Goal: Task Accomplishment & Management: Manage account settings

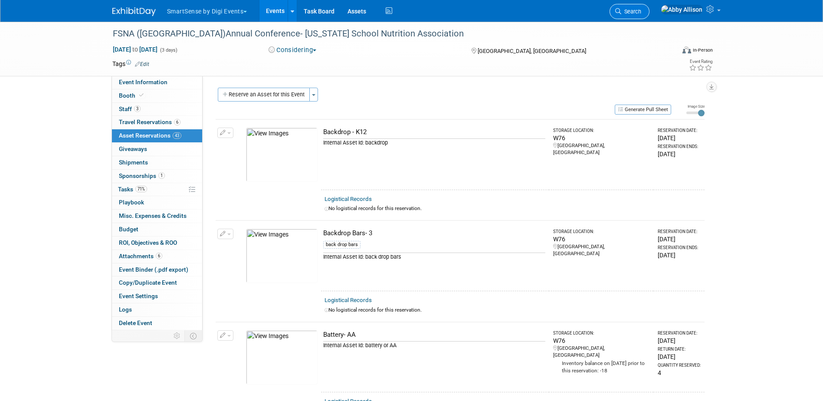
click at [640, 13] on link "Search" at bounding box center [630, 11] width 40 height 15
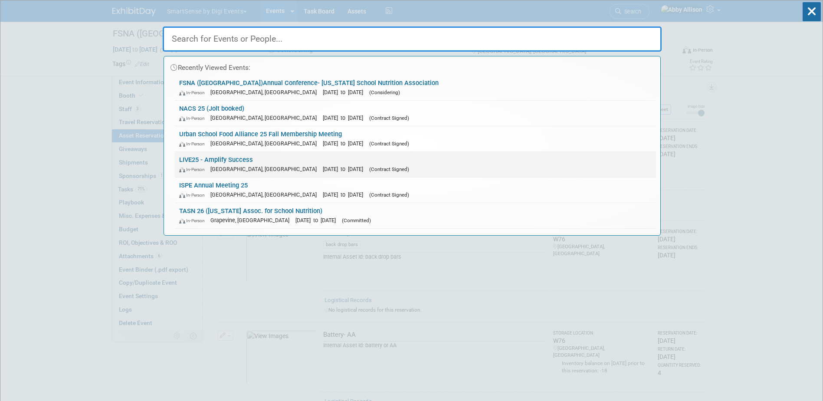
click at [193, 160] on link "LIVE25 - Amplify Success In-Person Nashville, TN Oct 21, 2025 to Oct 24, 2025 (…" at bounding box center [415, 164] width 481 height 25
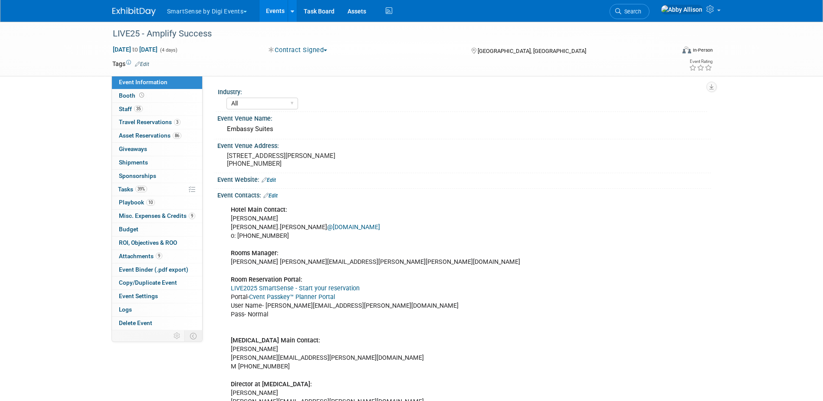
select select "All"
click at [148, 125] on span "Travel Reservations 3" at bounding box center [150, 121] width 62 height 7
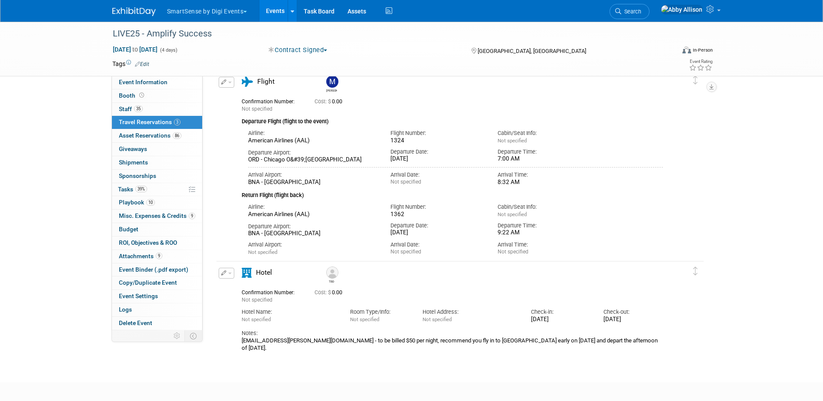
scroll to position [112, 0]
click at [121, 107] on span "Staff 35" at bounding box center [131, 108] width 24 height 7
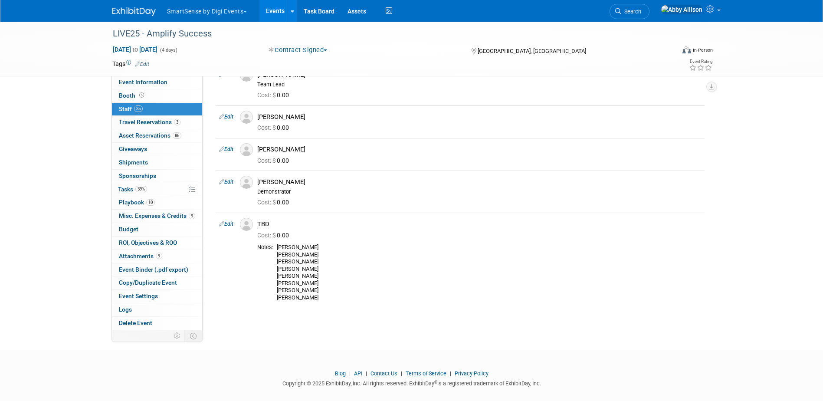
scroll to position [1112, 0]
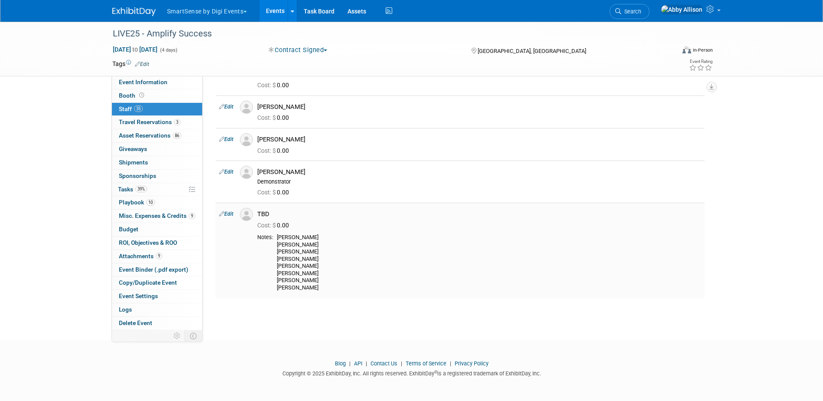
click at [231, 215] on link "Edit" at bounding box center [226, 214] width 14 height 6
select select "6da6030a-9959-44e1-93d7-7cc745385c53"
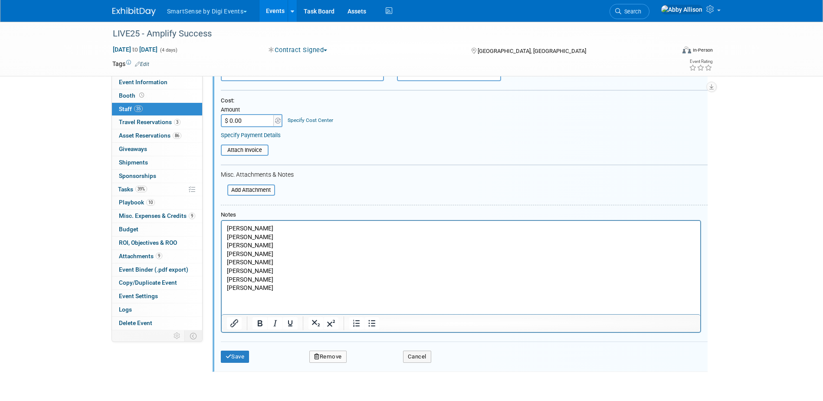
scroll to position [1346, 0]
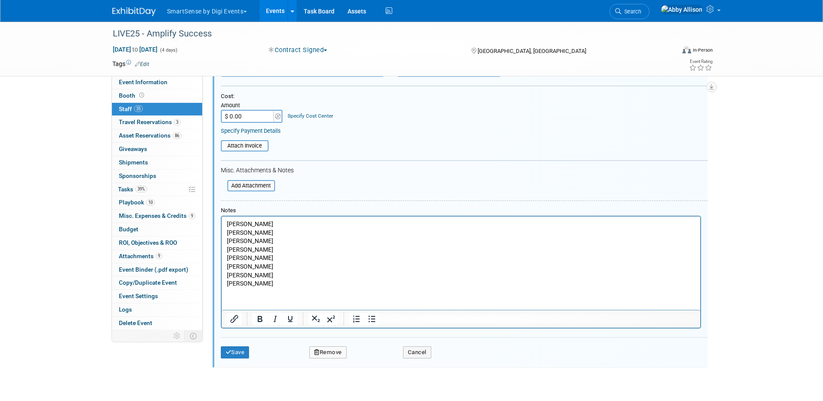
click at [265, 251] on p "CJ Lewis Chris Sullivan Emily Emmons Emily Webb Jimmy Tilt Josh Bird Mariana Ge…" at bounding box center [461, 254] width 469 height 68
click at [237, 353] on button "Save" at bounding box center [235, 352] width 29 height 12
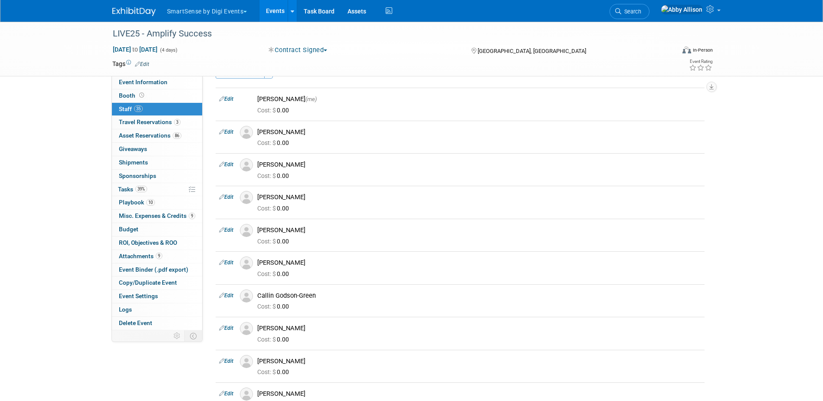
scroll to position [1112, 0]
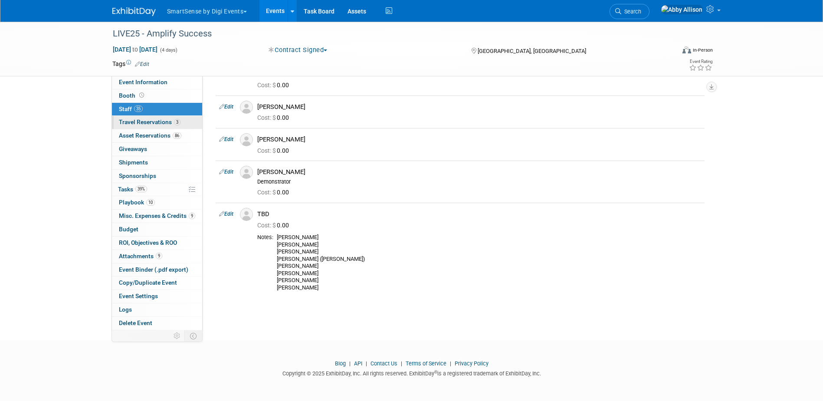
click at [139, 118] on span "Travel Reservations 3" at bounding box center [150, 121] width 62 height 7
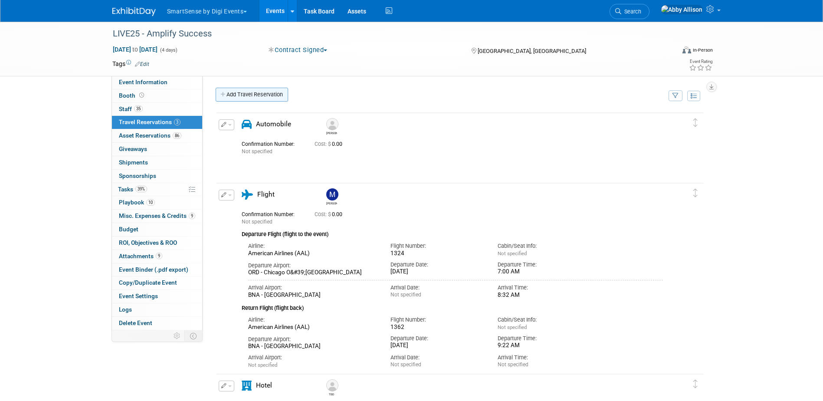
click at [269, 99] on link "Add Travel Reservation" at bounding box center [252, 95] width 72 height 14
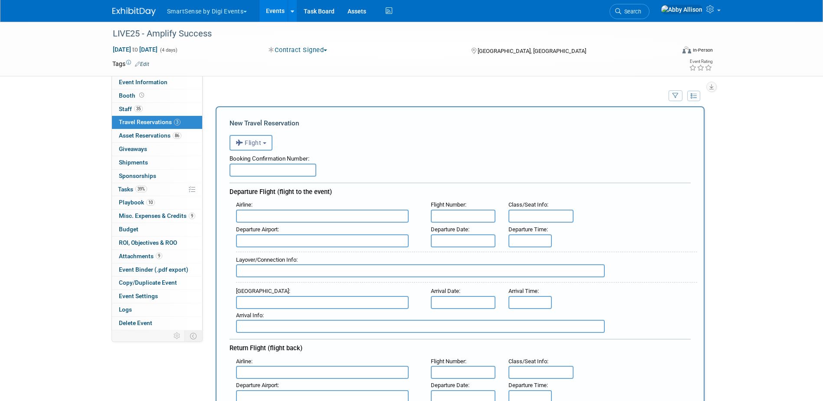
click at [264, 138] on button "Flight" at bounding box center [251, 143] width 43 height 16
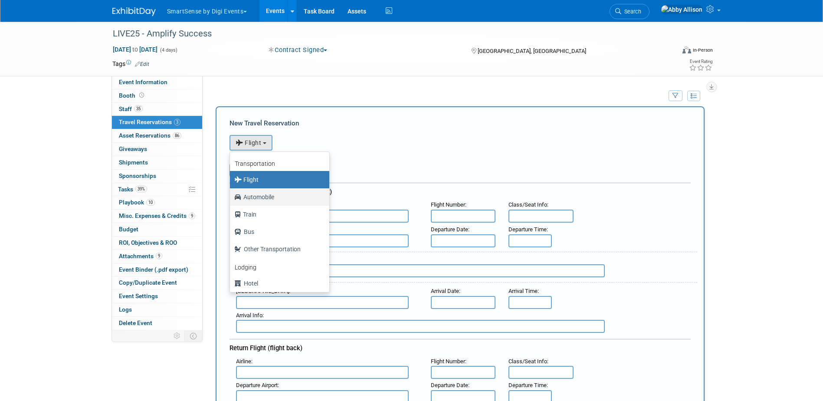
click at [261, 197] on label "Automobile" at bounding box center [277, 197] width 86 height 14
click at [231, 197] on input "Automobile" at bounding box center [229, 196] width 6 height 6
select select "4"
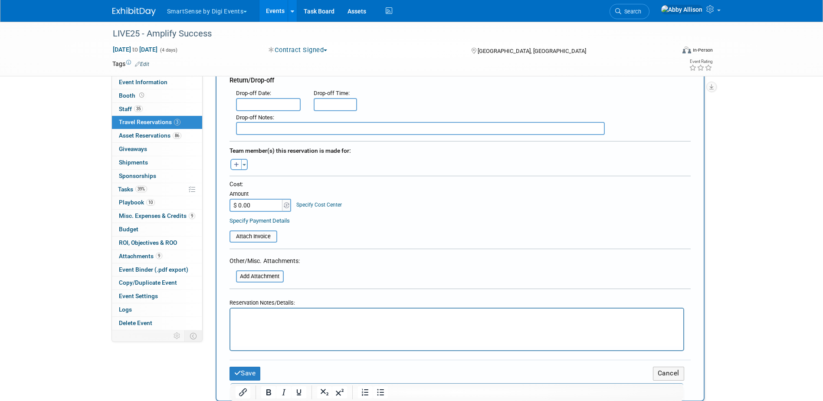
scroll to position [260, 0]
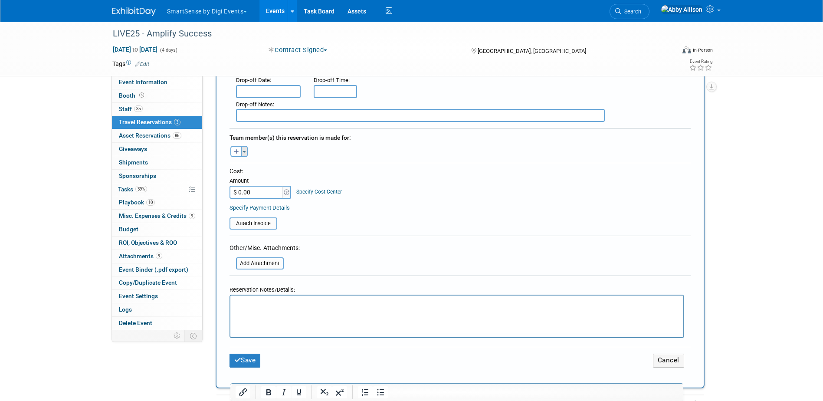
click at [244, 151] on span "button" at bounding box center [244, 152] width 3 height 2
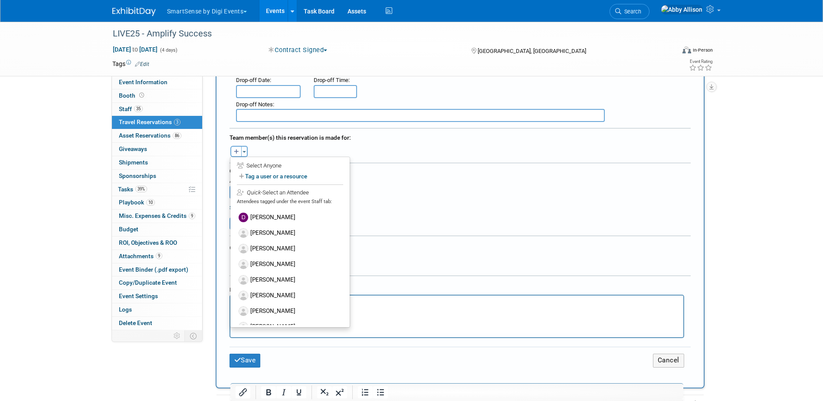
scroll to position [431, 0]
click at [256, 318] on label "TBD" at bounding box center [289, 316] width 107 height 16
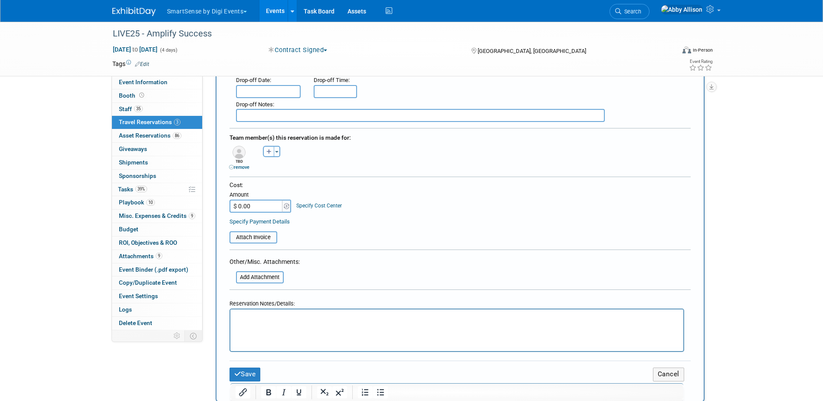
click at [258, 322] on html at bounding box center [456, 315] width 453 height 13
click at [250, 374] on button "Save" at bounding box center [245, 374] width 31 height 13
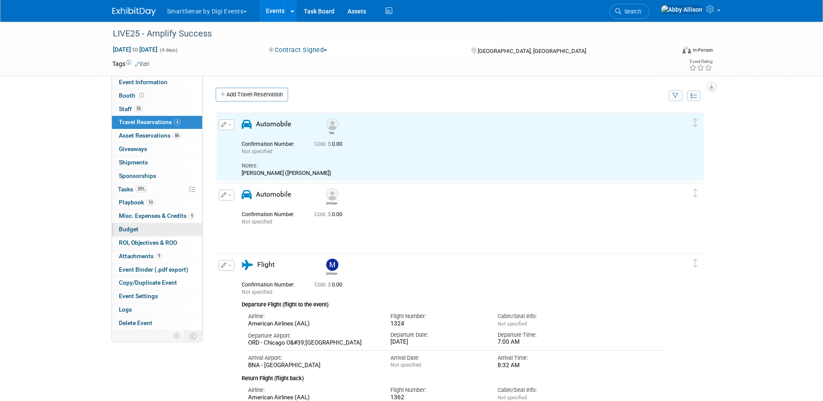
scroll to position [0, 0]
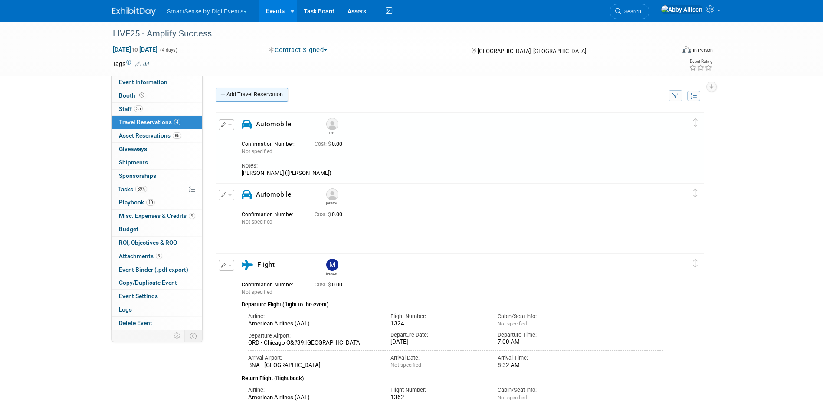
click at [230, 98] on link "Add Travel Reservation" at bounding box center [252, 95] width 72 height 14
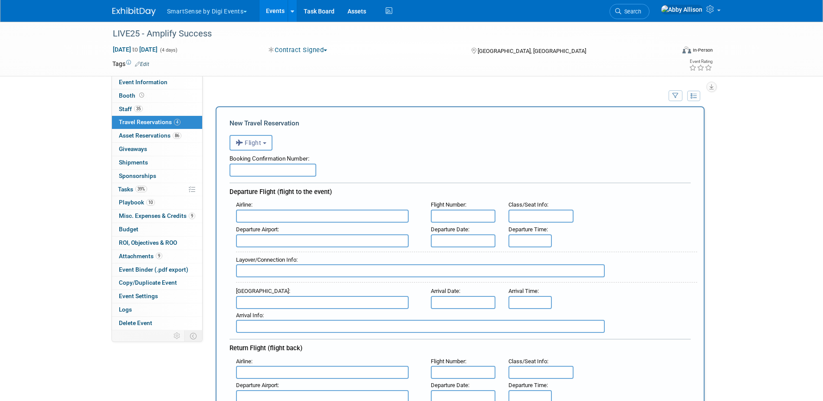
click at [255, 138] on button "Flight" at bounding box center [251, 143] width 43 height 16
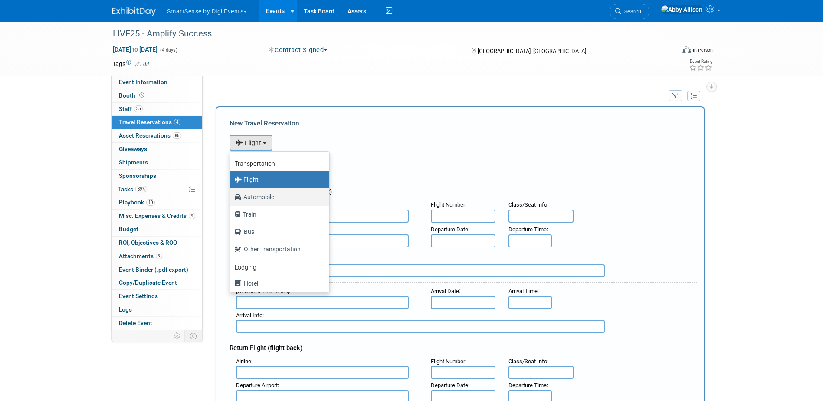
click at [252, 199] on label "Automobile" at bounding box center [277, 197] width 86 height 14
click at [231, 199] on input "Automobile" at bounding box center [229, 196] width 6 height 6
select select "4"
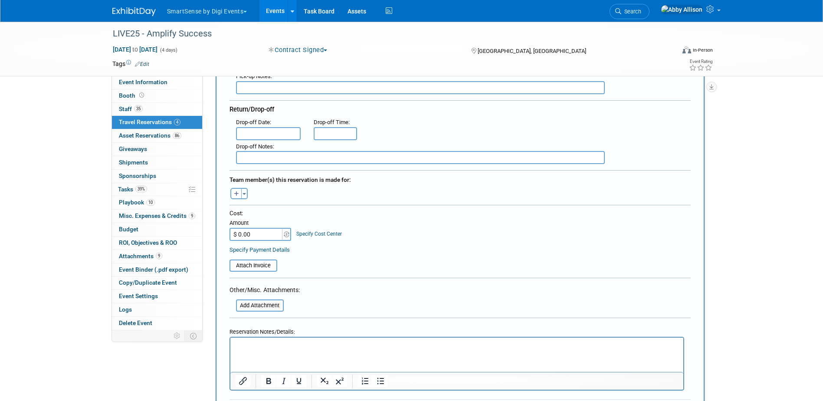
scroll to position [217, 0]
click at [246, 197] on button "Toggle Dropdown" at bounding box center [244, 194] width 7 height 11
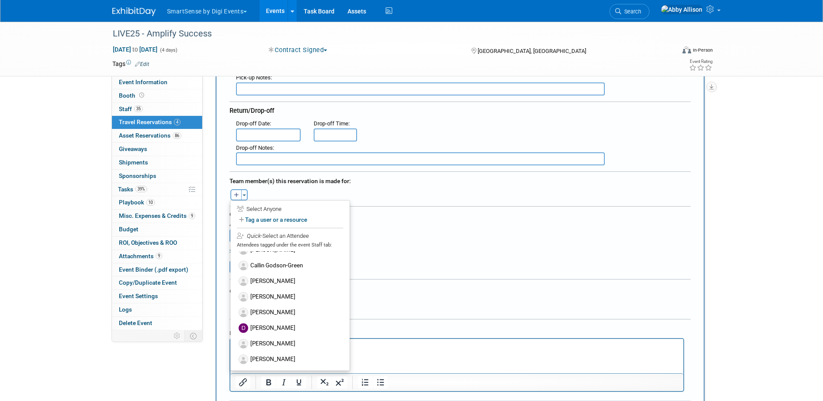
scroll to position [87, 0]
click at [255, 279] on label "[PERSON_NAME]" at bounding box center [289, 282] width 107 height 16
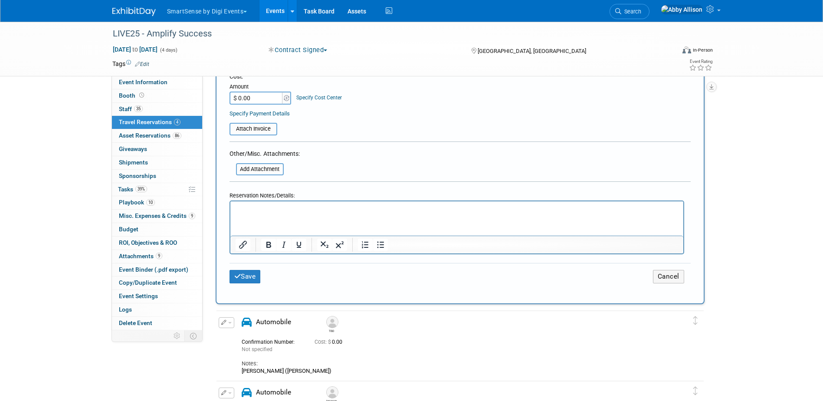
scroll to position [391, 0]
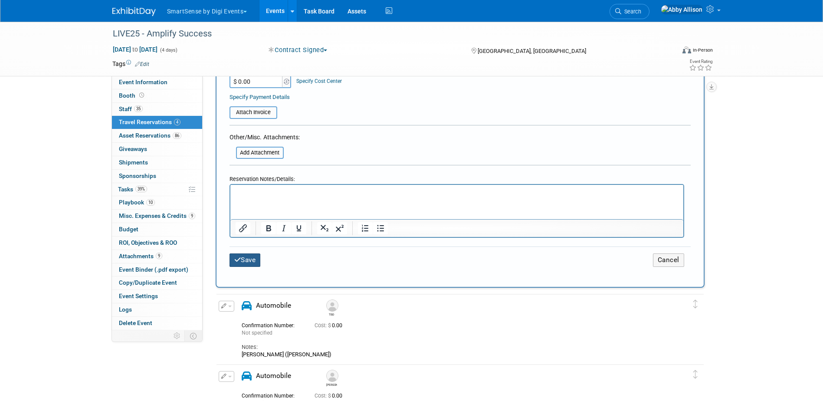
click at [247, 255] on button "Save" at bounding box center [245, 259] width 31 height 13
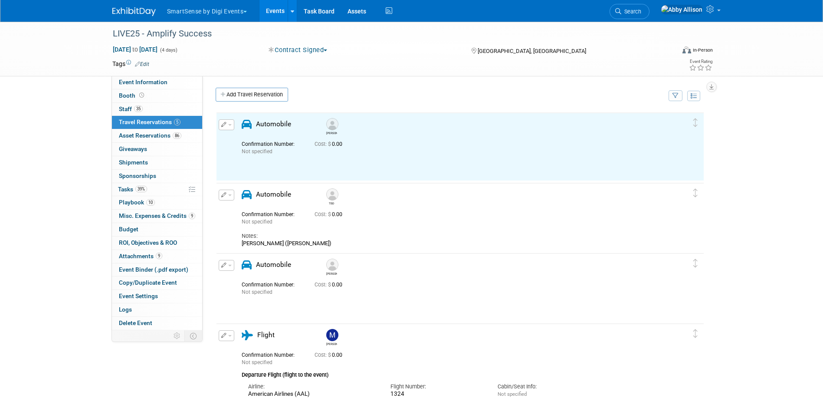
scroll to position [0, 0]
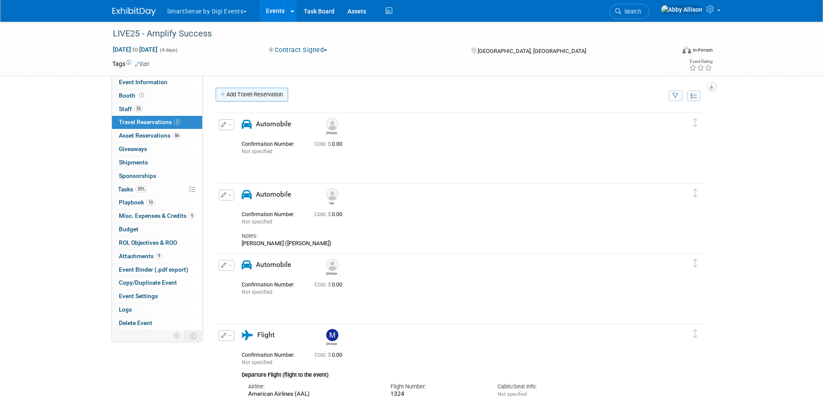
click at [241, 92] on link "Add Travel Reservation" at bounding box center [252, 95] width 72 height 14
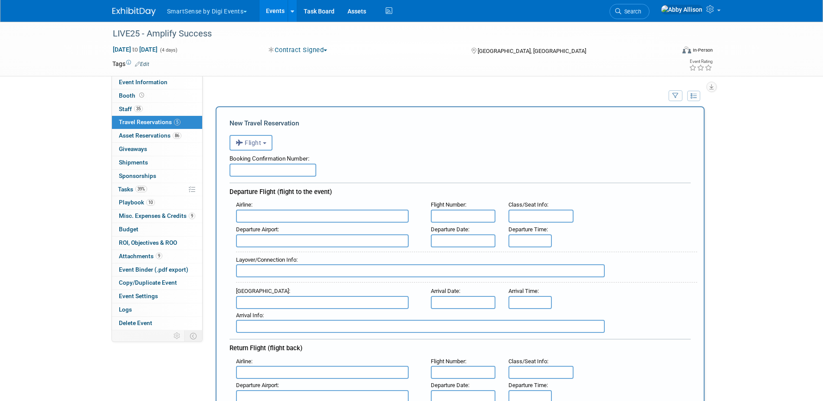
click at [284, 218] on input "text" at bounding box center [322, 216] width 173 height 13
click at [283, 229] on span "JetB lue Airways (JBU)" at bounding box center [326, 230] width 181 height 14
type input "JetBlue Airways (JBU)"
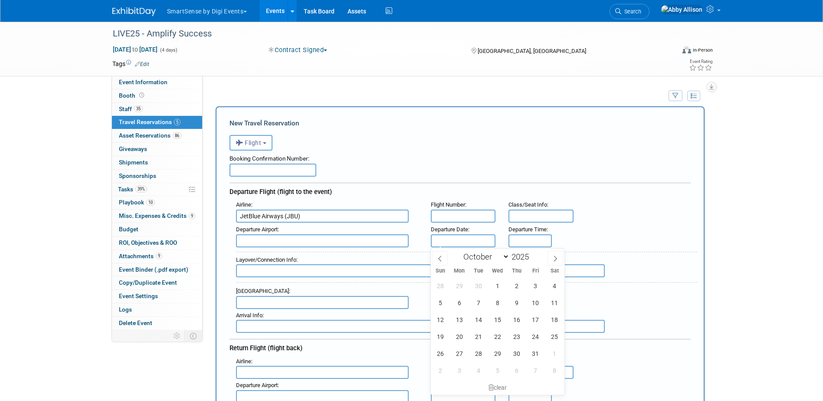
click at [470, 239] on input "text" at bounding box center [463, 240] width 65 height 13
click at [498, 339] on span "22" at bounding box center [497, 336] width 17 height 17
type input "Oct 22, 2025"
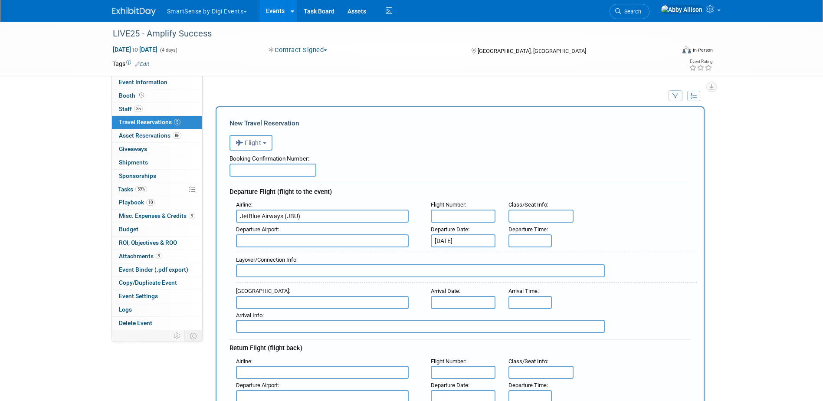
click at [526, 248] on div "Layover/Connection Info :" at bounding box center [464, 266] width 468 height 38
click at [528, 240] on input "8:00 AM" at bounding box center [530, 240] width 43 height 13
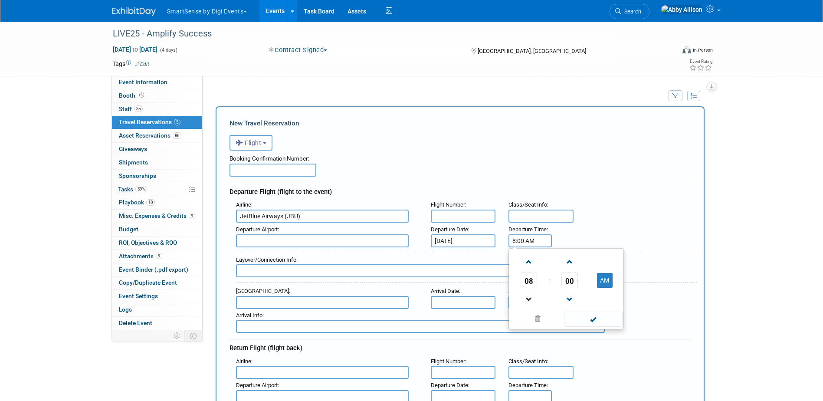
click at [530, 292] on link at bounding box center [529, 299] width 16 height 22
click at [565, 282] on span "00" at bounding box center [570, 281] width 16 height 16
click at [615, 289] on td "35" at bounding box center [608, 285] width 28 height 23
type input "7:35 AM"
click at [384, 245] on input "text" at bounding box center [322, 240] width 173 height 13
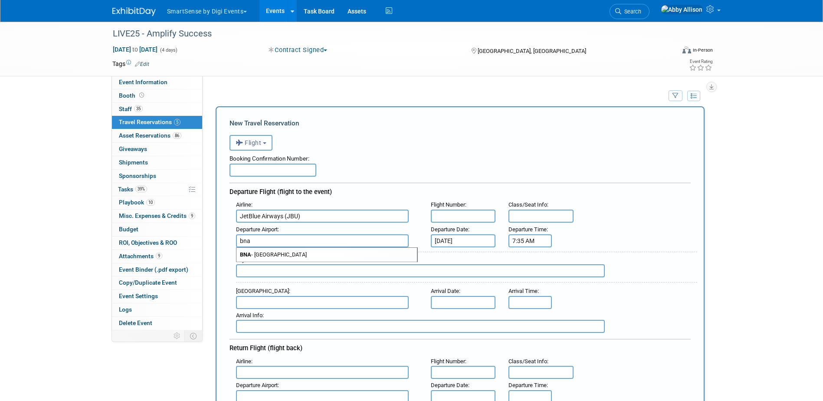
click at [252, 232] on div "Departure Airport : bna BNA - Nashville International Airport" at bounding box center [327, 235] width 195 height 24
type input "b"
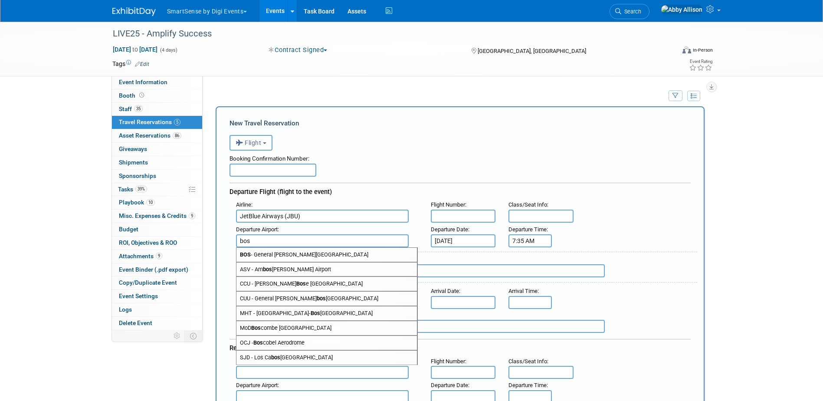
click at [299, 254] on span "BOS - General Edward Lawrence Logan International Airport" at bounding box center [326, 255] width 181 height 14
type input "BOS - General Edward Lawrence Logan International Airport"
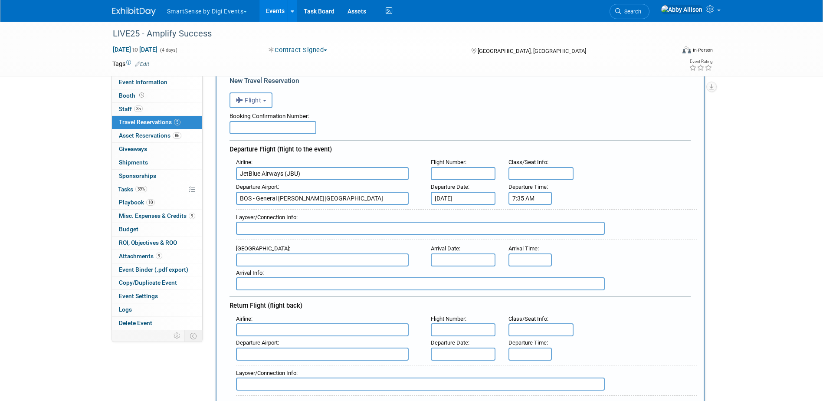
scroll to position [43, 0]
click at [361, 259] on input "text" at bounding box center [322, 259] width 173 height 13
click at [314, 274] on span "BNA - Nashville International Airport" at bounding box center [326, 273] width 181 height 14
type input "BNA - Nashville International Airport"
click at [543, 258] on input "8:00 AM" at bounding box center [530, 259] width 43 height 13
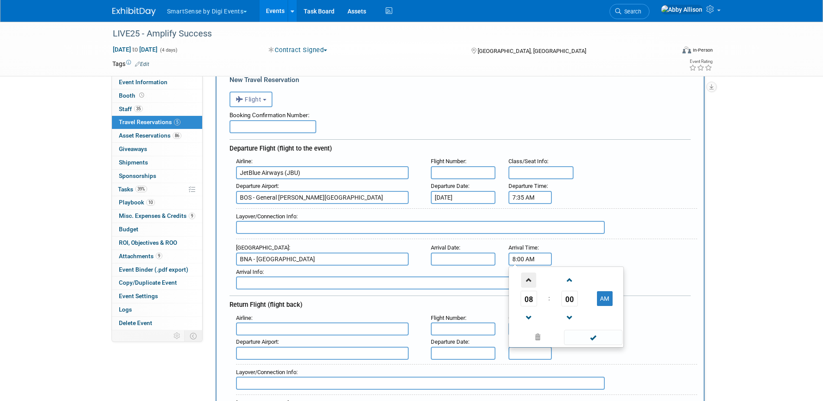
click at [536, 284] on span at bounding box center [528, 280] width 15 height 15
click at [571, 298] on span "00" at bounding box center [570, 299] width 16 height 16
click at [527, 333] on td "40" at bounding box center [525, 326] width 28 height 23
click at [567, 313] on span at bounding box center [569, 317] width 15 height 15
type input "9:39 AM"
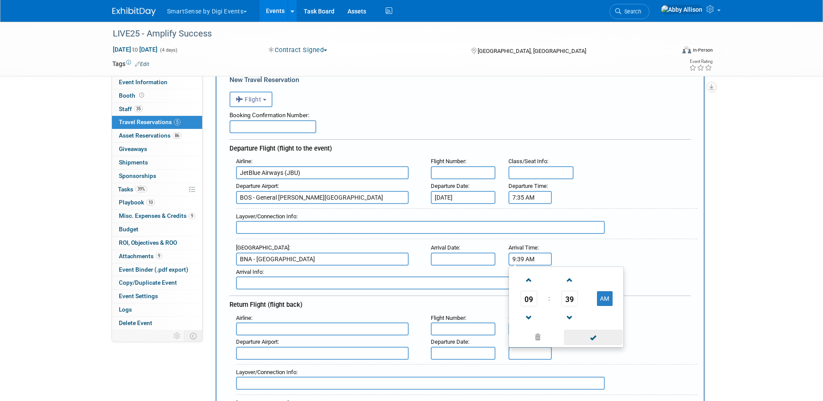
click at [600, 335] on span at bounding box center [593, 337] width 59 height 15
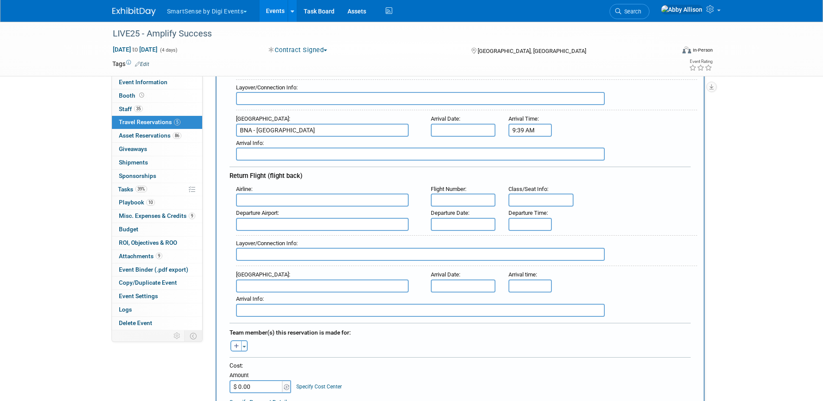
scroll to position [174, 0]
click at [317, 200] on input "text" at bounding box center [322, 198] width 173 height 13
click at [458, 196] on input "text" at bounding box center [463, 198] width 65 height 13
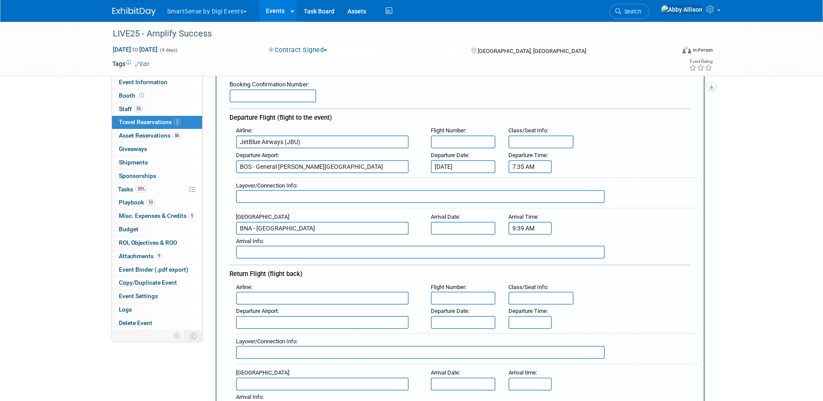
scroll to position [43, 0]
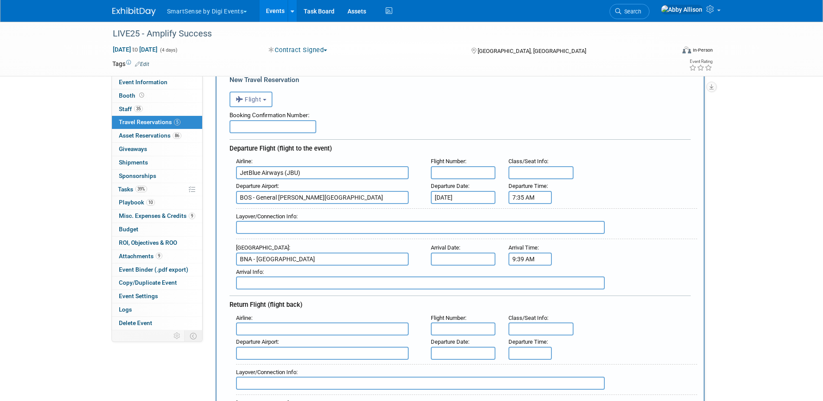
click at [476, 174] on input "text" at bounding box center [463, 172] width 65 height 13
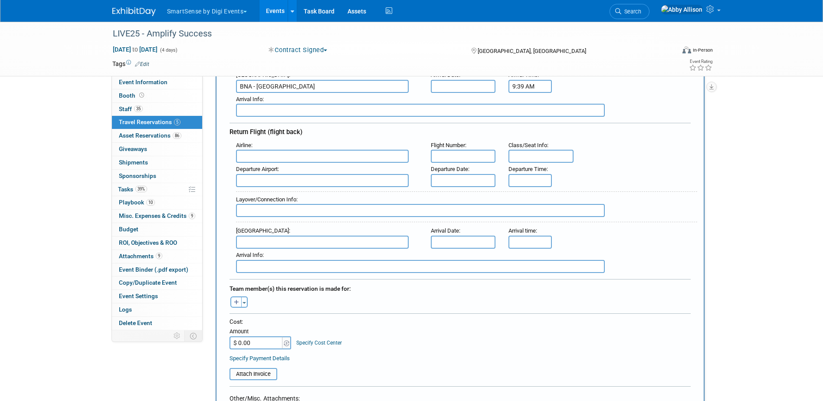
scroll to position [217, 0]
type input "1807"
click at [305, 153] on input "text" at bounding box center [322, 155] width 173 height 13
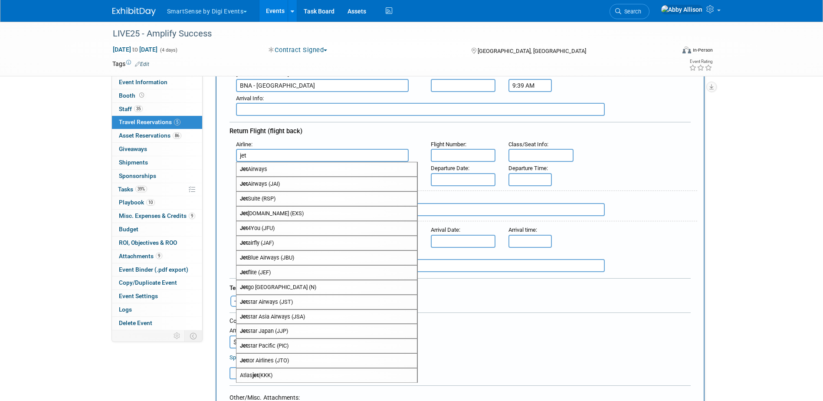
click at [259, 259] on span "Jet Blue Airways (JBU)" at bounding box center [326, 258] width 181 height 14
type input "JetBlue Airways (JBU)"
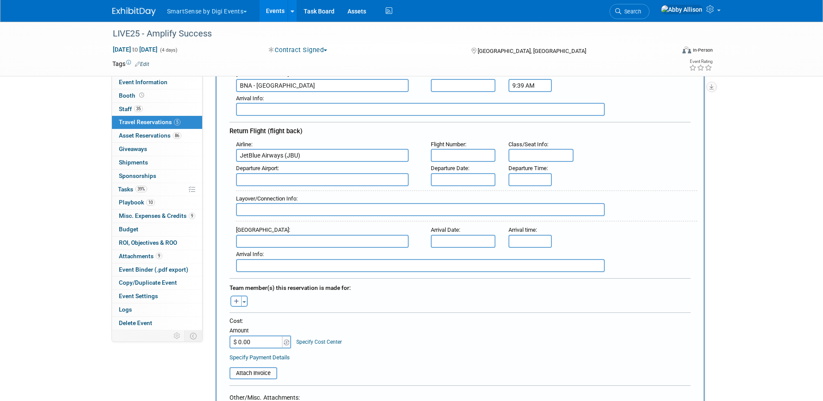
click at [473, 155] on input "text" at bounding box center [463, 155] width 65 height 13
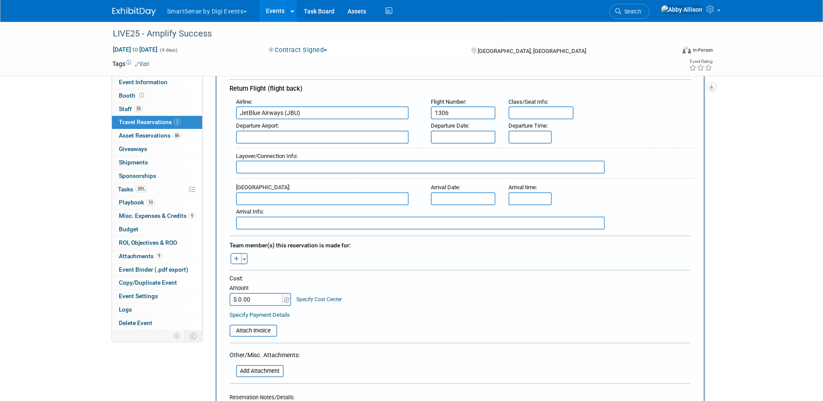
scroll to position [260, 0]
type input "1306"
click at [439, 130] on input "text" at bounding box center [463, 136] width 65 height 13
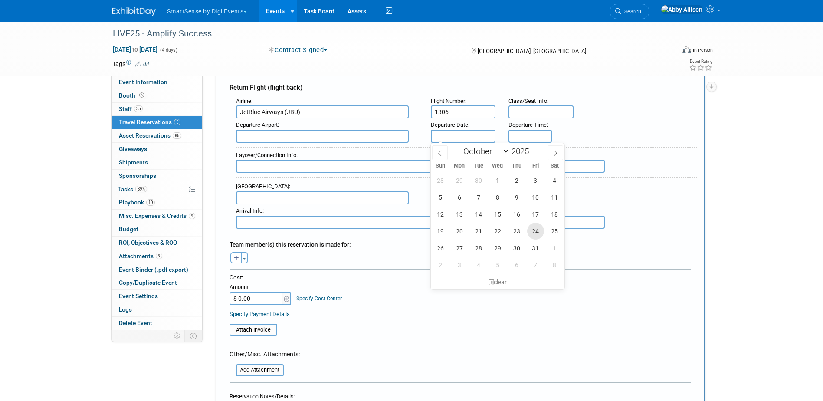
click at [536, 229] on span "24" at bounding box center [535, 231] width 17 height 17
type input "[DATE]"
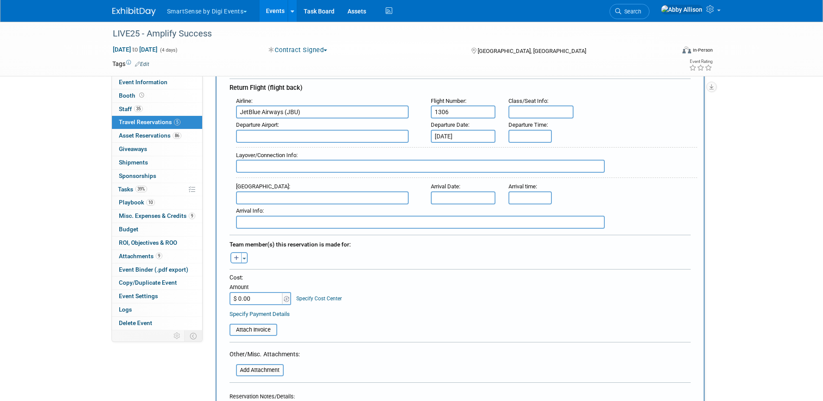
click at [247, 134] on input "text" at bounding box center [322, 136] width 173 height 13
click at [248, 148] on strong "BNA" at bounding box center [245, 150] width 11 height 7
type input "BNA - Nashville International Airport"
click at [288, 166] on input "text" at bounding box center [420, 166] width 369 height 13
type input "terminal C"
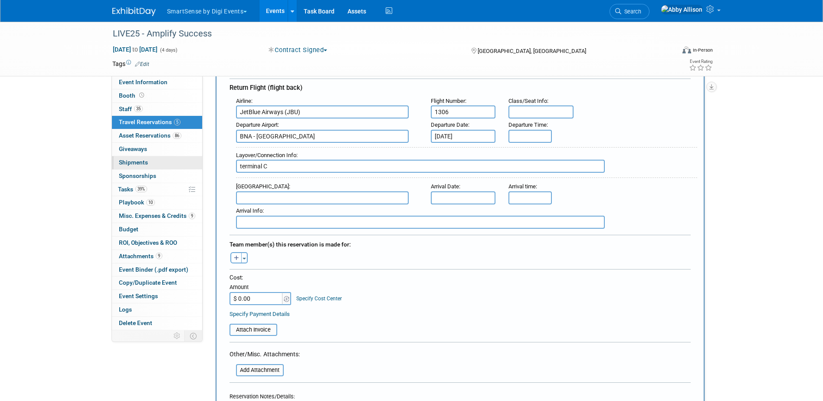
drag, startPoint x: 223, startPoint y: 154, endPoint x: 144, endPoint y: 158, distance: 78.6
click at [144, 158] on div "Event Information Event Info Booth Booth 35 Staff 35 Staff 5 Travel Reservation…" at bounding box center [412, 376] width 612 height 1230
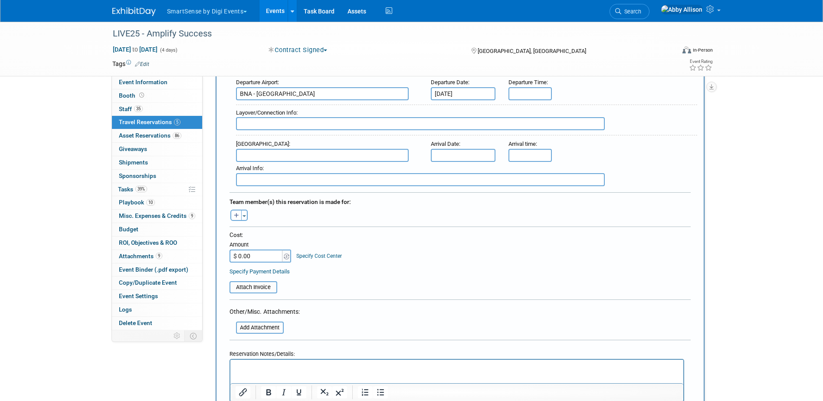
scroll to position [304, 0]
click at [243, 215] on span "button" at bounding box center [244, 215] width 3 height 2
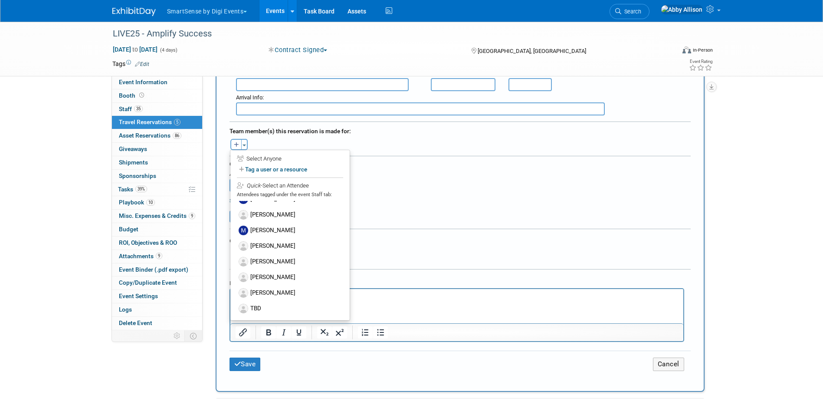
scroll to position [391, 0]
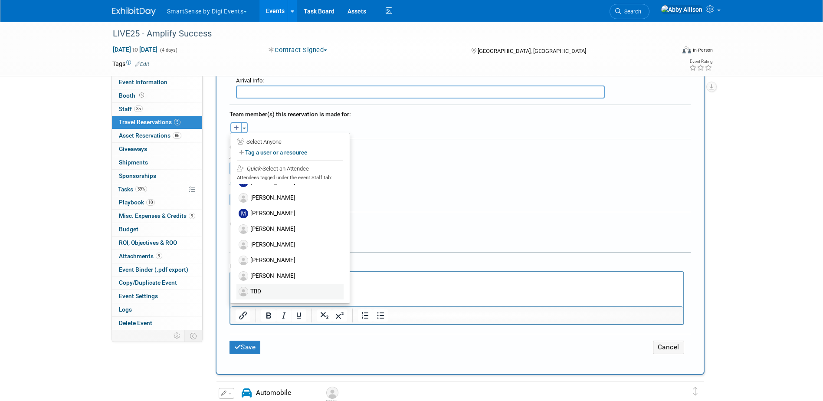
click at [253, 289] on label "TBD" at bounding box center [289, 292] width 107 height 16
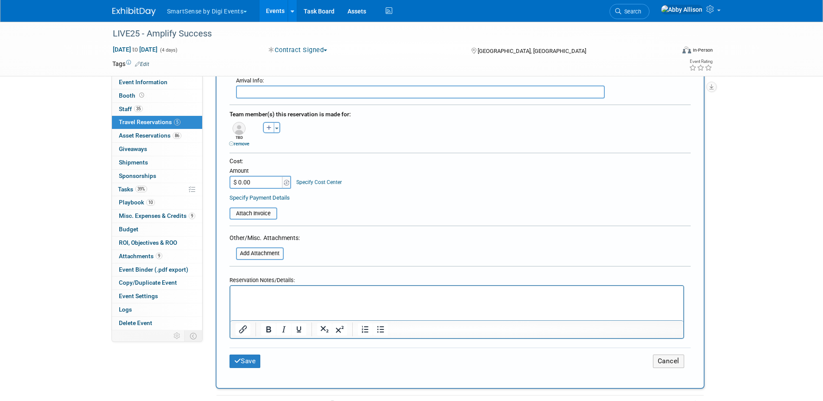
click at [262, 292] on p "Rich Text Area. Press ALT-0 for help." at bounding box center [456, 293] width 443 height 9
click at [253, 360] on button "Save" at bounding box center [245, 361] width 31 height 13
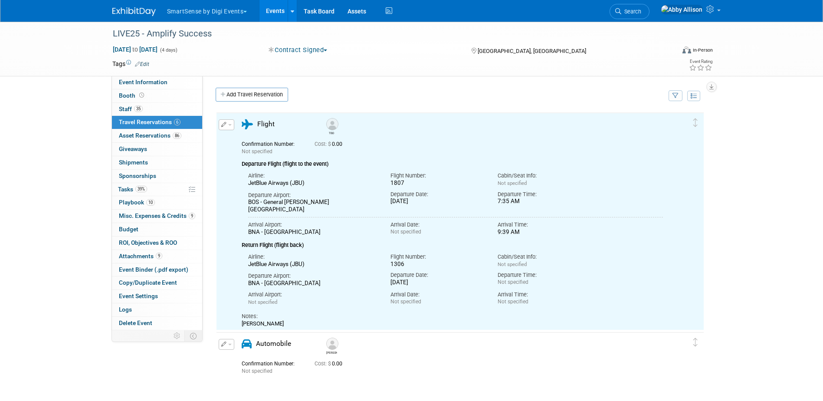
scroll to position [0, 0]
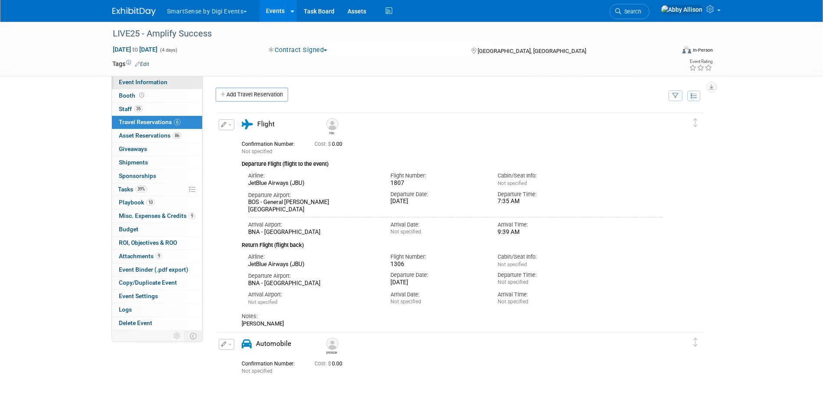
click at [128, 78] on link "Event Information" at bounding box center [157, 82] width 90 height 13
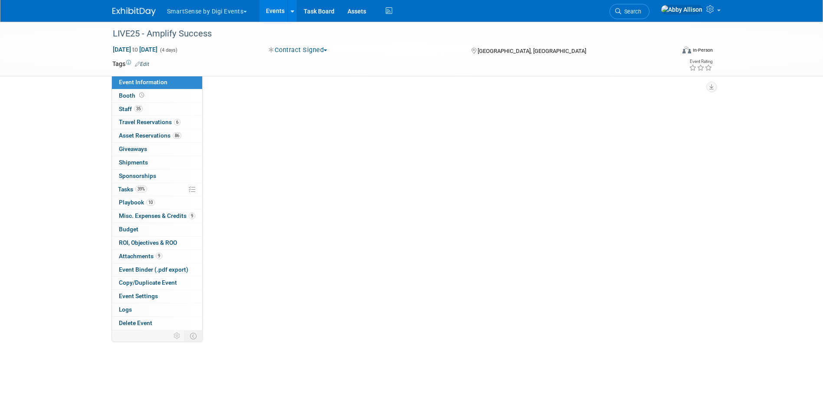
select select "All"
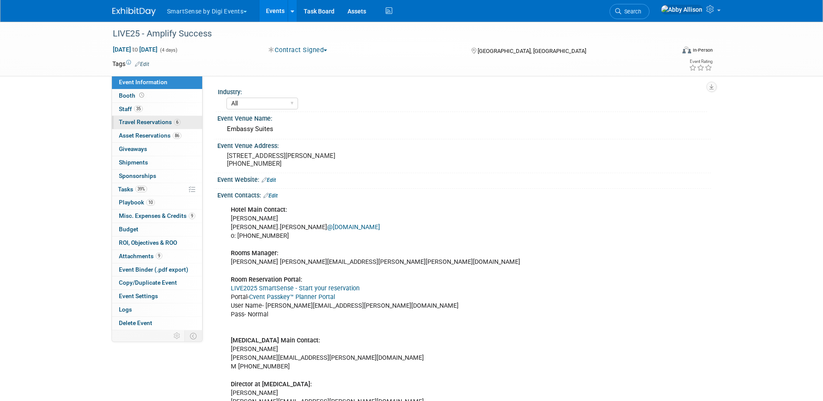
click at [126, 125] on span "Travel Reservations 6" at bounding box center [150, 121] width 62 height 7
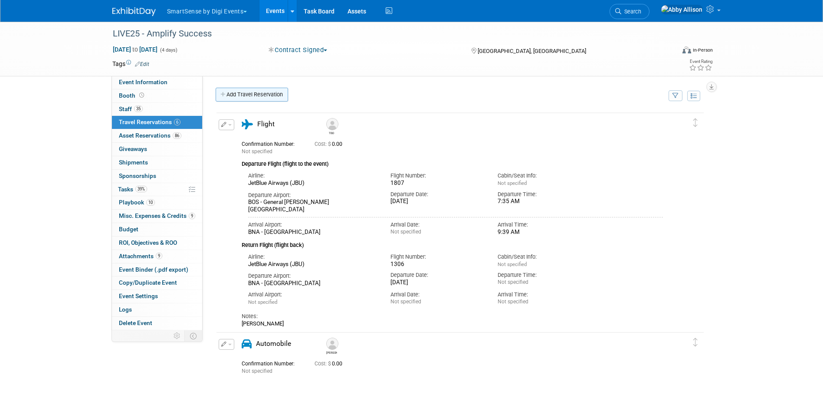
click at [231, 95] on link "Add Travel Reservation" at bounding box center [252, 95] width 72 height 14
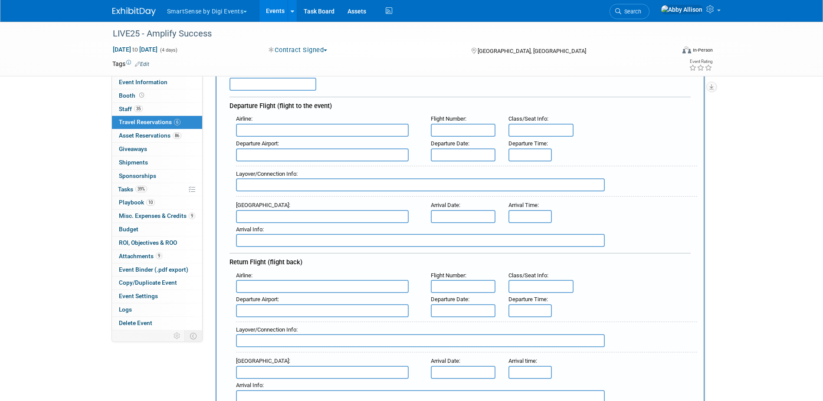
scroll to position [87, 0]
click at [300, 134] on input "text" at bounding box center [322, 129] width 173 height 13
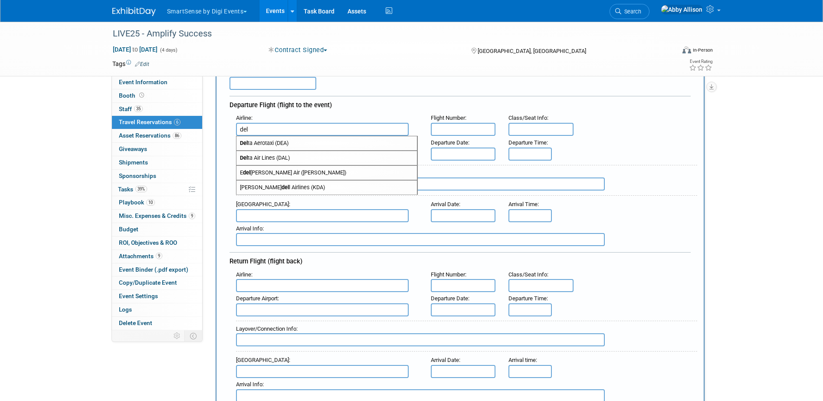
click at [276, 157] on span "Del ta Air Lines (DAL)" at bounding box center [326, 158] width 181 height 14
type input "Delta Air Lines (DAL)"
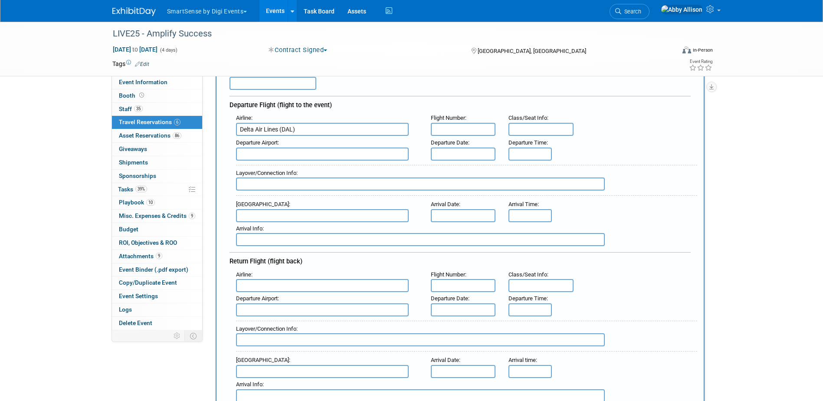
click at [476, 128] on input "text" at bounding box center [463, 129] width 65 height 13
type input "2214"
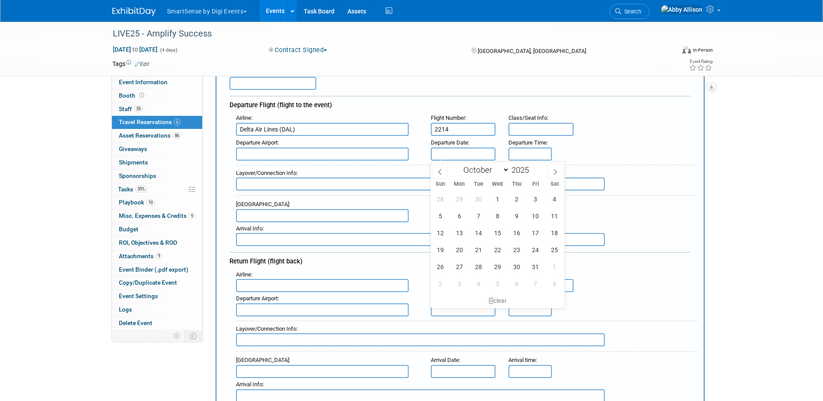
click at [463, 156] on input "text" at bounding box center [463, 154] width 65 height 13
click at [458, 251] on span "20" at bounding box center [459, 249] width 17 height 17
type input "Oct 20, 2025"
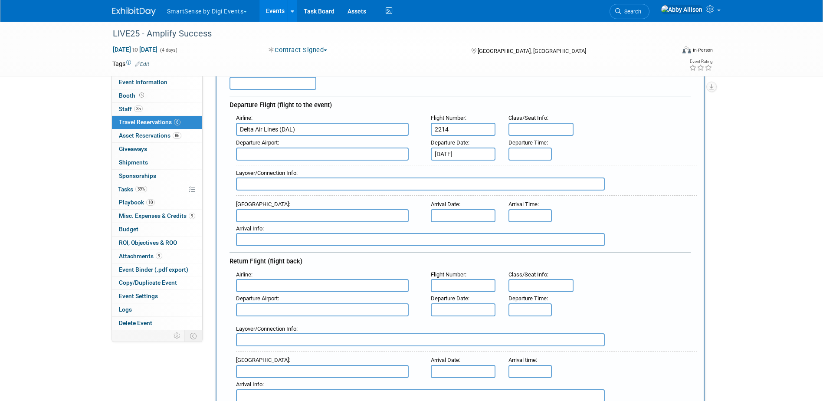
click at [261, 153] on input "text" at bounding box center [322, 154] width 173 height 13
click at [263, 178] on span "SLC - Salt Lake City International Airport" at bounding box center [326, 183] width 181 height 14
type input "SLC - Salt Lake City International Airport"
click at [269, 214] on input "text" at bounding box center [322, 215] width 173 height 13
click at [262, 230] on span "BNA - Nashville International Airport" at bounding box center [326, 230] width 181 height 14
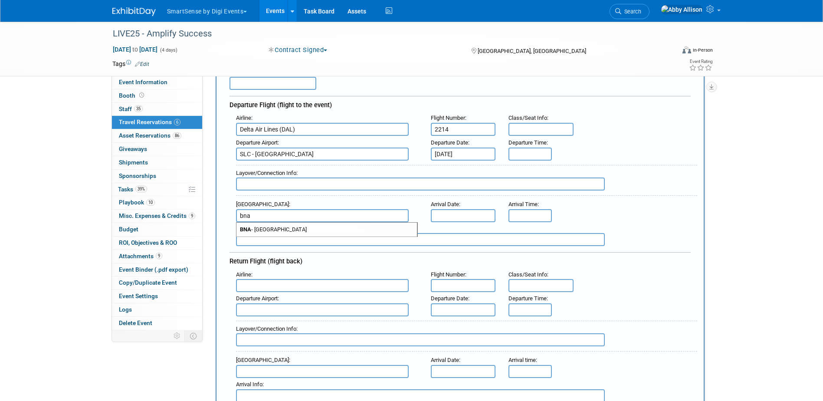
type input "BNA - Nashville International Airport"
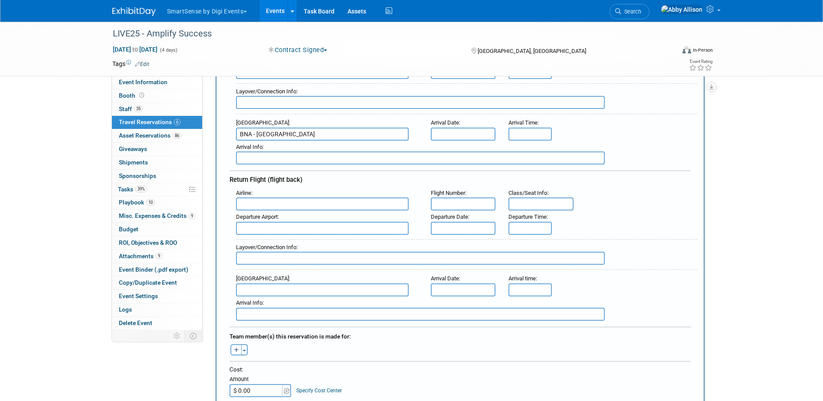
scroll to position [174, 0]
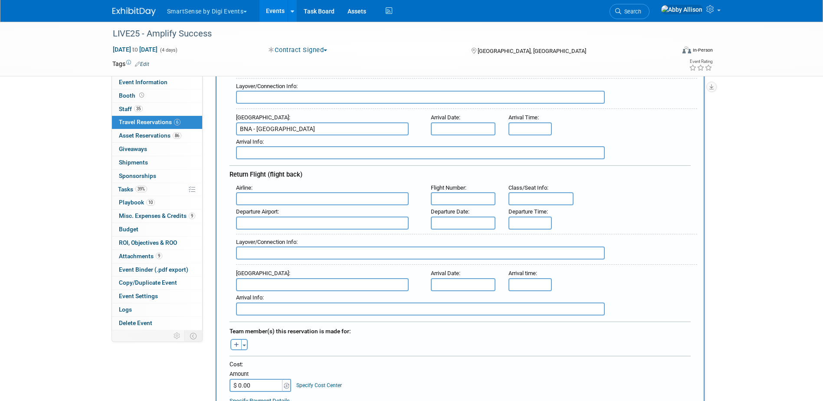
click at [269, 198] on input "text" at bounding box center [322, 198] width 173 height 13
click at [247, 231] on span "Delta Air Lines (DAL)" at bounding box center [326, 227] width 181 height 14
type input "Delta Air Lines (DAL)"
click at [450, 197] on input "text" at bounding box center [463, 198] width 65 height 13
type input "2205"
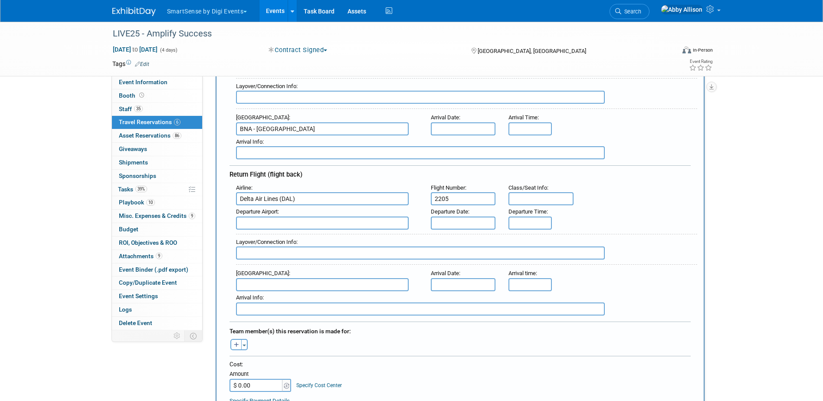
click at [468, 222] on input "text" at bounding box center [463, 223] width 65 height 13
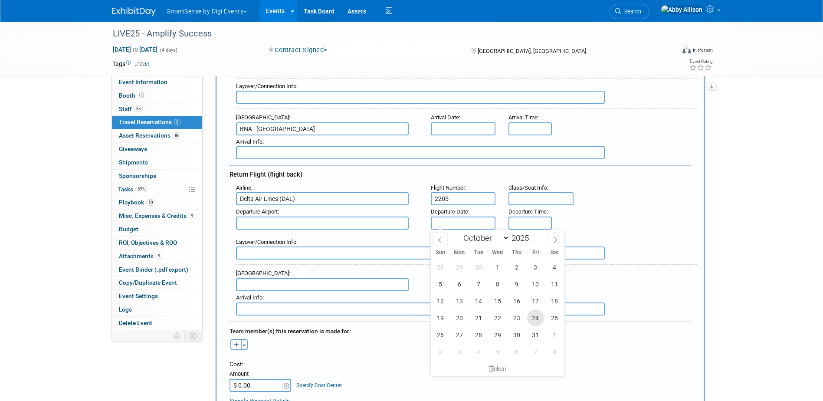
click at [532, 319] on span "24" at bounding box center [535, 317] width 17 height 17
type input "[DATE]"
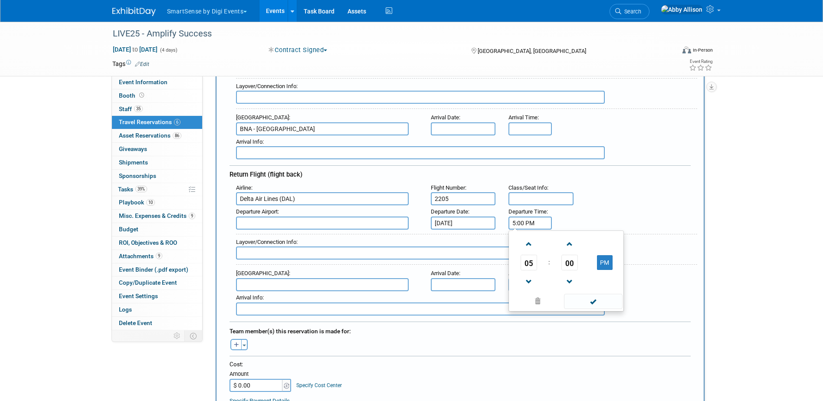
click at [527, 221] on input "5:00 PM" at bounding box center [530, 223] width 43 height 13
click at [528, 240] on span at bounding box center [528, 243] width 15 height 15
click at [567, 264] on span "00" at bounding box center [570, 263] width 16 height 16
click at [606, 247] on td "15" at bounding box center [608, 244] width 28 height 23
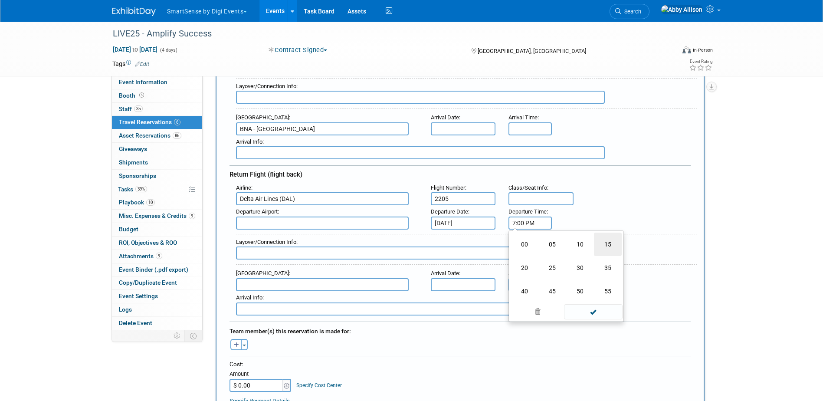
type input "7:15 PM"
click at [599, 301] on span at bounding box center [593, 301] width 59 height 15
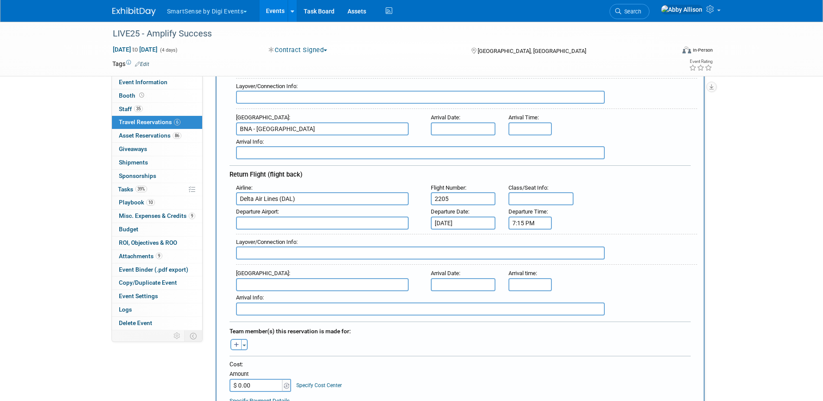
click at [271, 221] on input "text" at bounding box center [322, 223] width 173 height 13
click at [279, 236] on span "BNA - Nashville International Airport" at bounding box center [326, 237] width 181 height 14
type input "BNA - Nashville International Airport"
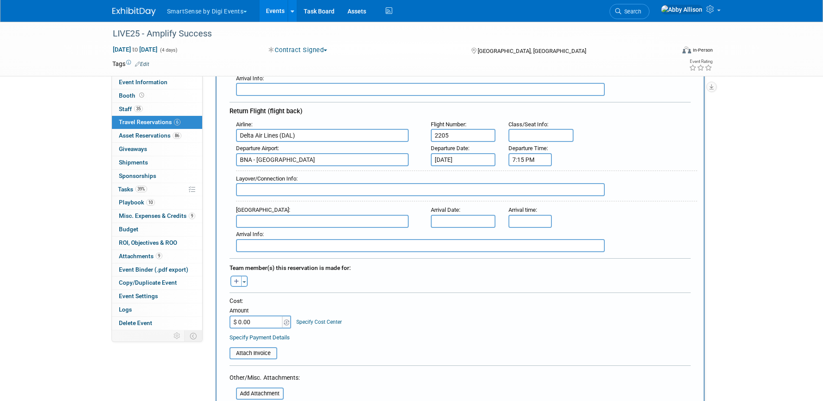
scroll to position [260, 0]
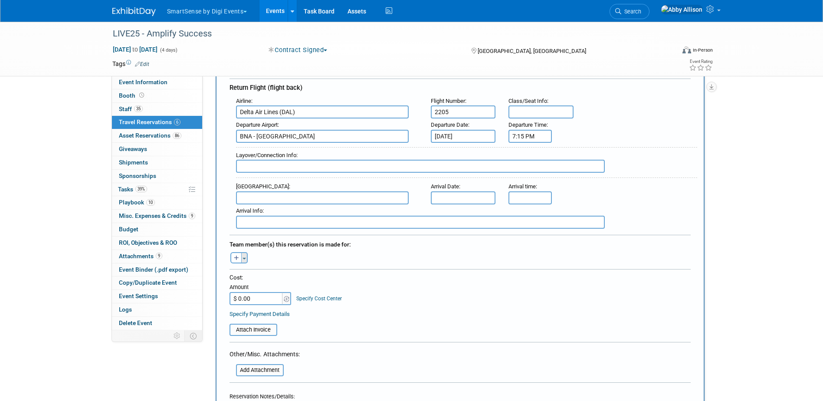
click at [246, 260] on button "Toggle Dropdown" at bounding box center [244, 257] width 7 height 11
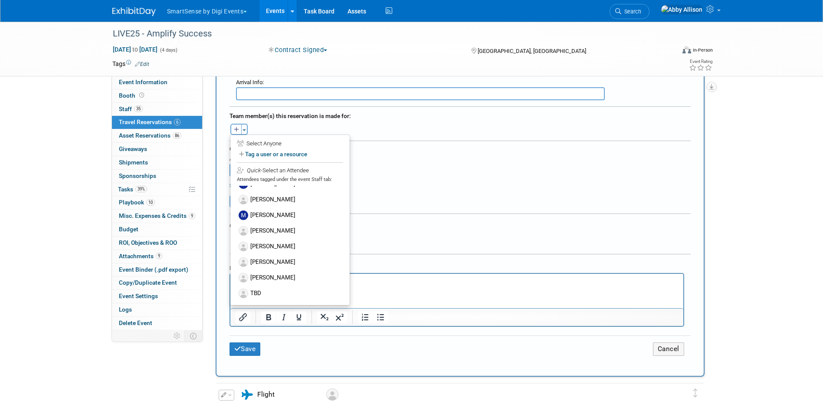
scroll to position [391, 0]
click at [256, 291] on label "TBD" at bounding box center [289, 292] width 107 height 16
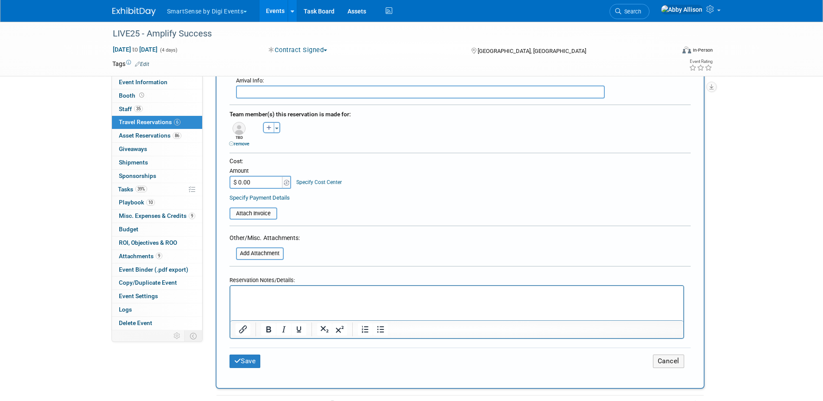
click at [258, 298] on html at bounding box center [456, 292] width 453 height 13
click at [251, 358] on button "Save" at bounding box center [245, 361] width 31 height 13
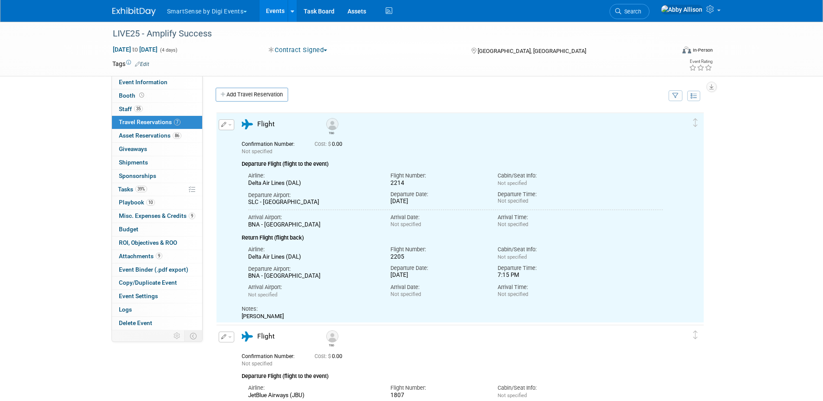
scroll to position [0, 0]
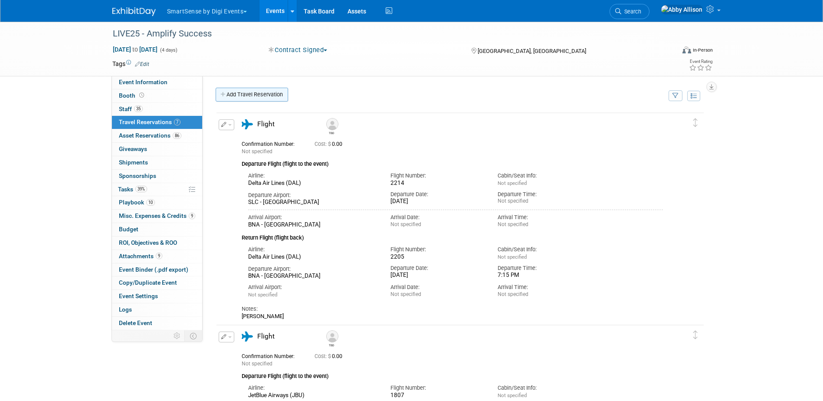
click at [240, 98] on link "Add Travel Reservation" at bounding box center [252, 95] width 72 height 14
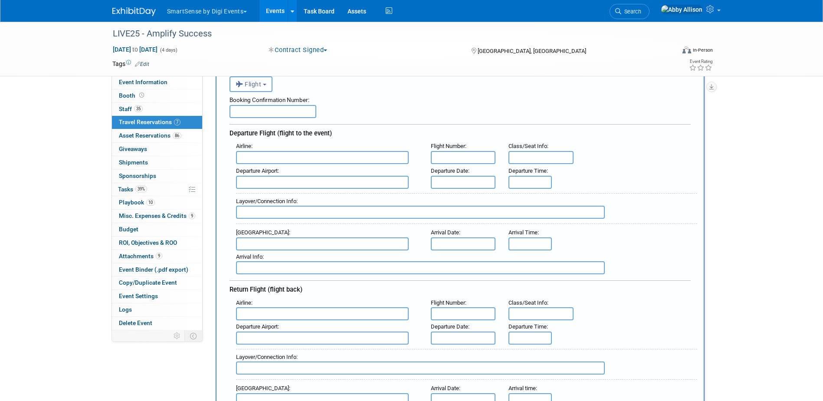
scroll to position [43, 0]
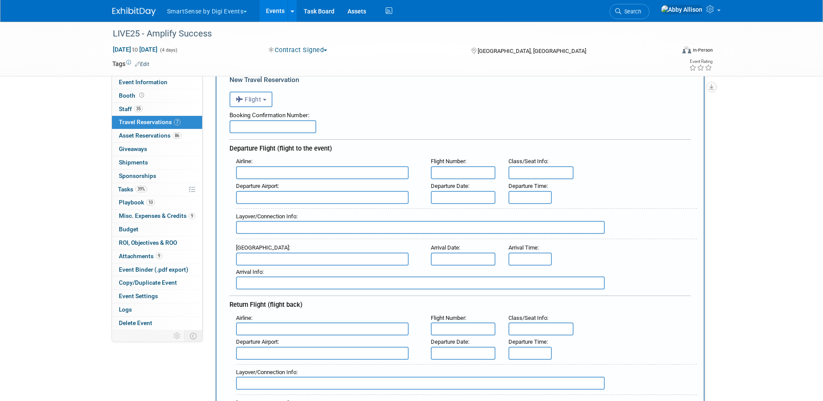
click at [299, 174] on input "text" at bounding box center [322, 172] width 173 height 13
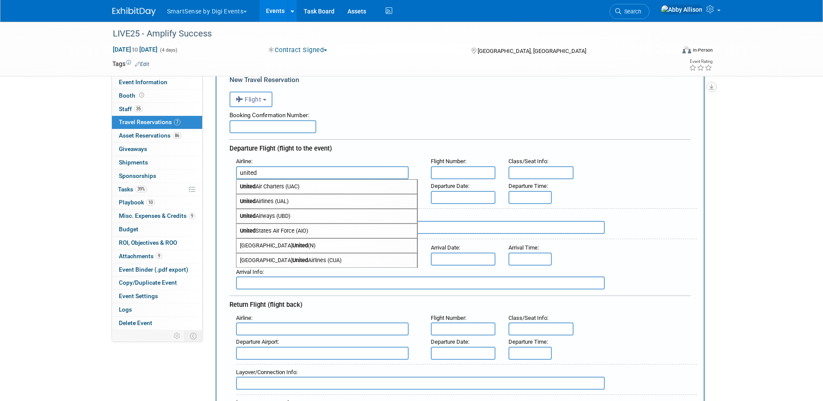
click at [266, 204] on span "United Airlines (UAL)" at bounding box center [326, 201] width 181 height 14
type input "United Airlines (UAL)"
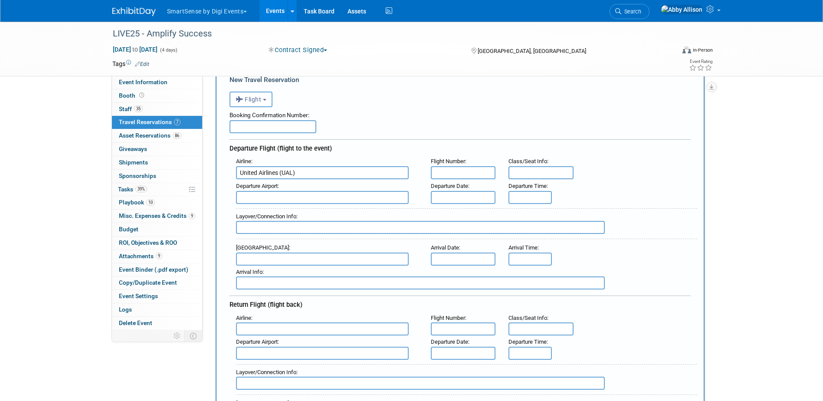
click at [452, 171] on input "text" at bounding box center [463, 172] width 65 height 13
type input "5723"
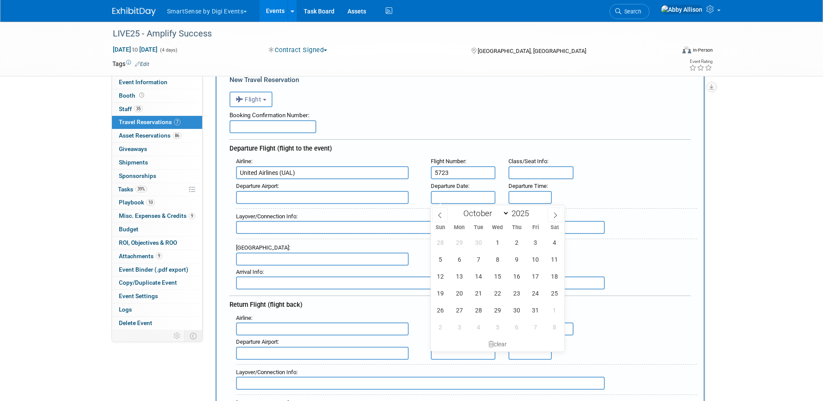
click at [449, 198] on input "text" at bounding box center [463, 197] width 65 height 13
click at [495, 293] on span "22" at bounding box center [497, 293] width 17 height 17
type input "Oct 22, 2025"
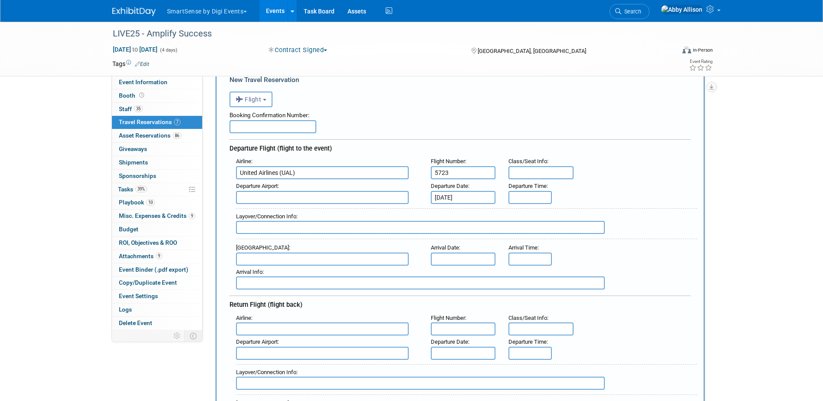
click at [319, 199] on input "text" at bounding box center [322, 197] width 173 height 13
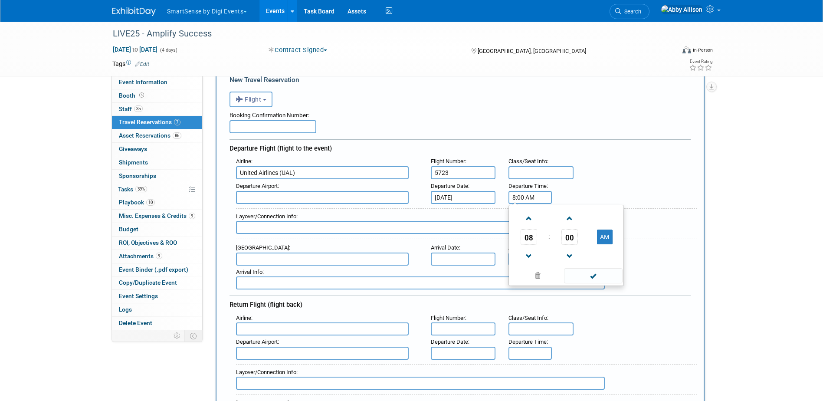
click at [534, 200] on input "8:00 AM" at bounding box center [530, 197] width 43 height 13
click at [528, 258] on span at bounding box center [528, 256] width 15 height 15
click at [568, 231] on span "00" at bounding box center [570, 237] width 16 height 16
click at [552, 223] on td "05" at bounding box center [553, 218] width 28 height 23
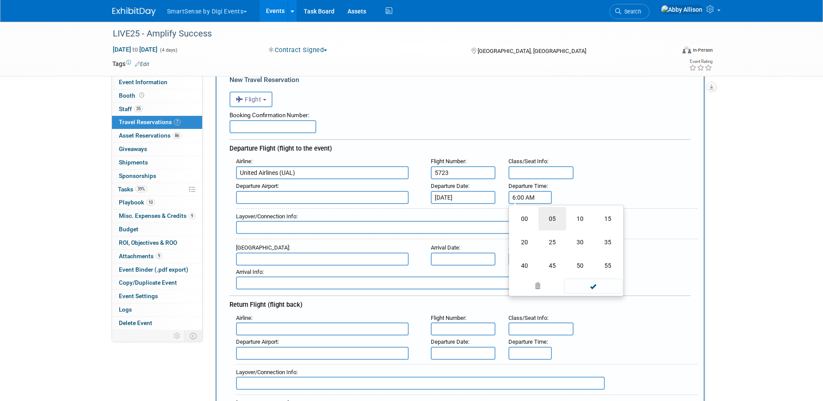
type input "6:05 AM"
click at [581, 273] on span at bounding box center [593, 275] width 59 height 15
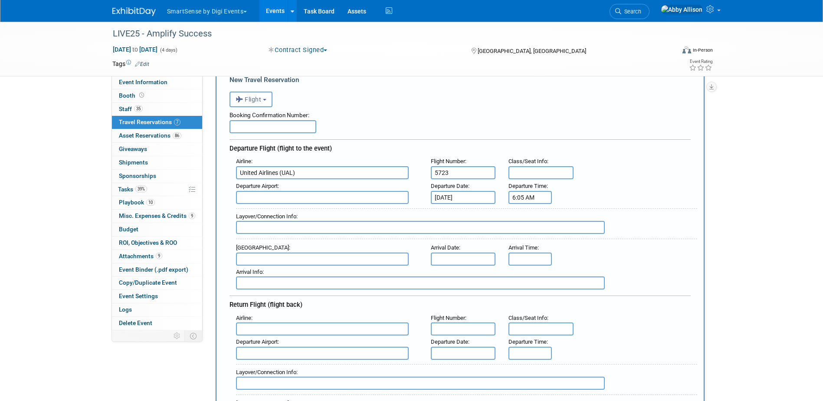
click at [277, 229] on input "text" at bounding box center [420, 227] width 369 height 13
type input "ORD"
click at [522, 254] on input "8:00 AM" at bounding box center [530, 259] width 43 height 13
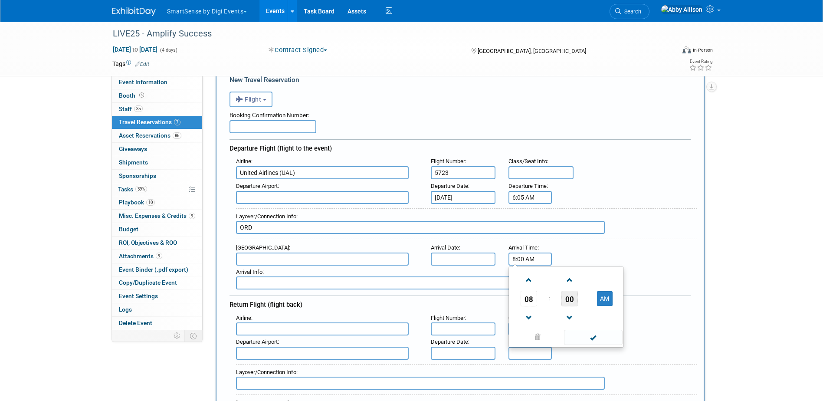
click at [572, 296] on span "00" at bounding box center [570, 299] width 16 height 16
click at [605, 326] on td "55" at bounding box center [608, 326] width 28 height 23
type input "8:55 AM"
click at [601, 338] on span at bounding box center [593, 337] width 59 height 15
click at [291, 225] on input "ORD" at bounding box center [420, 227] width 369 height 13
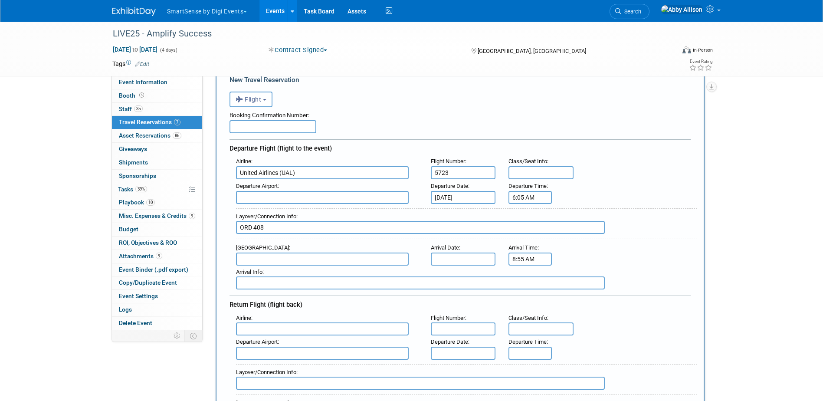
type input "ORD 408"
click at [284, 259] on input "text" at bounding box center [322, 259] width 173 height 13
click at [290, 269] on span "BNA - Nashville International Airport" at bounding box center [326, 273] width 181 height 14
type input "BNA - Nashville International Airport"
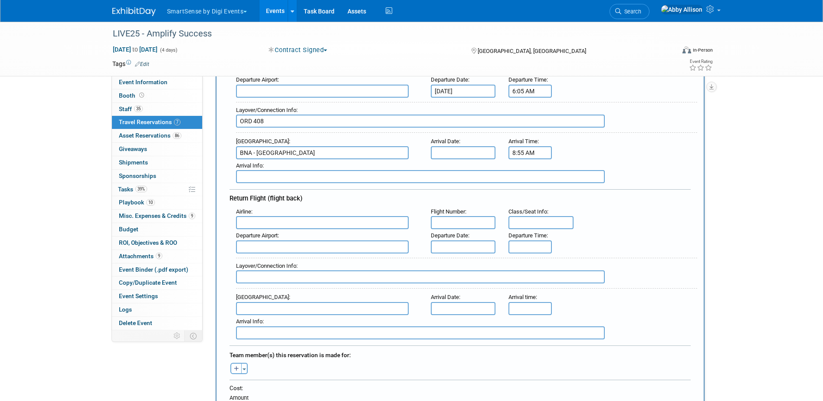
scroll to position [174, 0]
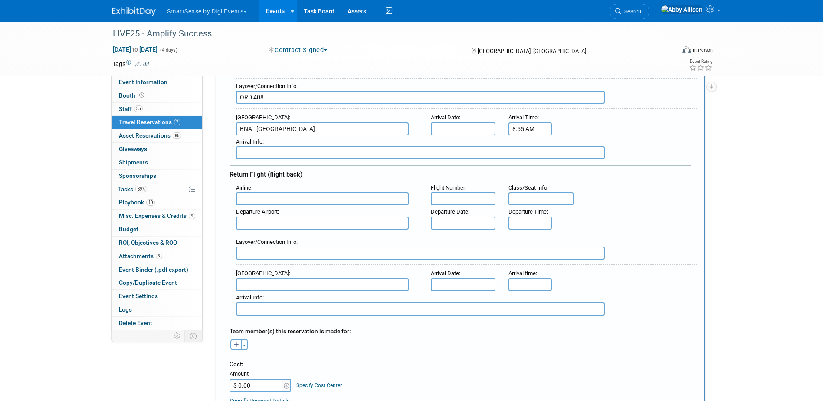
click at [478, 219] on input "text" at bounding box center [463, 223] width 65 height 13
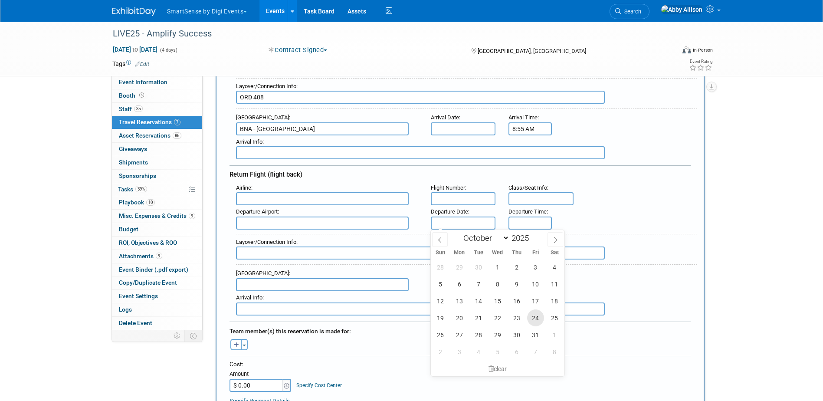
click at [532, 320] on span "24" at bounding box center [535, 317] width 17 height 17
type input "Oct 24, 2025"
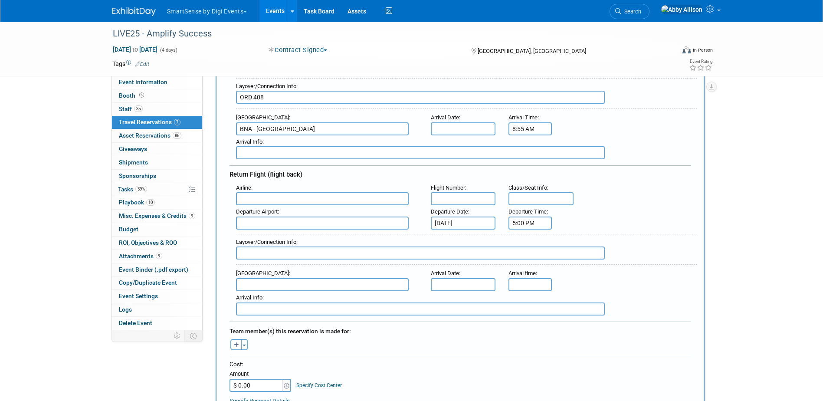
click at [536, 223] on input "5:00 PM" at bounding box center [530, 223] width 43 height 13
click at [529, 279] on span at bounding box center [528, 281] width 15 height 15
click at [567, 263] on span "00" at bounding box center [570, 263] width 16 height 16
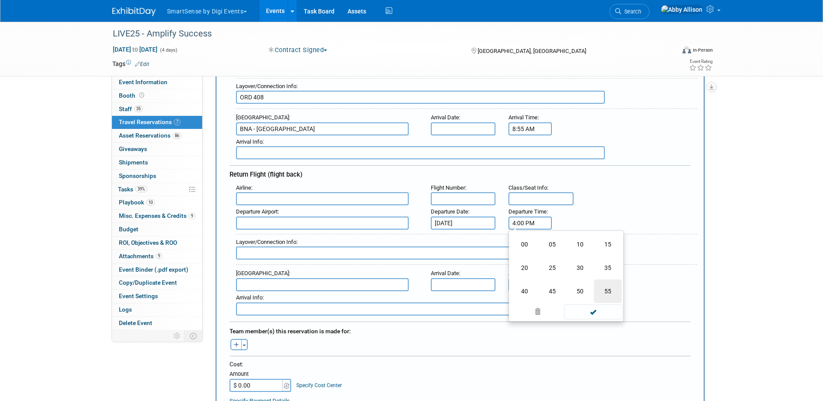
click at [610, 294] on td "55" at bounding box center [608, 290] width 28 height 23
click at [567, 246] on span at bounding box center [569, 243] width 15 height 15
type input "4:57 PM"
click at [596, 305] on span at bounding box center [593, 301] width 59 height 15
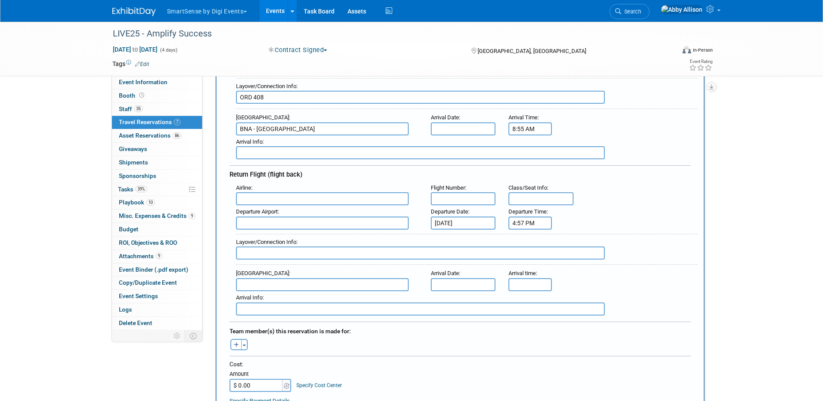
click at [276, 200] on input "text" at bounding box center [322, 198] width 173 height 13
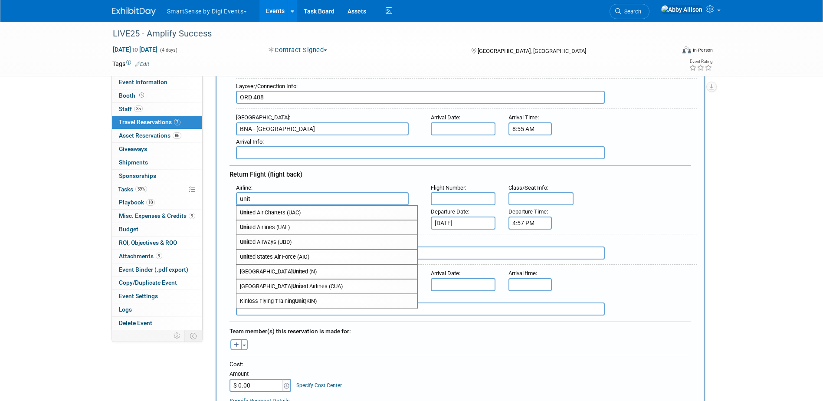
click at [265, 227] on span "Unit ed Airlines (UAL)" at bounding box center [326, 227] width 181 height 14
type input "United Airlines (UAL)"
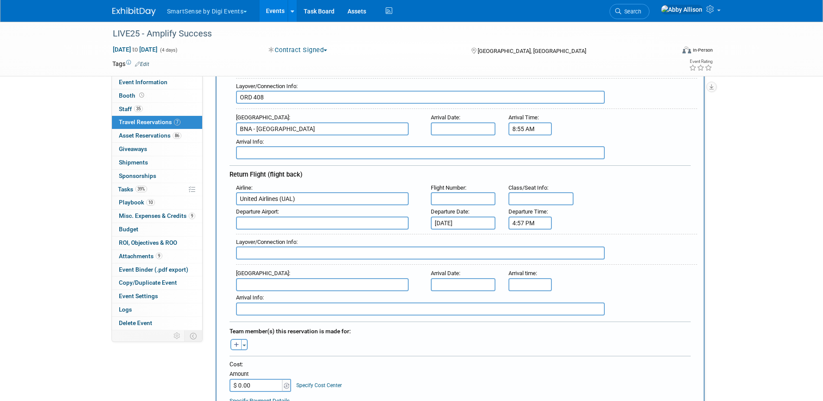
click at [465, 201] on input "text" at bounding box center [463, 198] width 65 height 13
type input "396"
click at [642, 307] on div "Arrival Info :" at bounding box center [464, 303] width 468 height 24
click at [253, 223] on input "text" at bounding box center [322, 223] width 173 height 13
click at [284, 243] on span "BNA - Nashville International Airport" at bounding box center [326, 237] width 181 height 14
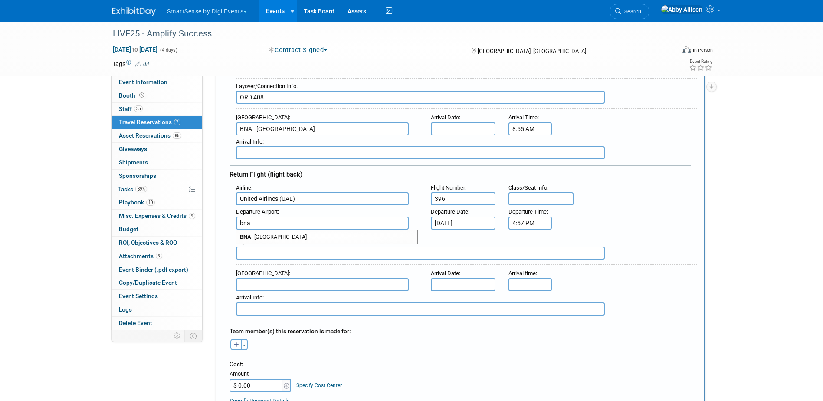
type input "BNA - Nashville International Airport"
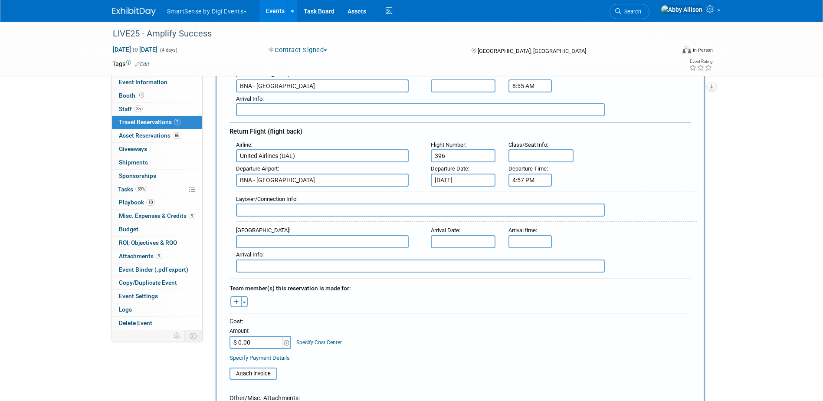
scroll to position [217, 0]
click at [243, 299] on button "Toggle Dropdown" at bounding box center [244, 301] width 7 height 11
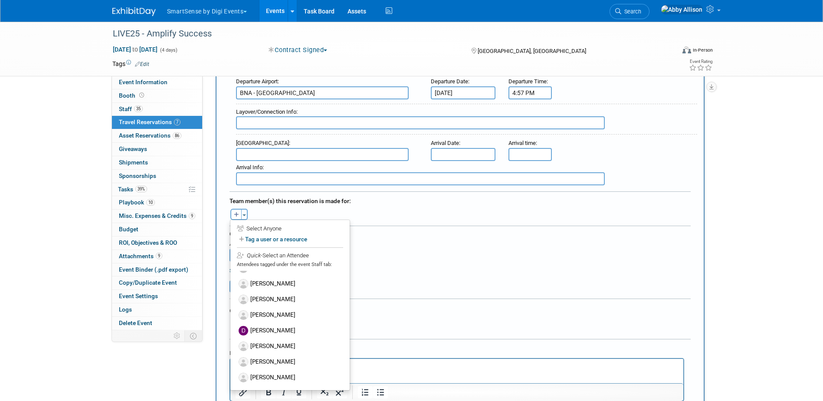
scroll to position [130, 0]
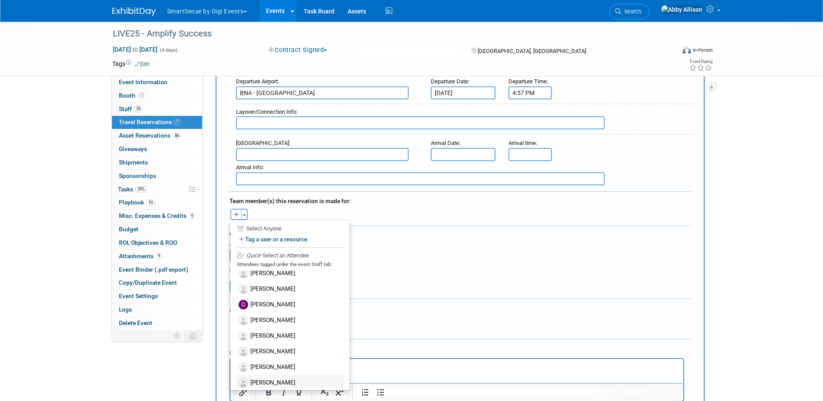
click at [263, 377] on label "[PERSON_NAME]" at bounding box center [289, 383] width 107 height 16
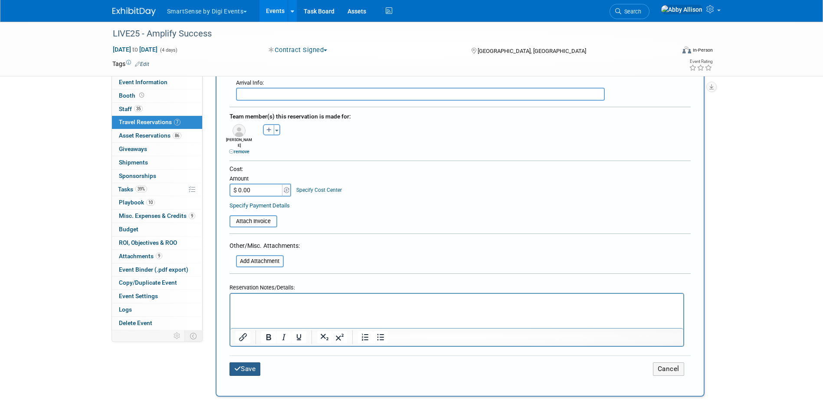
scroll to position [391, 0]
click at [250, 364] on button "Save" at bounding box center [245, 366] width 31 height 13
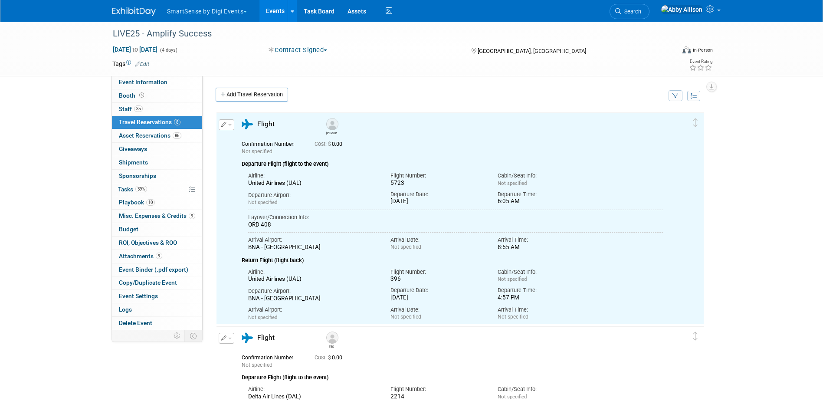
scroll to position [0, 0]
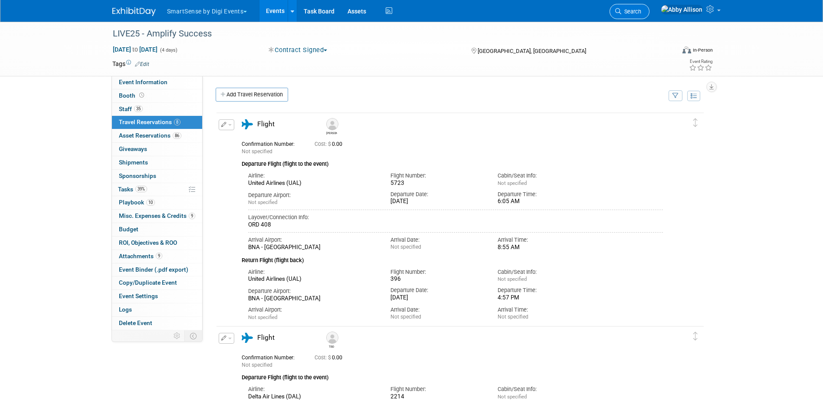
click at [650, 7] on link "Search" at bounding box center [630, 11] width 40 height 15
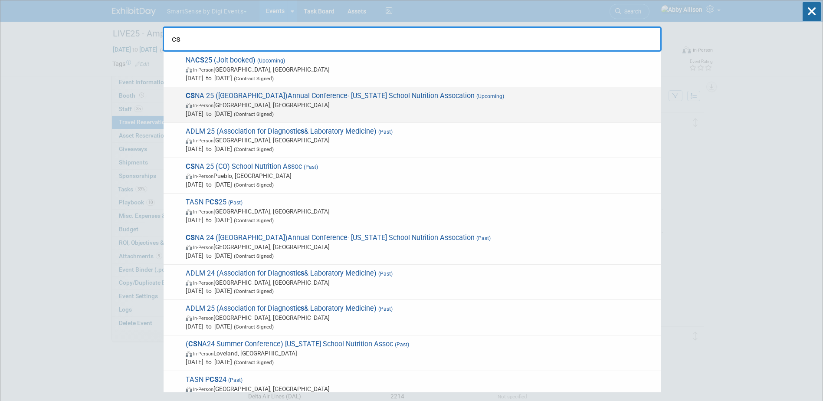
type input "cs"
click at [226, 104] on span "In-Person Pasadena, CA" at bounding box center [421, 105] width 471 height 9
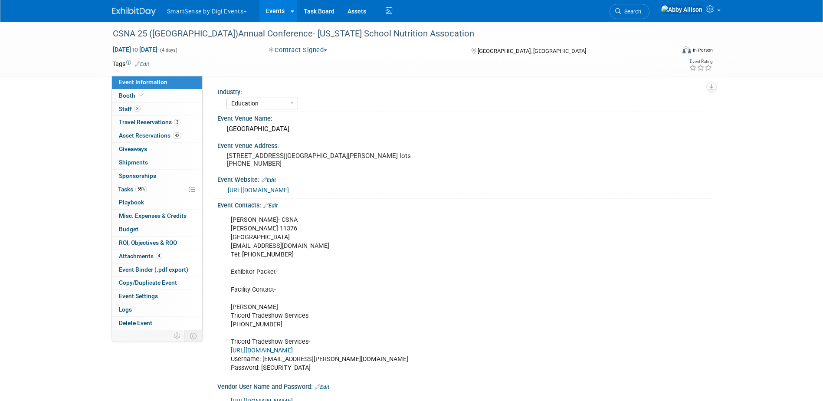
select select "Education"
click at [131, 93] on span "Booth" at bounding box center [132, 95] width 26 height 7
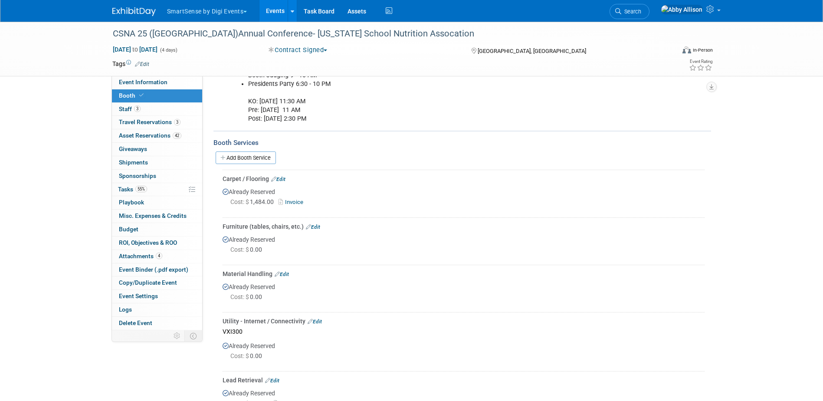
scroll to position [174, 0]
click at [131, 109] on span "Staff 3" at bounding box center [130, 108] width 22 height 7
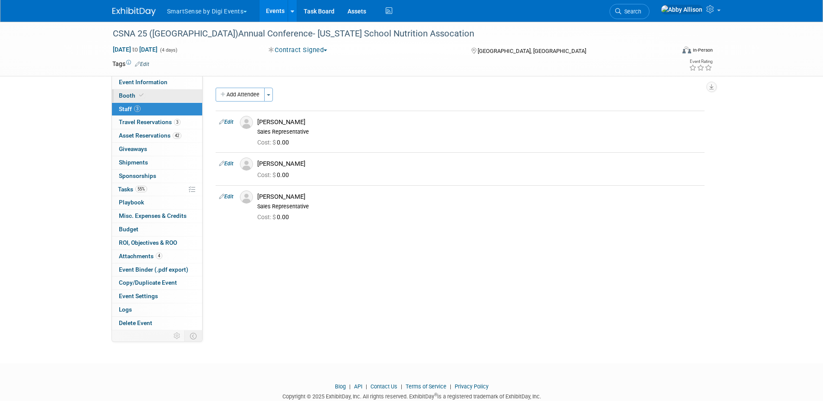
click at [129, 91] on link "Booth" at bounding box center [157, 95] width 90 height 13
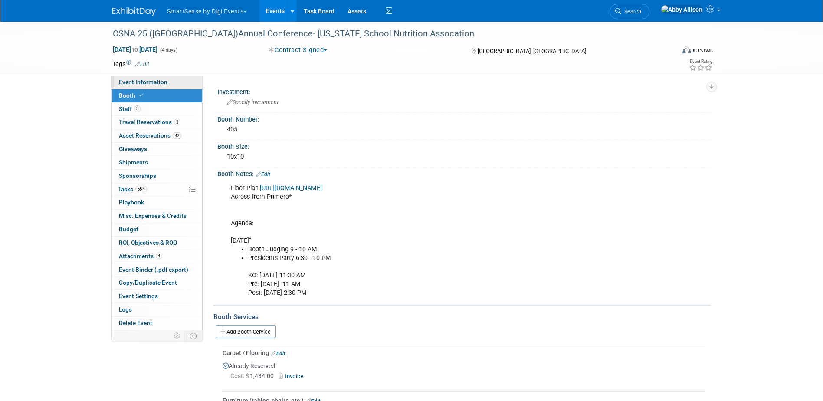
click at [141, 82] on span "Event Information" at bounding box center [143, 82] width 49 height 7
select select "Education"
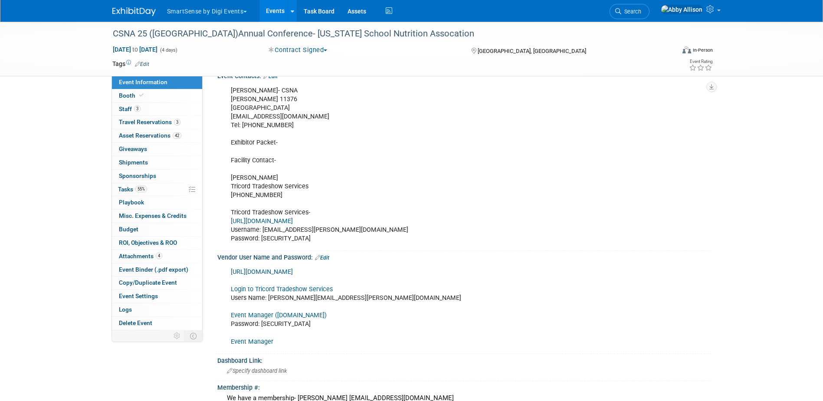
scroll to position [130, 0]
click at [293, 224] on link "https://tricord.boomerecommerce.com" at bounding box center [262, 220] width 62 height 7
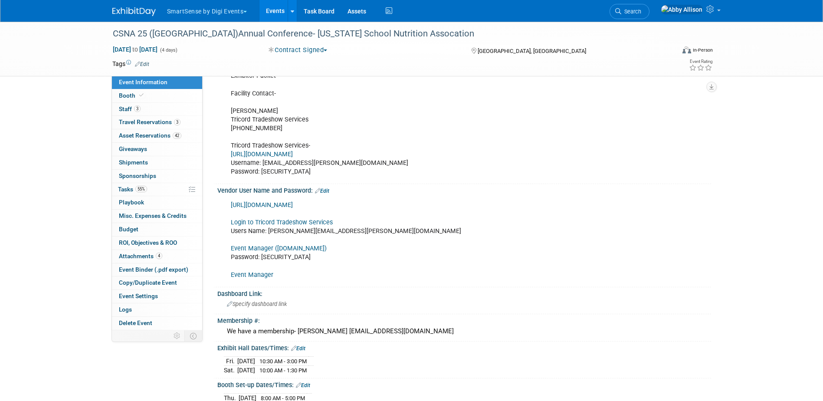
scroll to position [217, 0]
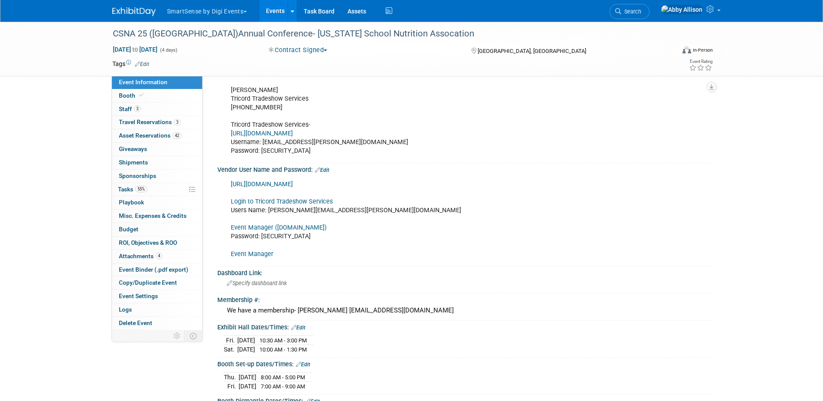
click at [332, 174] on div "Vendor User Name and Password: Edit" at bounding box center [464, 168] width 494 height 11
click at [326, 173] on link "Edit" at bounding box center [322, 170] width 14 height 6
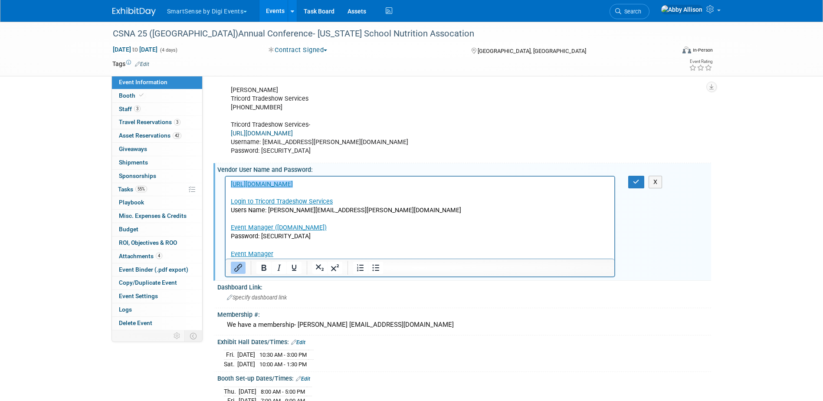
scroll to position [0, 0]
click at [306, 251] on p "﻿http://www.calsna.org/documents/events/2025Conference/2025ExhibitorProspectus.…" at bounding box center [419, 219] width 379 height 79
click at [385, 232] on icon "Link" at bounding box center [390, 226] width 10 height 10
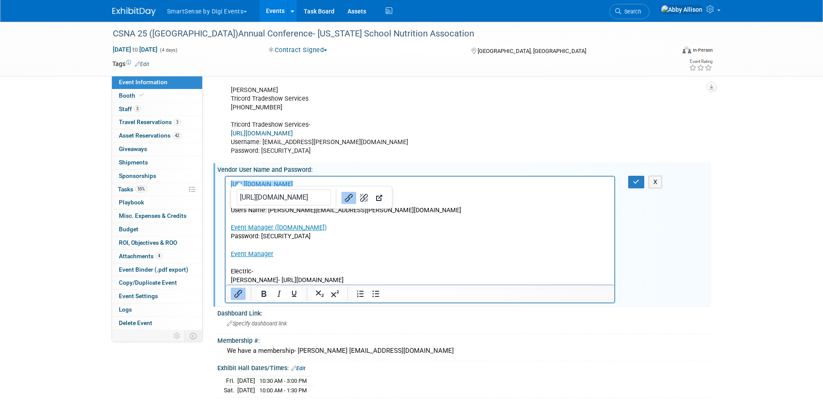
click at [344, 203] on icon "Link" at bounding box center [349, 197] width 10 height 10
click at [338, 281] on p "Elden- https://ordering.edlen.com/" at bounding box center [419, 280] width 379 height 9
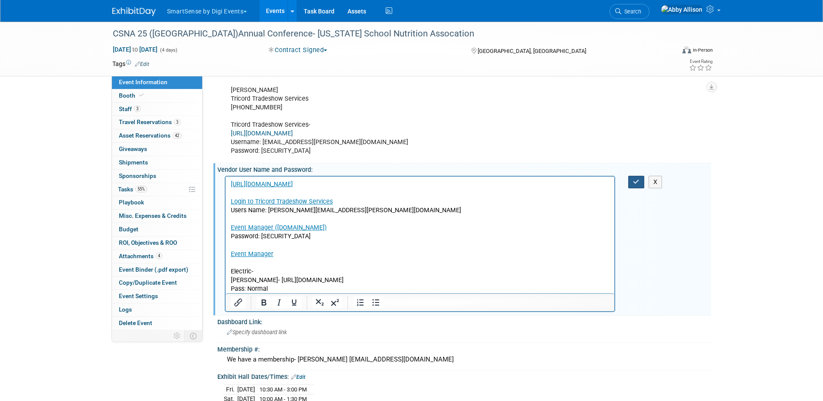
click at [634, 185] on icon "button" at bounding box center [636, 182] width 7 height 6
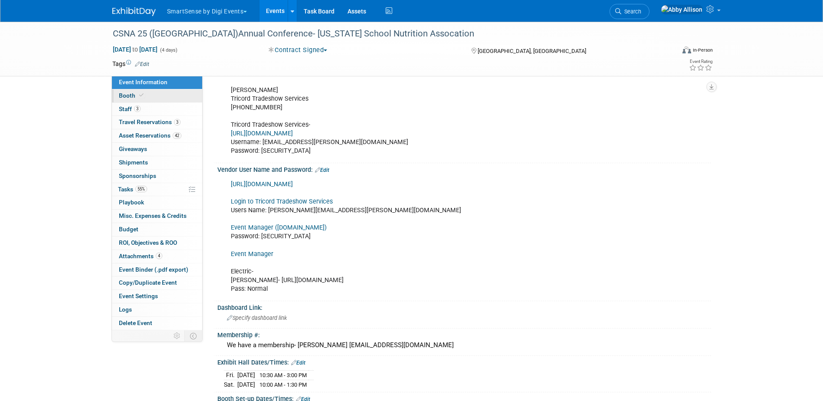
click at [149, 94] on link "Booth" at bounding box center [157, 95] width 90 height 13
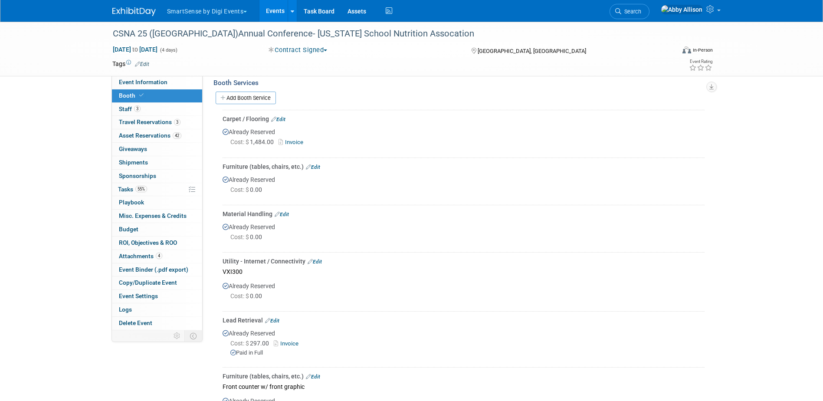
scroll to position [217, 0]
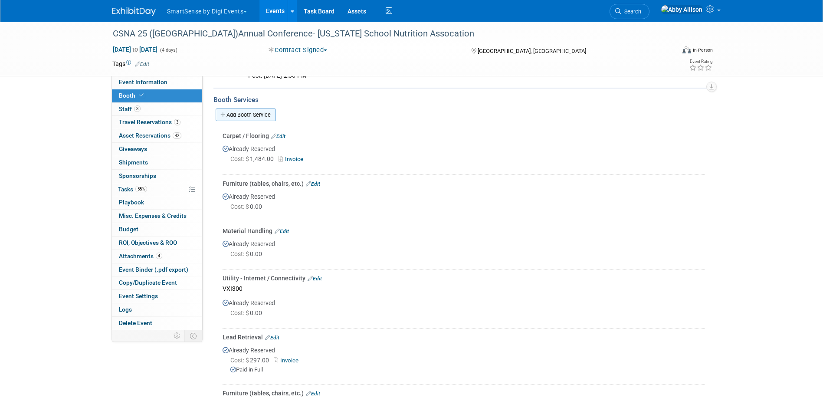
click at [222, 112] on icon at bounding box center [223, 115] width 6 height 6
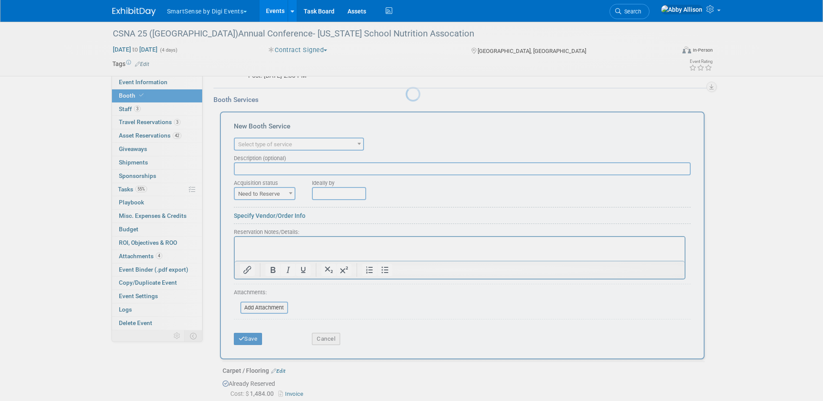
scroll to position [0, 0]
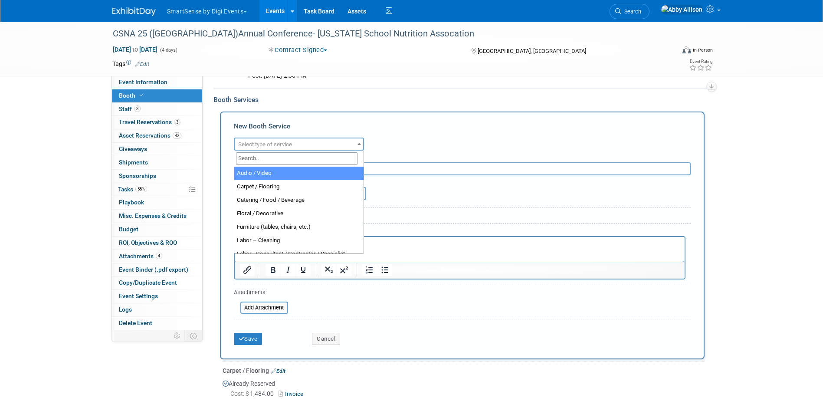
click at [249, 145] on span "Select type of service" at bounding box center [265, 144] width 54 height 7
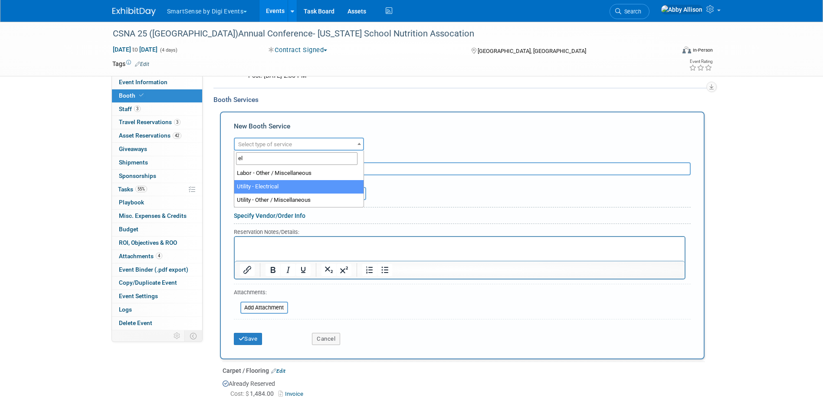
type input "el"
select select "8"
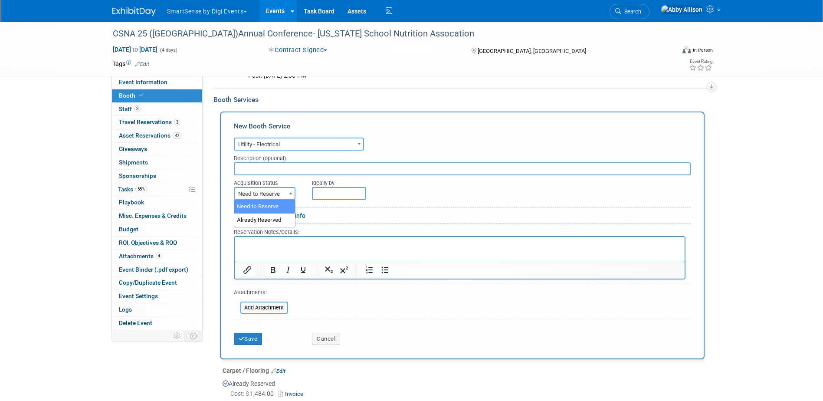
click at [261, 194] on span "Need to Reserve" at bounding box center [265, 194] width 60 height 12
select select "2"
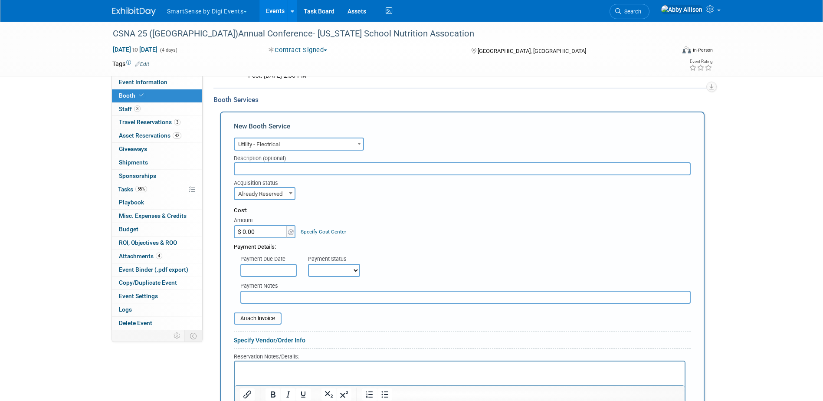
click at [259, 233] on input "$ 0.00" at bounding box center [261, 231] width 54 height 13
type input "$ 126.00"
click at [248, 322] on input "file" at bounding box center [228, 318] width 103 height 10
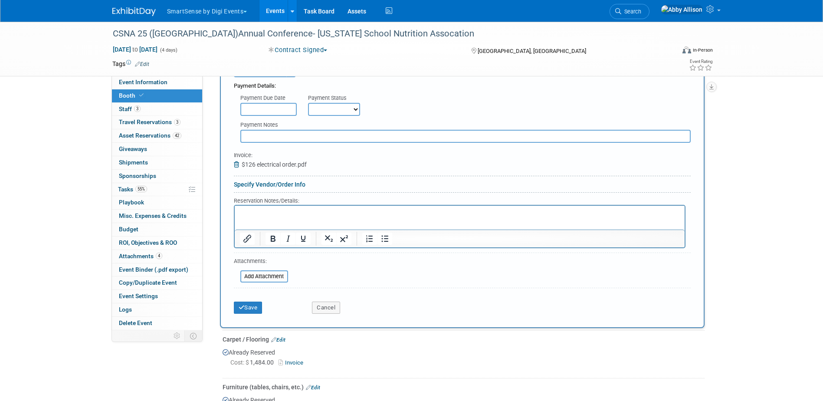
scroll to position [391, 0]
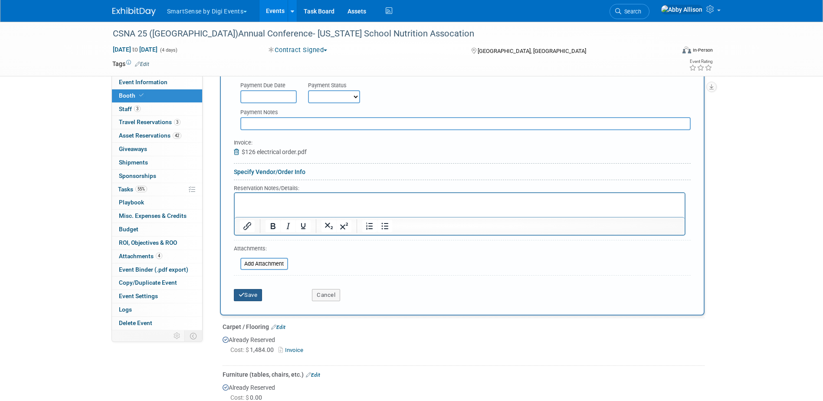
click at [243, 299] on button "Save" at bounding box center [248, 295] width 29 height 12
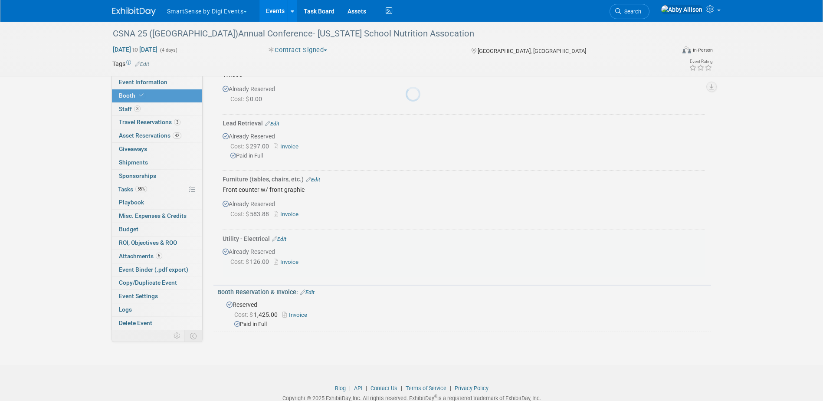
scroll to position [453, 0]
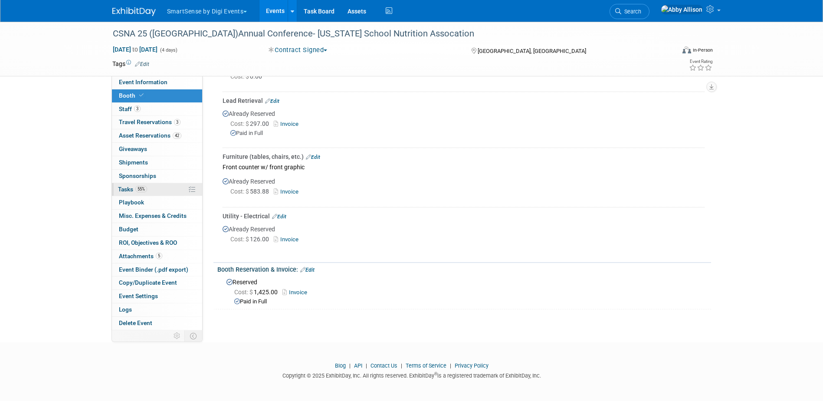
click at [154, 187] on link "55% Tasks 55%" at bounding box center [157, 189] width 90 height 13
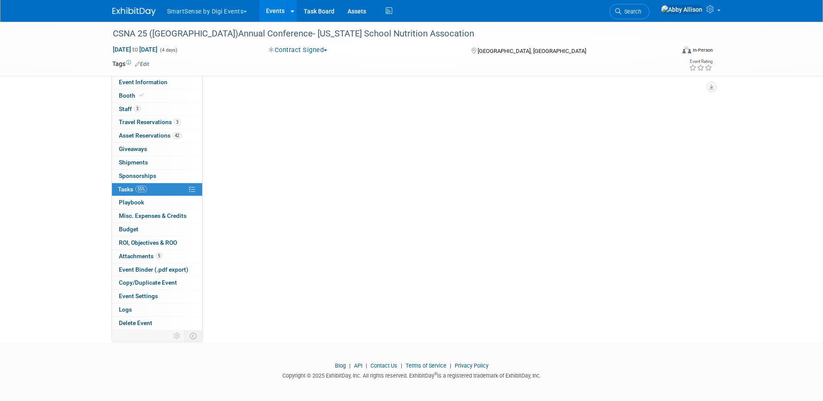
scroll to position [0, 0]
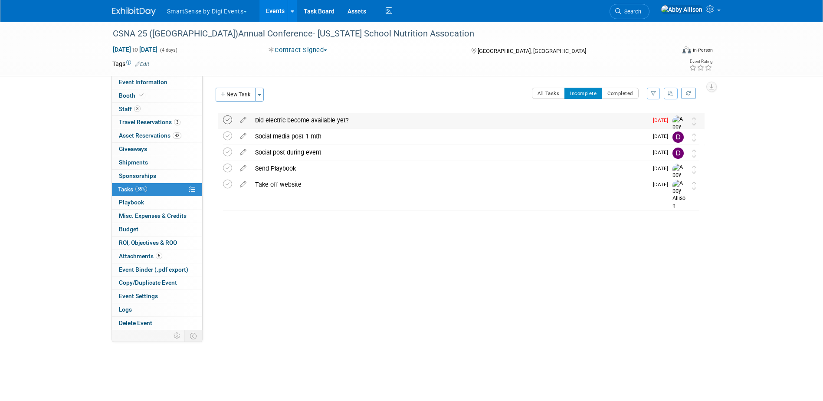
click at [223, 119] on icon at bounding box center [227, 119] width 9 height 9
click at [323, 11] on link "Task Board" at bounding box center [319, 11] width 44 height 22
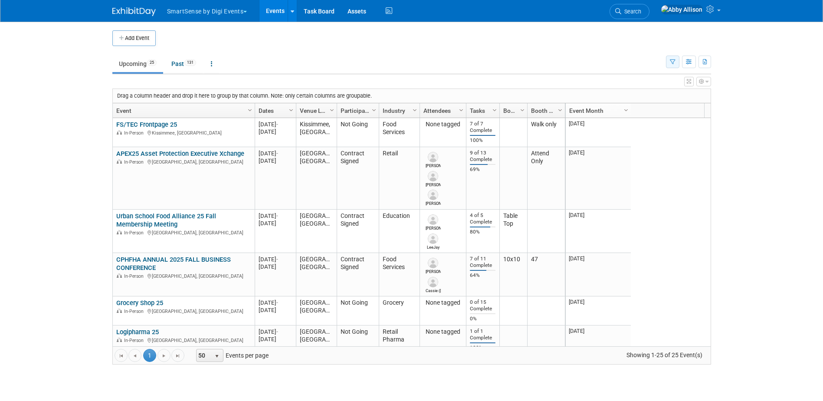
click at [672, 60] on icon "button" at bounding box center [673, 62] width 6 height 6
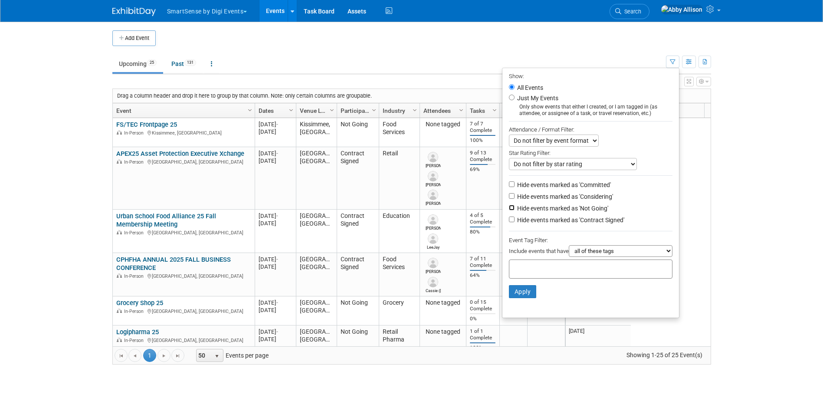
click at [509, 208] on input "Hide events marked as 'Not Going'" at bounding box center [512, 208] width 6 height 6
checkbox input "true"
click at [511, 295] on button "Apply" at bounding box center [523, 291] width 28 height 13
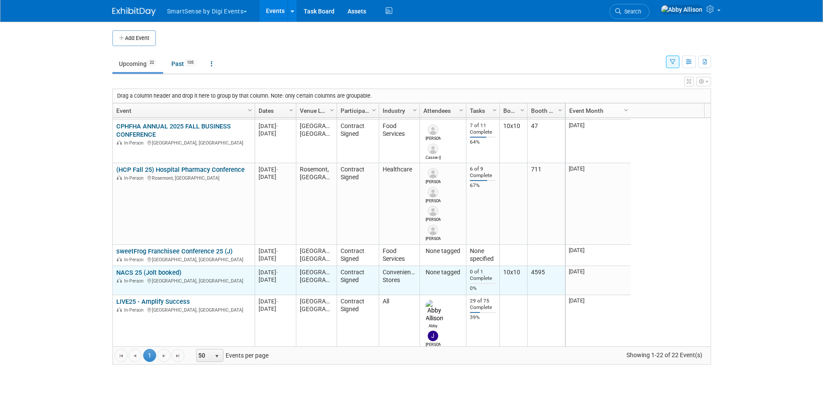
click at [152, 273] on link "NACS 25 (Jolt booked)" at bounding box center [148, 273] width 65 height 8
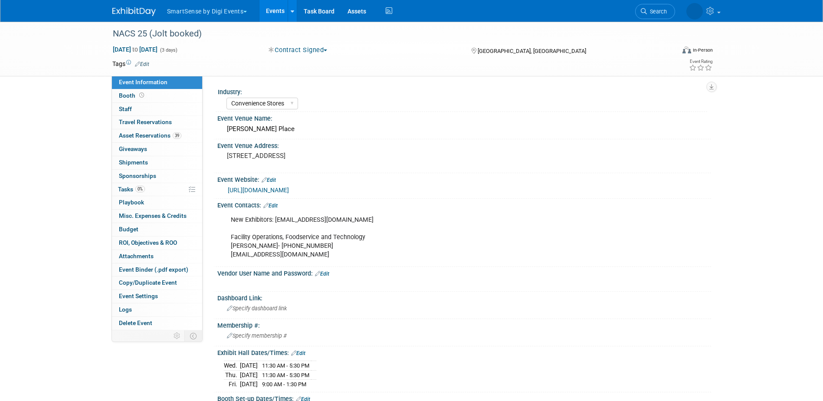
select select "Convenience Stores"
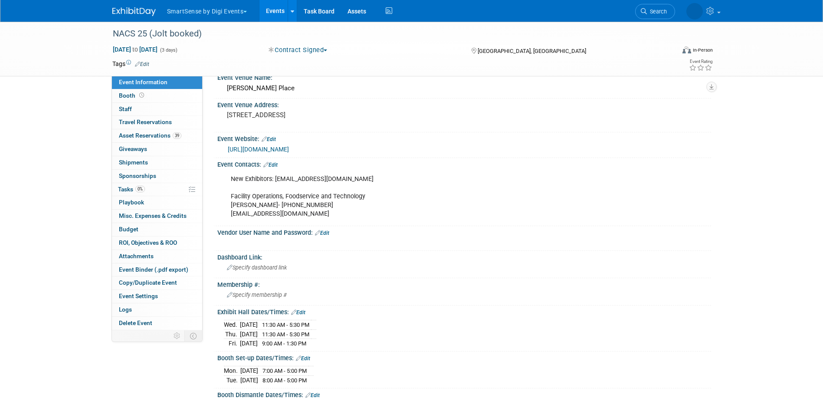
scroll to position [39, 0]
click at [276, 164] on link "Edit" at bounding box center [270, 166] width 14 height 6
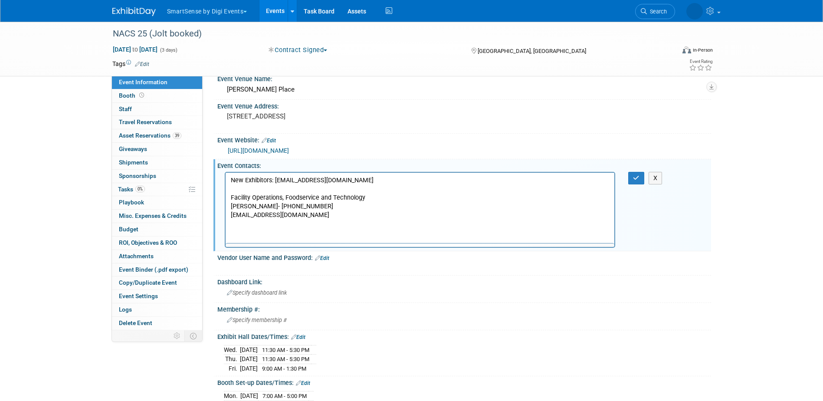
scroll to position [0, 0]
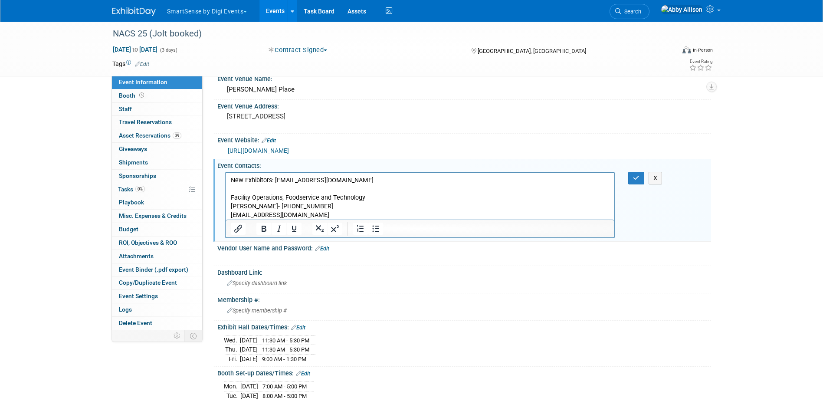
click at [326, 216] on p "New Exhibitors: [EMAIL_ADDRESS][DOMAIN_NAME] Facility Operations, Foodservice a…" at bounding box center [419, 197] width 379 height 43
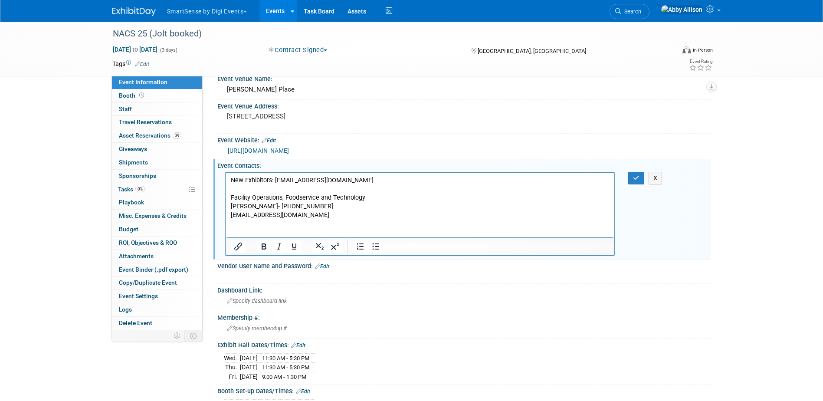
click at [237, 227] on p "Rich Text Area. Press ALT-0 for help." at bounding box center [419, 223] width 379 height 9
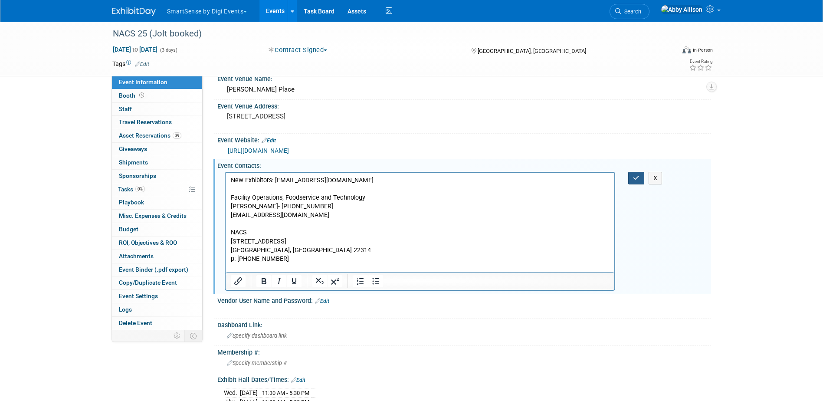
click at [637, 181] on button "button" at bounding box center [636, 178] width 16 height 13
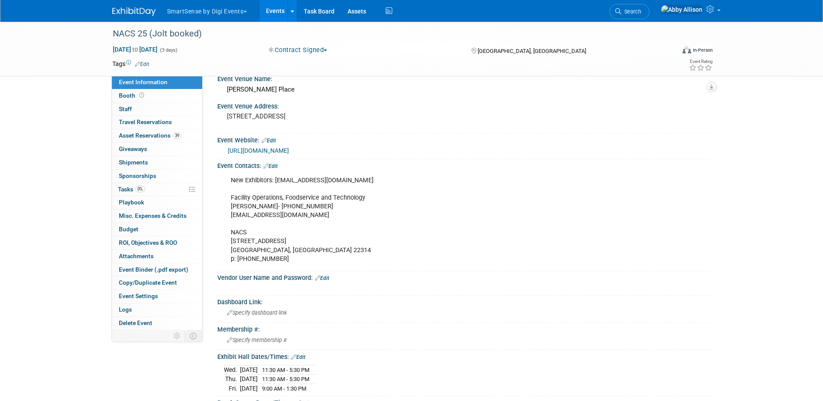
click at [276, 166] on link "Edit" at bounding box center [270, 166] width 14 height 6
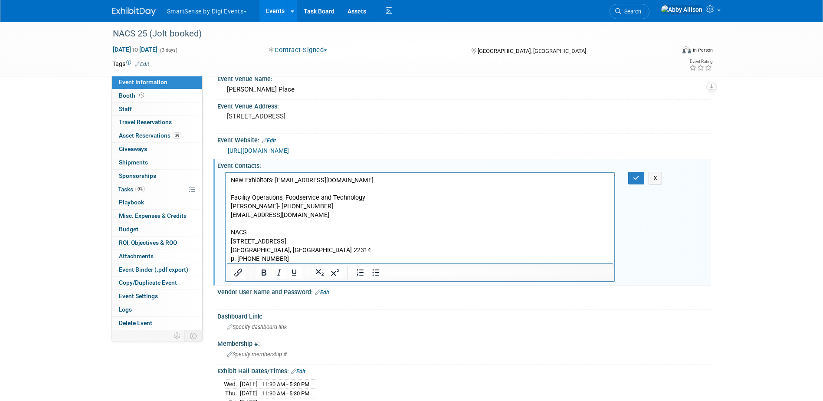
click at [289, 259] on p "New Exhibitors: [EMAIL_ADDRESS][DOMAIN_NAME] Facility Operations, Foodservice a…" at bounding box center [419, 219] width 379 height 87
click at [231, 220] on p "New Exhibitors: [EMAIL_ADDRESS][DOMAIN_NAME] Facility Operations, Foodservice a…" at bounding box center [419, 219] width 379 height 87
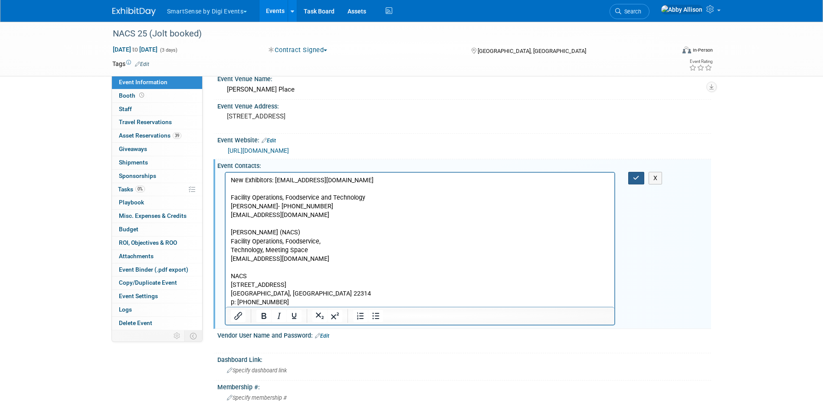
click at [632, 174] on button "button" at bounding box center [636, 178] width 16 height 13
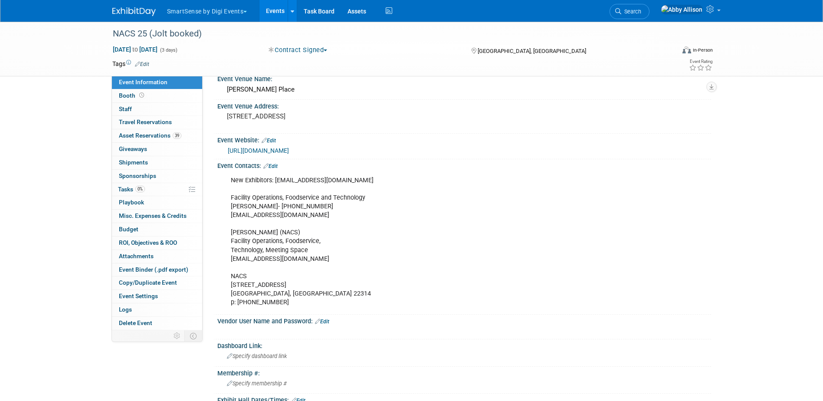
click at [271, 165] on link "Edit" at bounding box center [270, 166] width 14 height 6
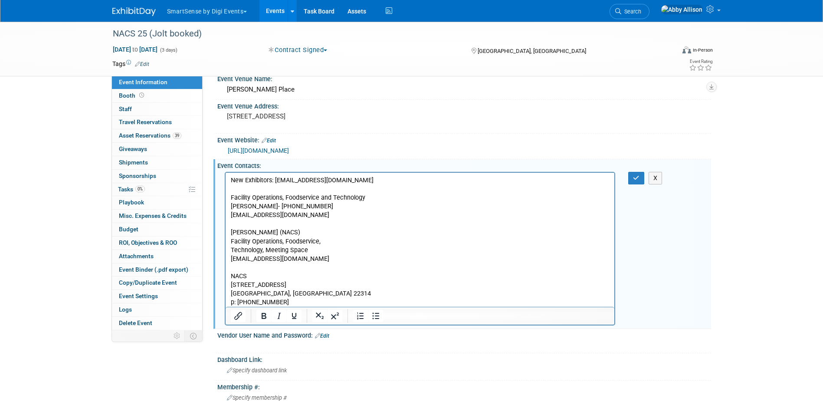
click at [240, 267] on p "New Exhibitors: [EMAIL_ADDRESS][DOMAIN_NAME] Facility Operations, Foodservice a…" at bounding box center [419, 241] width 379 height 131
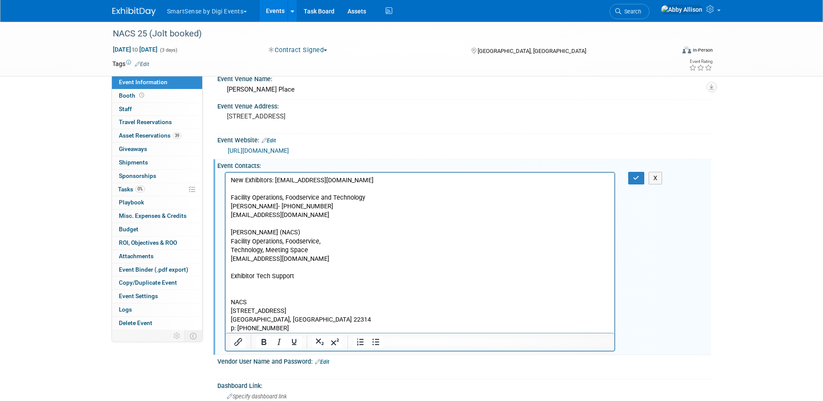
click at [236, 282] on p "Rich Text Area. Press ALT-0 for help." at bounding box center [419, 284] width 379 height 9
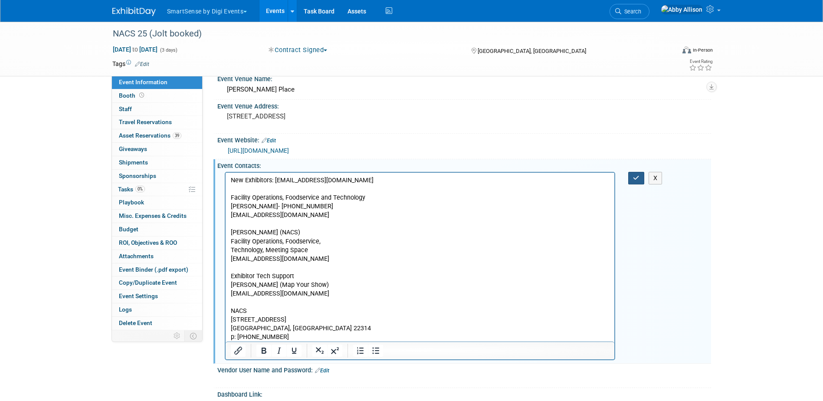
click at [638, 179] on icon "button" at bounding box center [636, 178] width 7 height 6
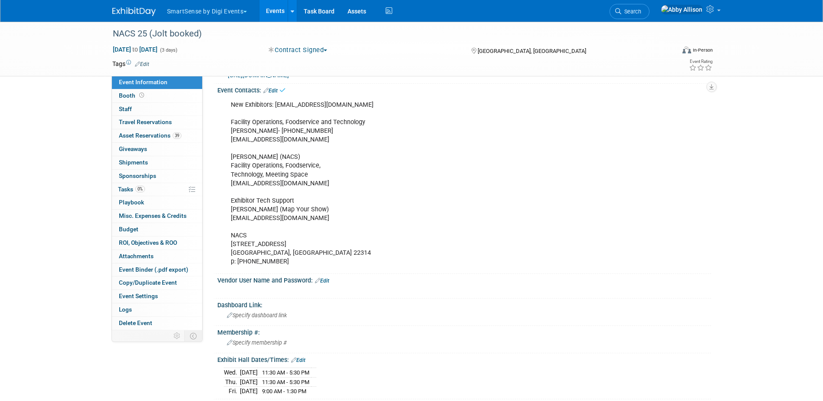
scroll to position [126, 0]
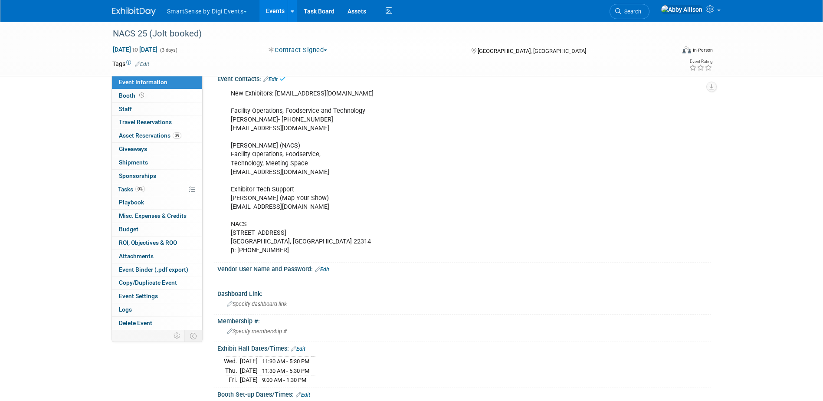
click at [322, 269] on link "Edit" at bounding box center [322, 269] width 14 height 6
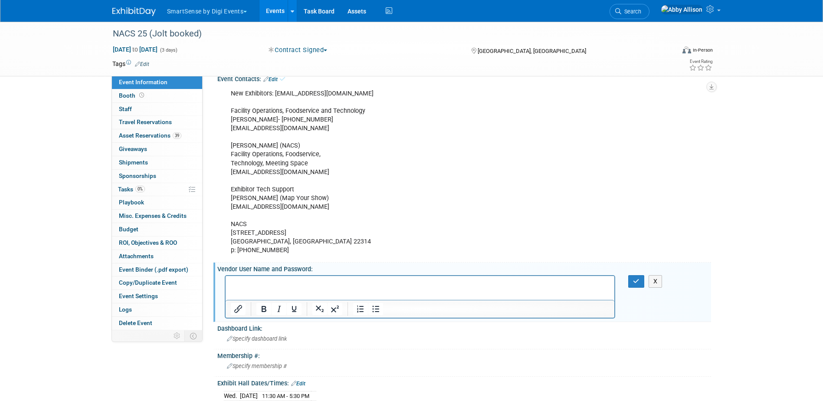
scroll to position [0, 0]
click at [246, 280] on p "Rich Text Area. Press ALT-0 for help." at bounding box center [419, 283] width 379 height 9
click at [632, 278] on button "button" at bounding box center [636, 281] width 16 height 13
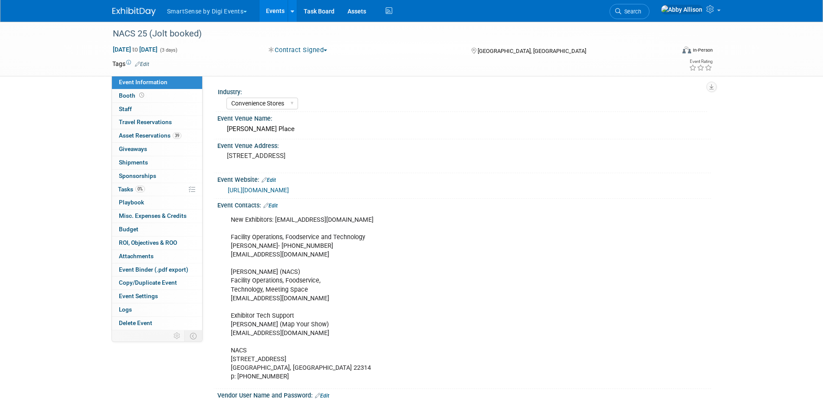
click at [276, 204] on link "Edit" at bounding box center [270, 206] width 14 height 6
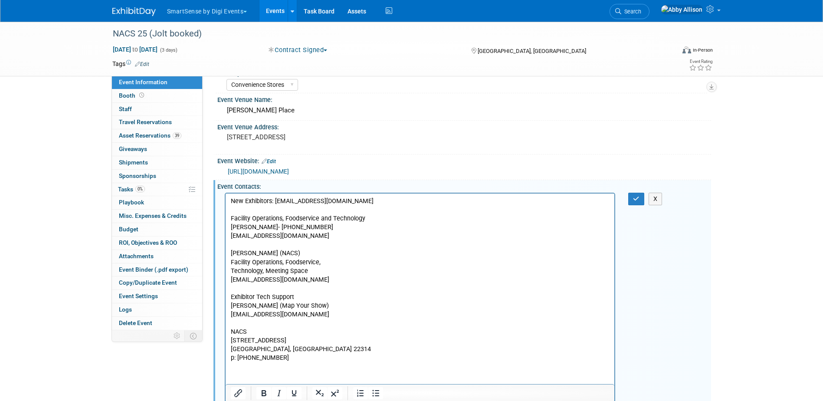
scroll to position [87, 0]
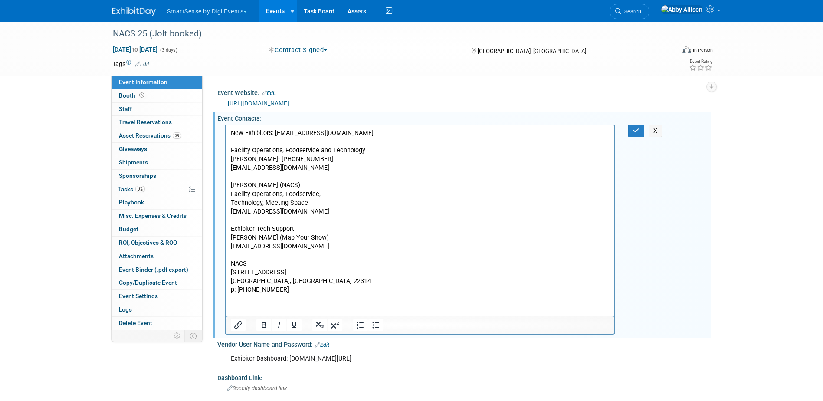
click at [256, 257] on p "New Exhibitors: [EMAIL_ADDRESS][DOMAIN_NAME] Facility Operations, Foodservice a…" at bounding box center [419, 210] width 379 height 165
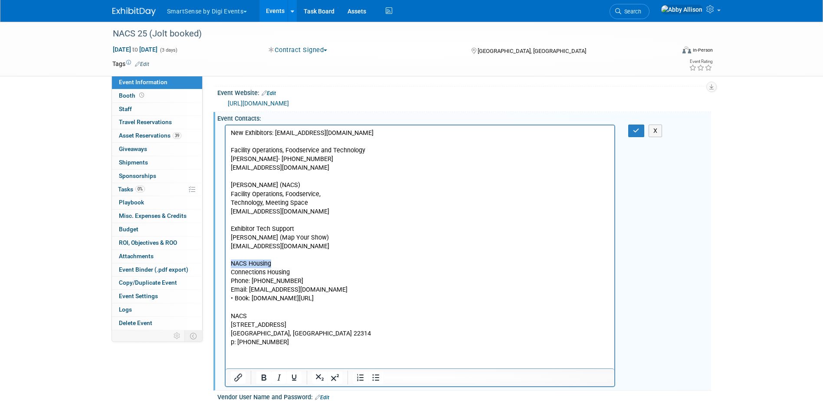
drag, startPoint x: 258, startPoint y: 259, endPoint x: 224, endPoint y: 262, distance: 33.6
click at [225, 262] on html "New Exhibitors: [EMAIL_ADDRESS][DOMAIN_NAME] Facility Operations, Foodservice a…" at bounding box center [419, 235] width 389 height 221
click at [261, 376] on icon "Bold" at bounding box center [264, 377] width 10 height 10
drag, startPoint x: 293, startPoint y: 228, endPoint x: 229, endPoint y: 230, distance: 64.2
click at [229, 230] on html "New Exhibitors: [EMAIL_ADDRESS][DOMAIN_NAME] Facility Operations, Foodservice a…" at bounding box center [419, 235] width 389 height 221
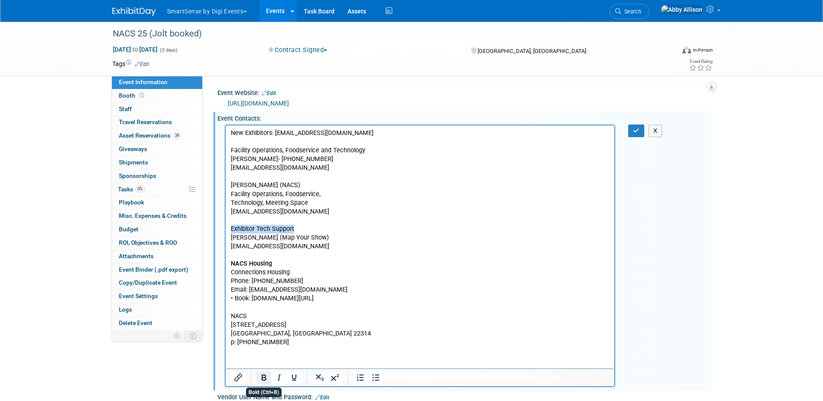
click at [262, 377] on icon "Bold" at bounding box center [264, 377] width 5 height 6
click at [633, 131] on icon "button" at bounding box center [636, 131] width 7 height 6
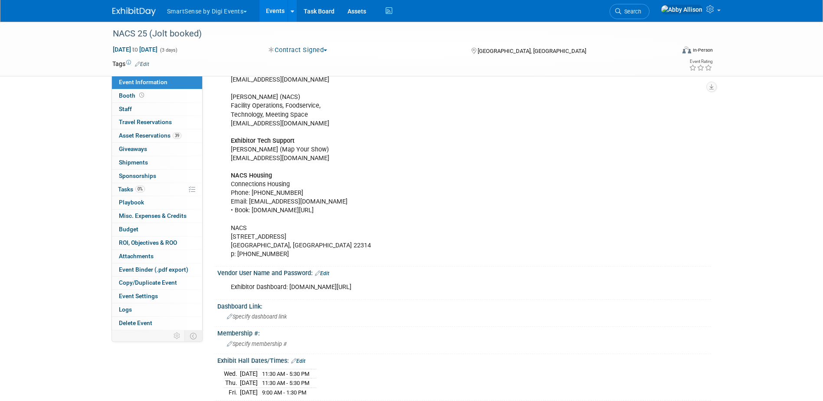
scroll to position [174, 0]
click at [328, 274] on link "Edit" at bounding box center [322, 275] width 14 height 6
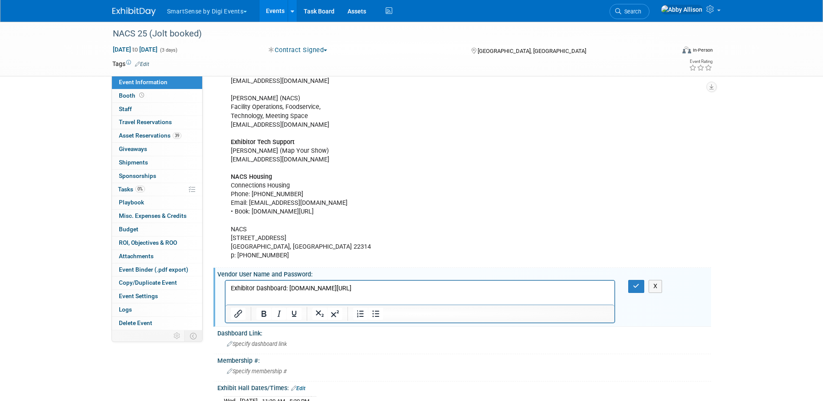
scroll to position [0, 0]
click at [409, 290] on p "Exhibitor Dashboard: www.nacsshow.com/exhibitorportal" at bounding box center [419, 288] width 379 height 9
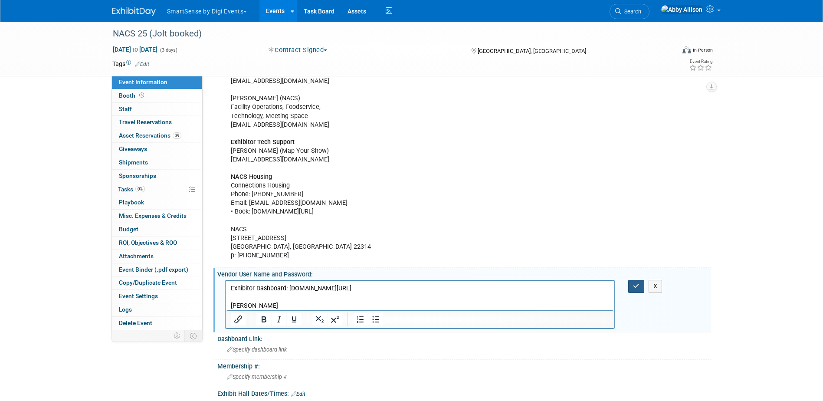
click at [636, 292] on button "button" at bounding box center [636, 286] width 16 height 13
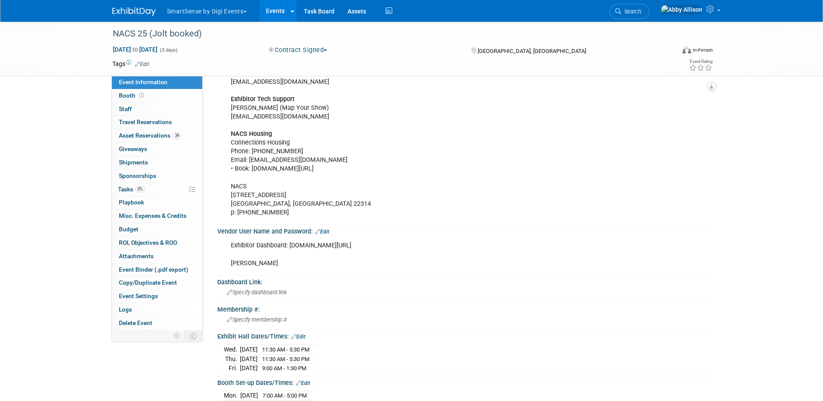
scroll to position [217, 0]
click at [328, 232] on link "Edit" at bounding box center [322, 231] width 14 height 6
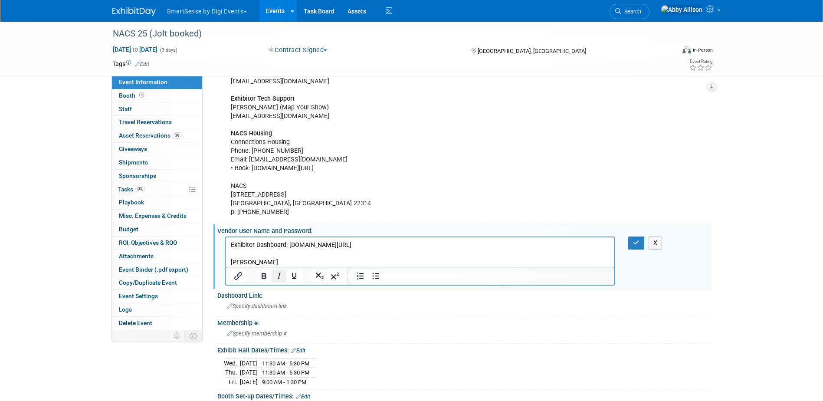
scroll to position [0, 0]
click at [270, 261] on p "Exhibitor Dashboard: www.nacsshow.com/exhibitorportal Freeman" at bounding box center [419, 254] width 379 height 26
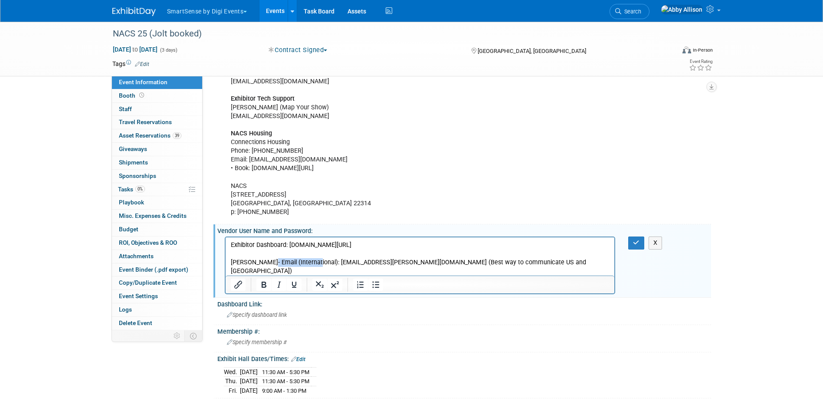
drag, startPoint x: 314, startPoint y: 262, endPoint x: 272, endPoint y: 263, distance: 42.6
click at [272, 263] on p "Exhibitor Dashboard: www.nacsshow.com/exhibitorportal Freeman- Email (Internati…" at bounding box center [419, 262] width 379 height 43
click at [631, 244] on button "button" at bounding box center [636, 242] width 16 height 13
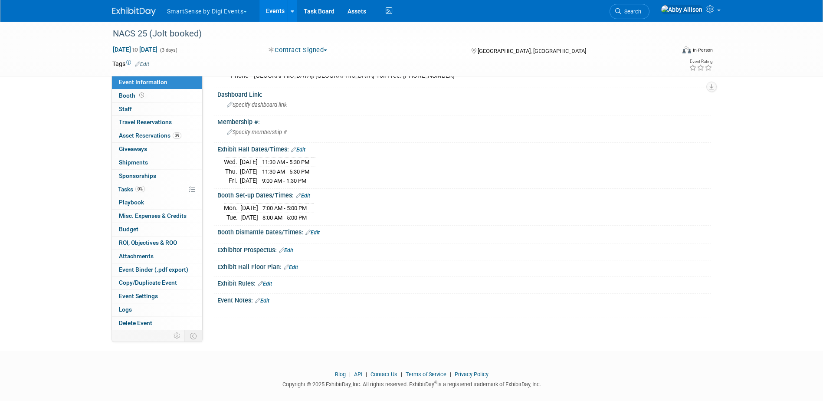
scroll to position [422, 0]
click at [313, 229] on link "Edit" at bounding box center [312, 232] width 14 height 6
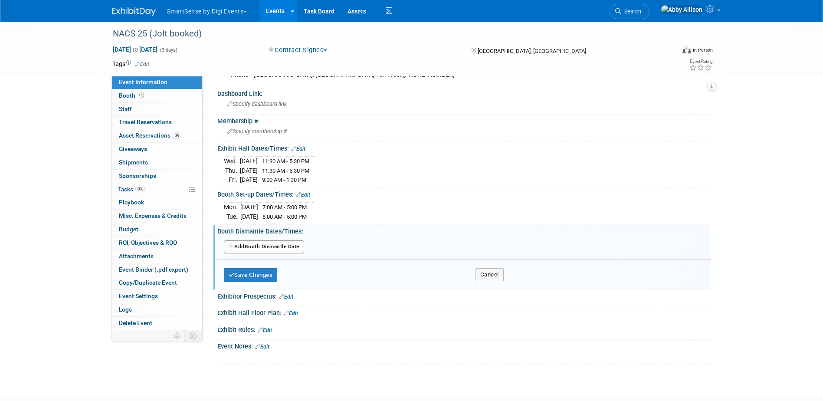
click at [267, 240] on button "Add Another Booth Dismantle Date" at bounding box center [264, 246] width 80 height 13
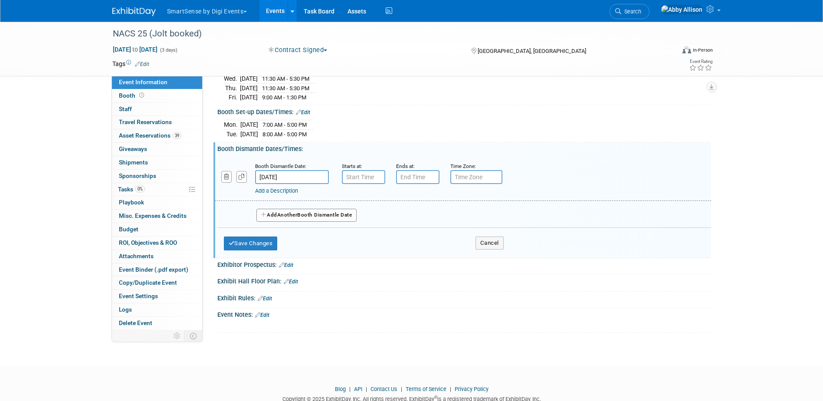
scroll to position [509, 0]
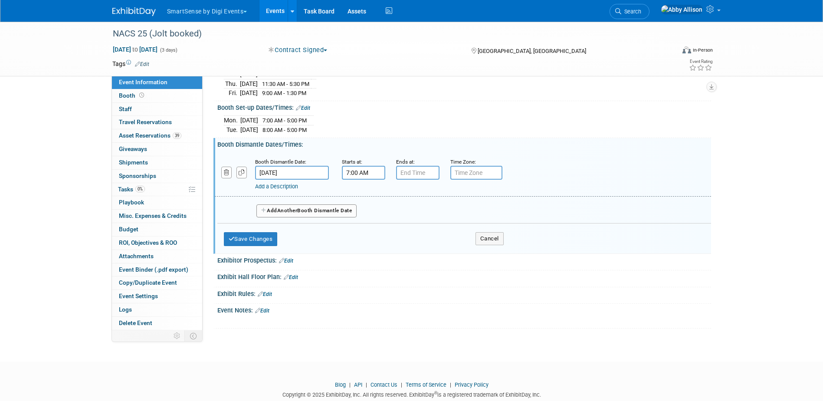
click at [363, 166] on input "7:00 AM" at bounding box center [363, 173] width 43 height 14
click at [358, 206] on span "07" at bounding box center [362, 213] width 16 height 16
click at [381, 187] on td "01" at bounding box center [386, 194] width 28 height 23
click at [398, 205] on span "00" at bounding box center [402, 213] width 16 height 16
click at [411, 207] on td "30" at bounding box center [414, 217] width 28 height 23
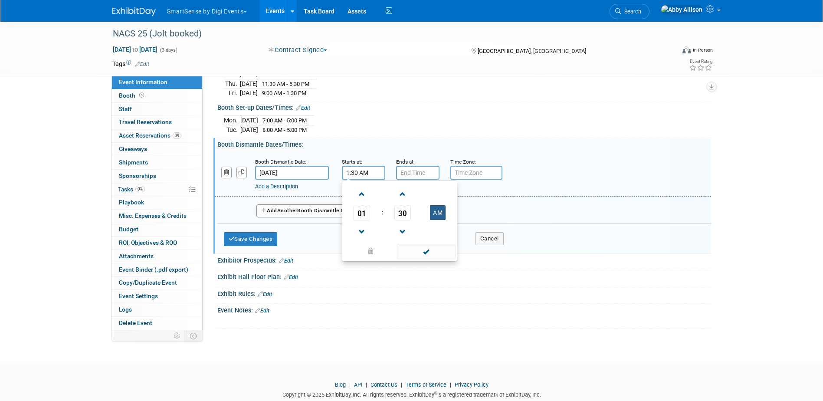
click at [436, 205] on button "AM" at bounding box center [438, 212] width 16 height 15
type input "1:30 PM"
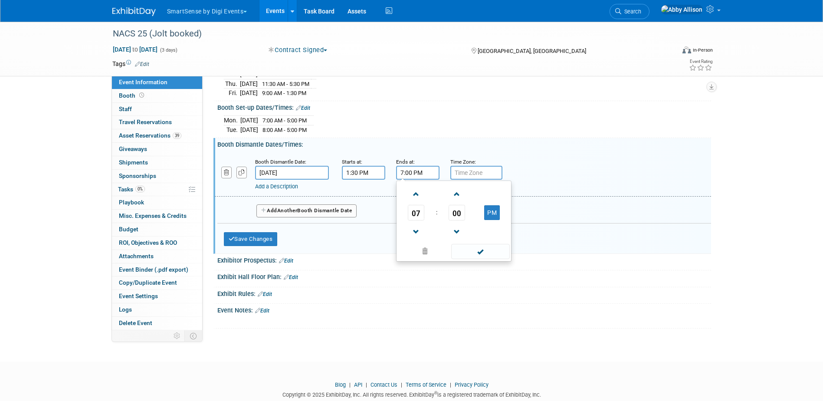
click at [425, 166] on input "7:00 PM" at bounding box center [417, 173] width 43 height 14
click at [415, 220] on link at bounding box center [416, 231] width 16 height 22
click at [415, 205] on span "06" at bounding box center [416, 213] width 16 height 16
click at [493, 231] on td "11" at bounding box center [496, 241] width 28 height 23
click at [460, 206] on span "00" at bounding box center [457, 213] width 16 height 16
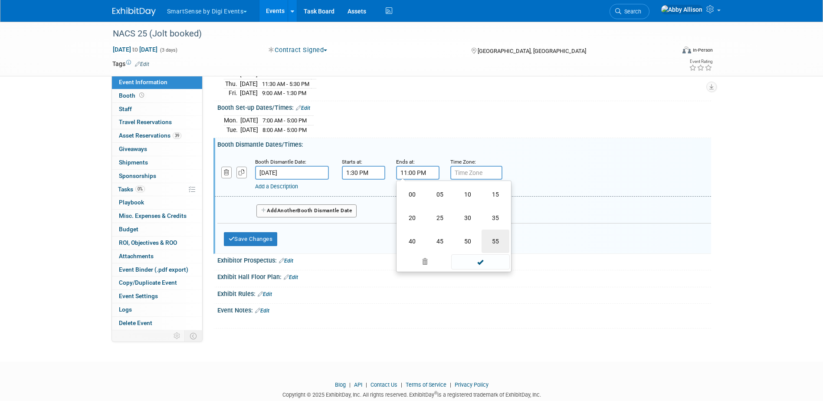
click at [493, 230] on td "55" at bounding box center [496, 241] width 28 height 23
type input "11:55 PM"
click at [483, 244] on span at bounding box center [480, 251] width 59 height 15
click at [289, 207] on span "Another" at bounding box center [287, 210] width 20 height 6
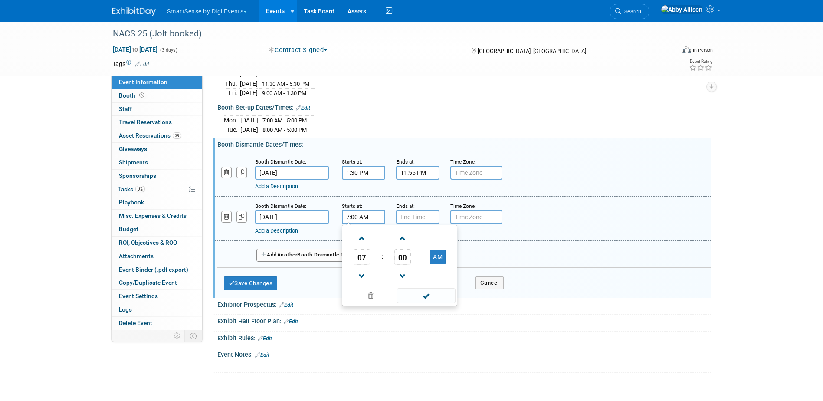
click at [364, 210] on input "7:00 AM" at bounding box center [363, 217] width 43 height 14
click at [362, 231] on span at bounding box center [362, 238] width 15 height 15
type input "8:00 AM"
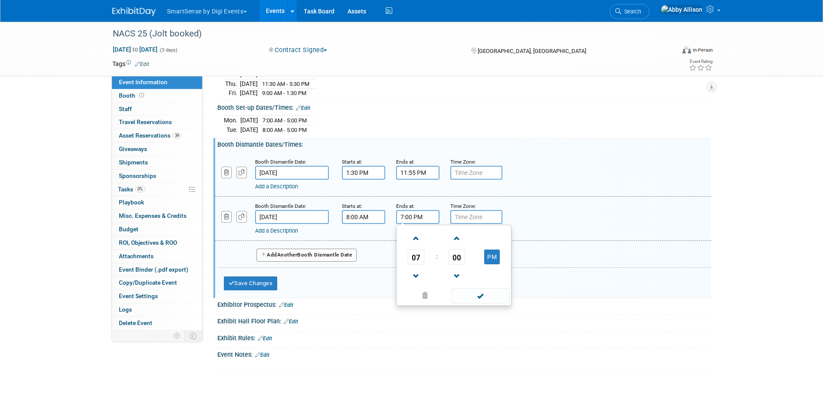
click at [418, 210] on input "7:00 PM" at bounding box center [417, 217] width 43 height 14
click at [414, 249] on span "07" at bounding box center [416, 257] width 16 height 16
click at [443, 252] on td "05" at bounding box center [440, 261] width 28 height 23
type input "5:00 PM"
click at [482, 288] on span at bounding box center [480, 295] width 59 height 15
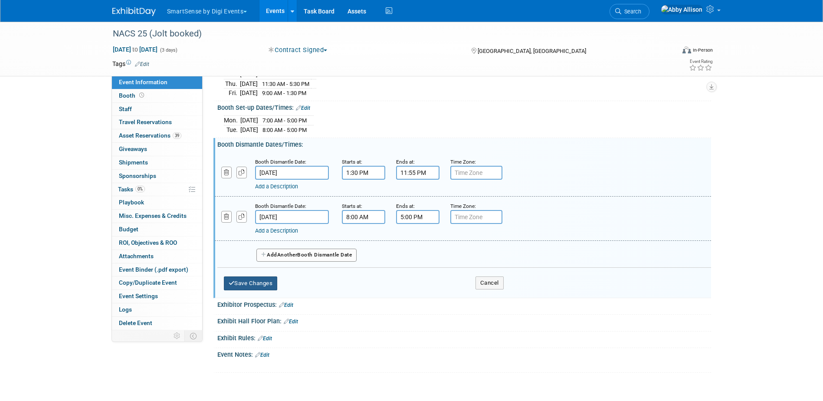
click at [253, 276] on button "Save Changes" at bounding box center [251, 283] width 54 height 14
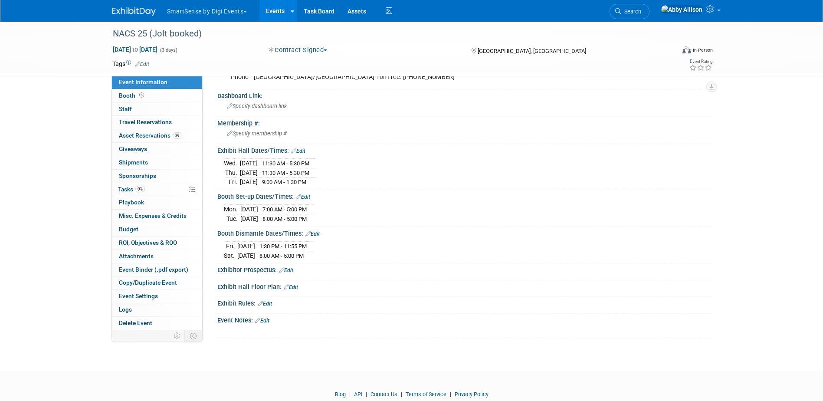
click at [262, 318] on link "Edit" at bounding box center [262, 321] width 14 height 6
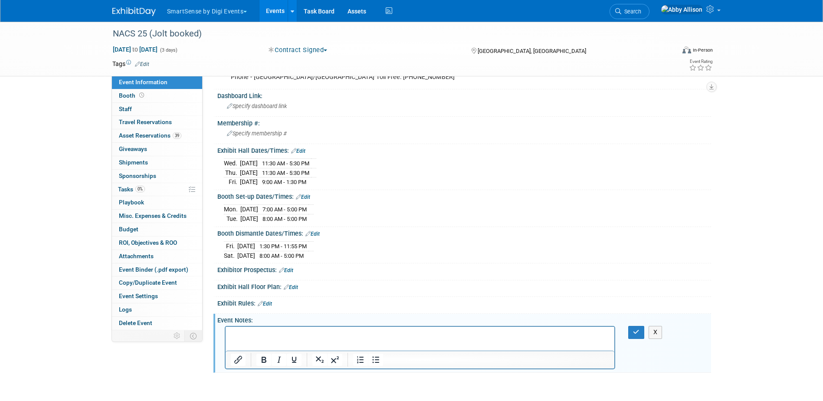
scroll to position [0, 0]
click at [333, 339] on html at bounding box center [419, 333] width 389 height 12
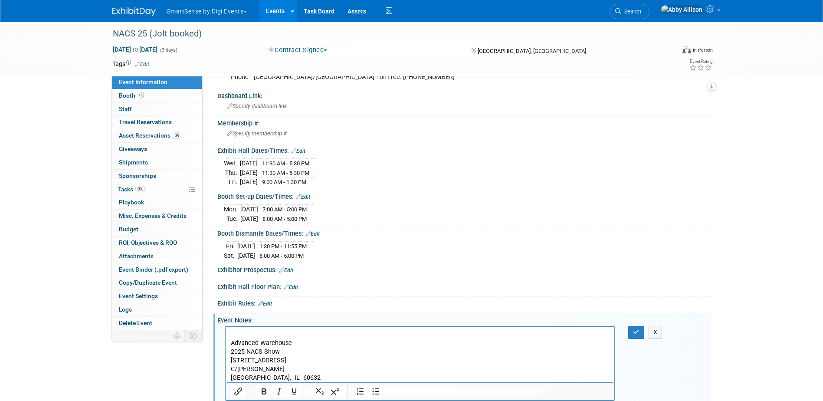
click at [231, 345] on p "Advanced Warehouse" at bounding box center [419, 343] width 379 height 9
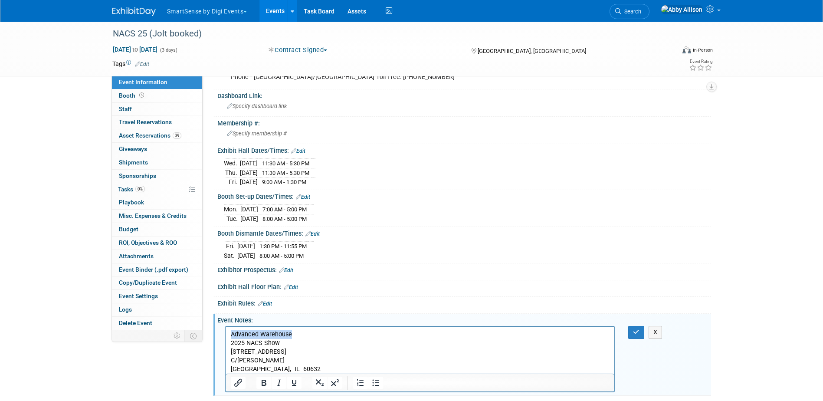
drag, startPoint x: 296, startPoint y: 335, endPoint x: 482, endPoint y: 715, distance: 422.7
click at [227, 330] on html "Advanced Warehouse 2025 NACS Show 2500 W 35th St C/O Freeman Chicago, IL 60632" at bounding box center [419, 350] width 389 height 47
click at [266, 378] on icon "Bold" at bounding box center [264, 383] width 10 height 10
click at [295, 332] on p "Advanced Warehouse" at bounding box center [419, 334] width 379 height 9
click at [262, 380] on icon "Bold" at bounding box center [264, 383] width 5 height 6
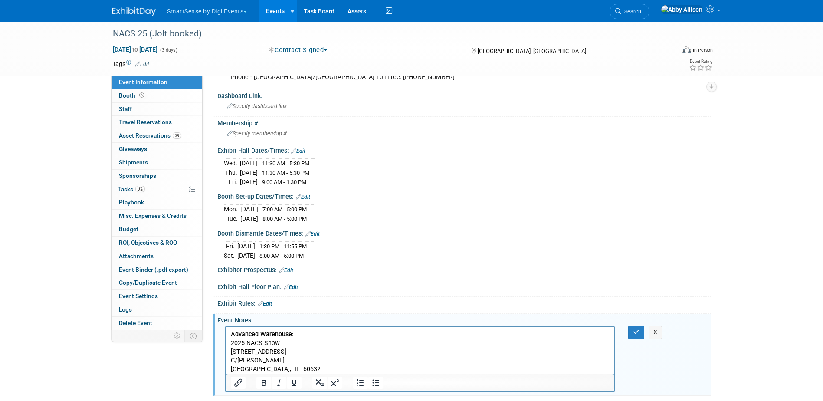
click at [300, 335] on p "Advanced Warehouse: ﻿" at bounding box center [419, 334] width 379 height 9
click at [356, 333] on p "Advanced Warehouse: September 10, 2025" at bounding box center [419, 334] width 379 height 9
click at [374, 335] on p "Advanced Warehouse: September 10, 2025 -" at bounding box center [419, 334] width 379 height 9
drag, startPoint x: 407, startPoint y: 335, endPoint x: 293, endPoint y: 333, distance: 113.7
click at [293, 333] on p "Advanced Warehouse: September 10, 2025 - October 03, 2025" at bounding box center [419, 334] width 379 height 9
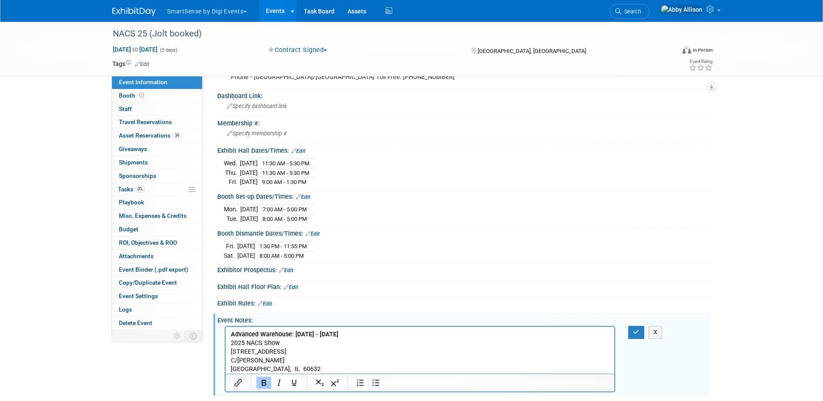
click at [255, 376] on div at bounding box center [279, 383] width 56 height 14
drag, startPoint x: 418, startPoint y: 345, endPoint x: 412, endPoint y: 347, distance: 6.3
click at [418, 346] on p "2025 NACS Show" at bounding box center [419, 343] width 379 height 9
drag, startPoint x: 405, startPoint y: 334, endPoint x: 295, endPoint y: 334, distance: 110.7
click at [295, 334] on p "Advanced Warehouse: September 10, 2025 - October 03, 2025" at bounding box center [419, 334] width 379 height 9
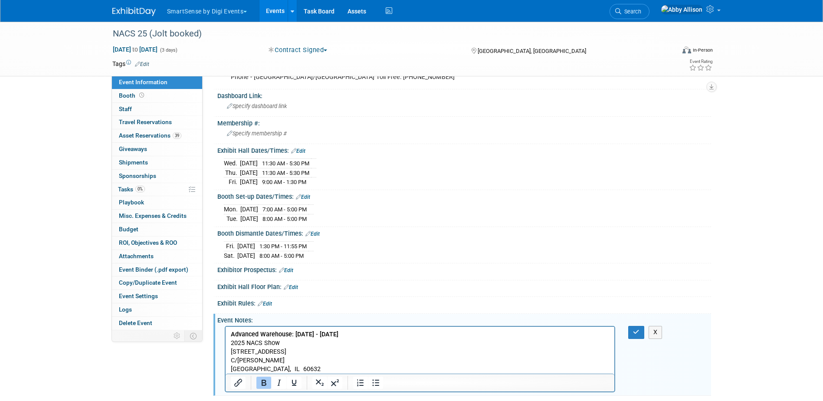
click at [263, 380] on icon "Bold" at bounding box center [264, 383] width 5 height 6
click at [448, 338] on p "Advanced Warehouse: September 10, 2025 - October 03, 2025" at bounding box center [419, 334] width 379 height 9
click at [408, 335] on p "Advanced Warehouse: September 10, 2025 - October 03, 2025" at bounding box center [419, 334] width 379 height 9
click at [634, 329] on icon "button" at bounding box center [636, 332] width 7 height 6
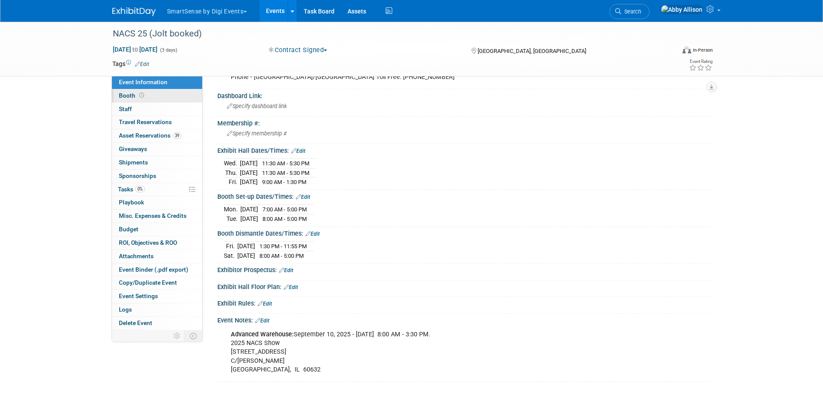
click at [157, 98] on link "Booth" at bounding box center [157, 95] width 90 height 13
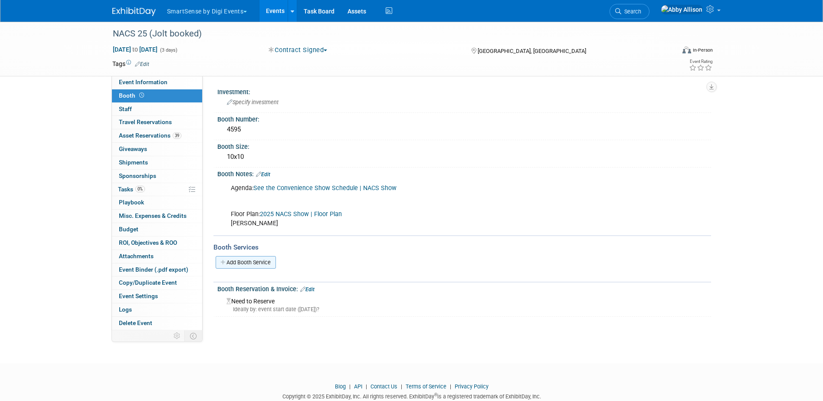
click at [259, 259] on link "Add Booth Service" at bounding box center [246, 262] width 60 height 13
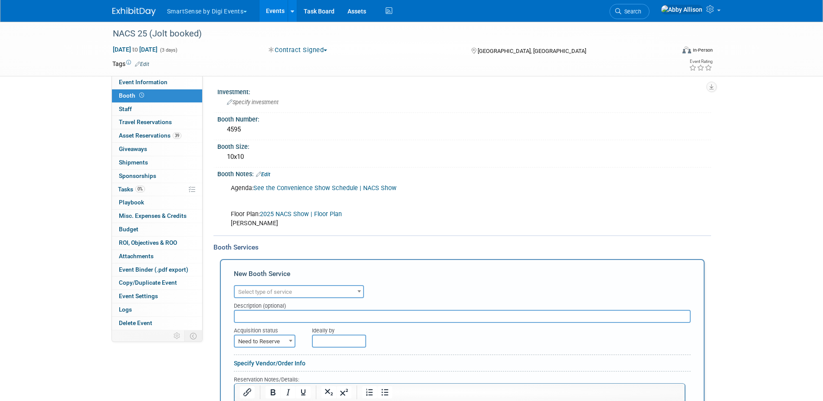
click at [294, 292] on span "Select type of service" at bounding box center [299, 292] width 128 height 12
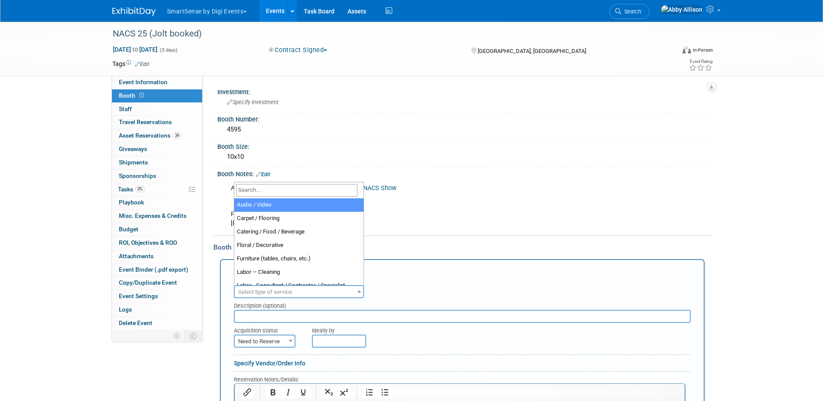
click at [292, 193] on input "search" at bounding box center [296, 190] width 121 height 13
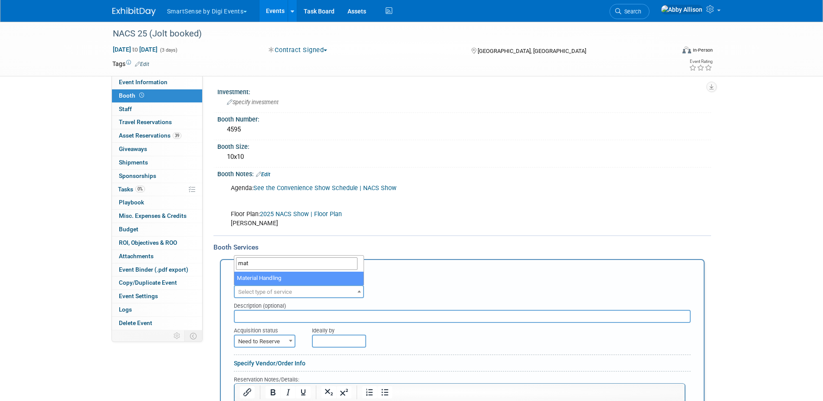
type input "mat"
select select "10"
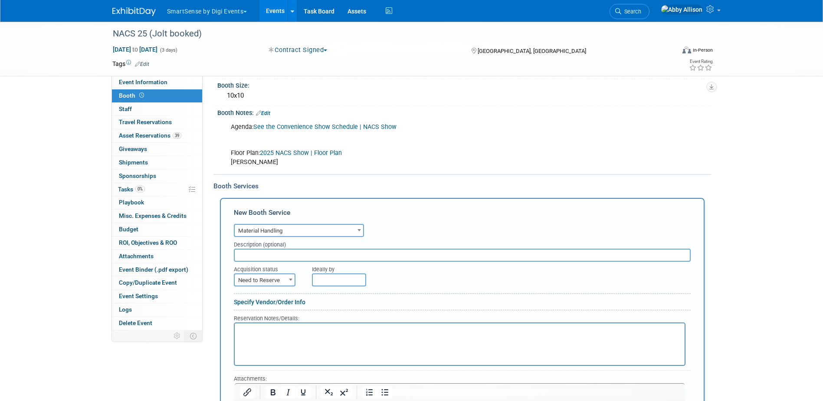
scroll to position [87, 0]
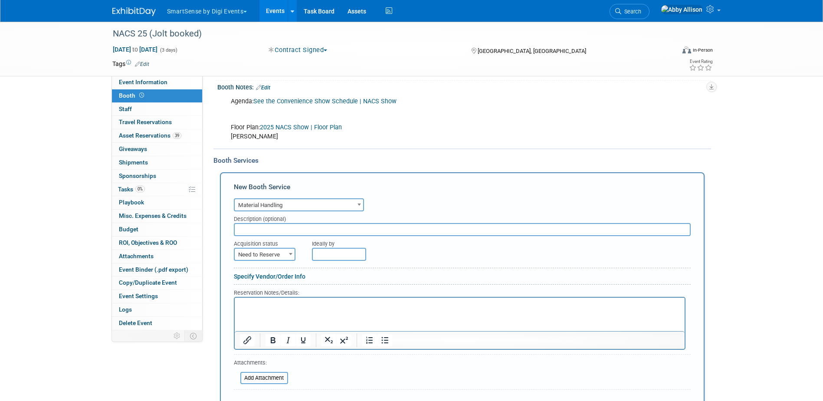
click at [250, 309] on p "Rich Text Area. Press ALT-0 for help." at bounding box center [460, 305] width 440 height 8
click at [282, 257] on span "Need to Reserve" at bounding box center [265, 255] width 60 height 12
select select "2"
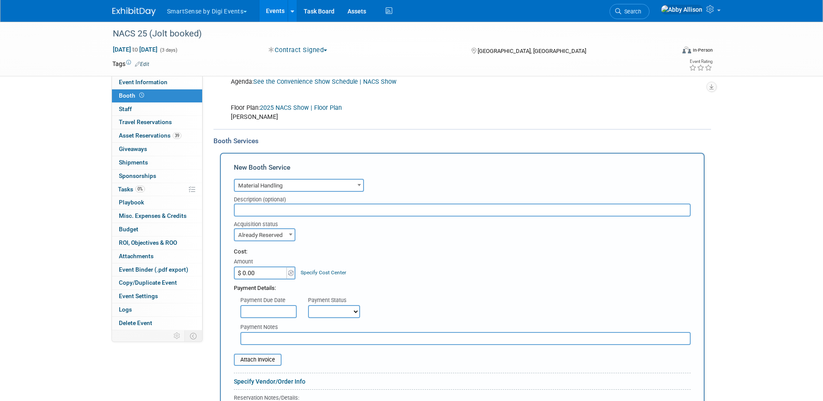
scroll to position [130, 0]
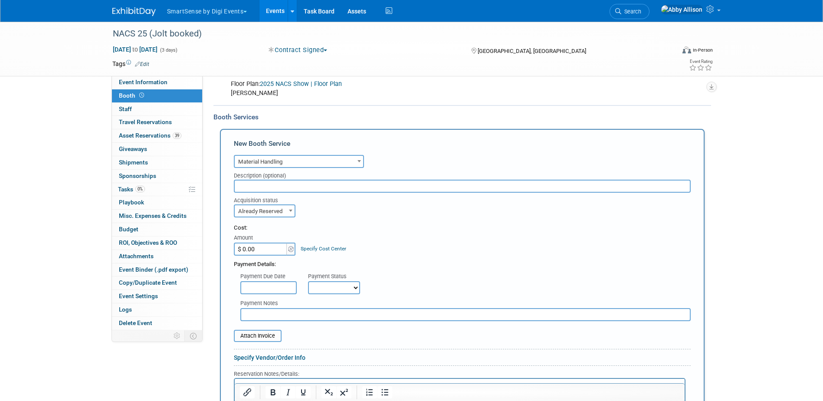
click at [257, 248] on input "$ 0.00" at bounding box center [261, 249] width 54 height 13
type input "$ 714.75"
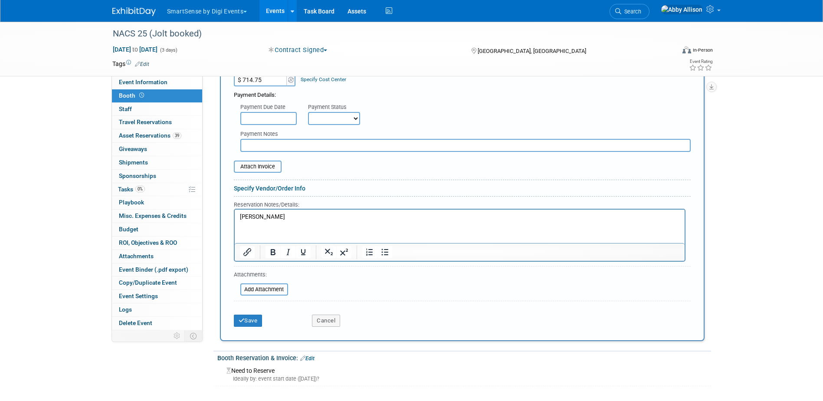
scroll to position [304, 0]
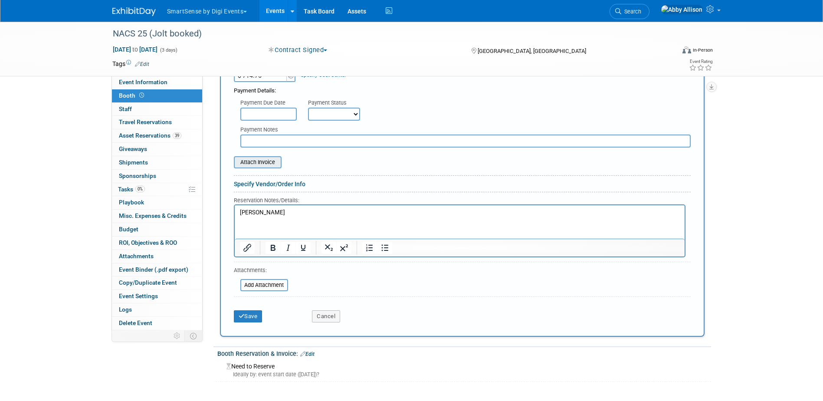
click at [247, 161] on input "file" at bounding box center [228, 162] width 103 height 10
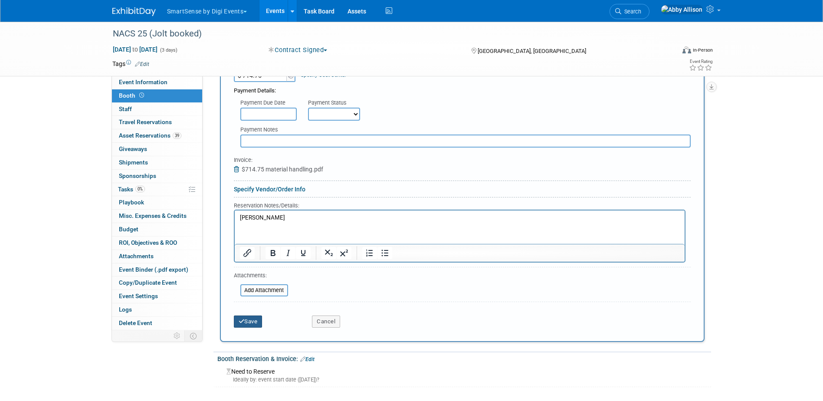
click at [249, 323] on button "Save" at bounding box center [248, 321] width 29 height 12
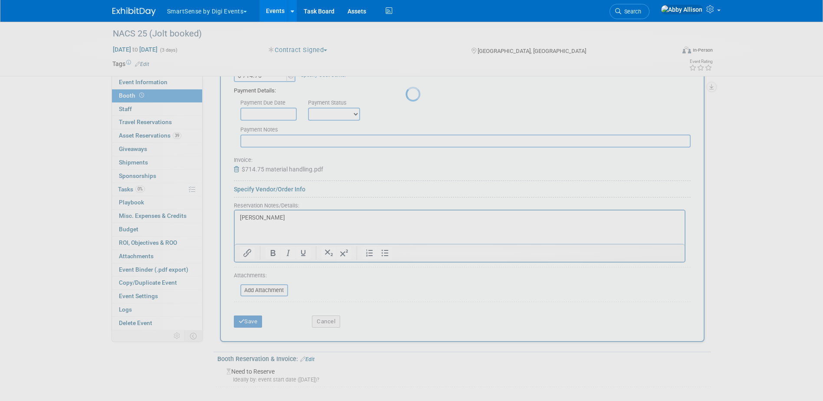
scroll to position [65, 0]
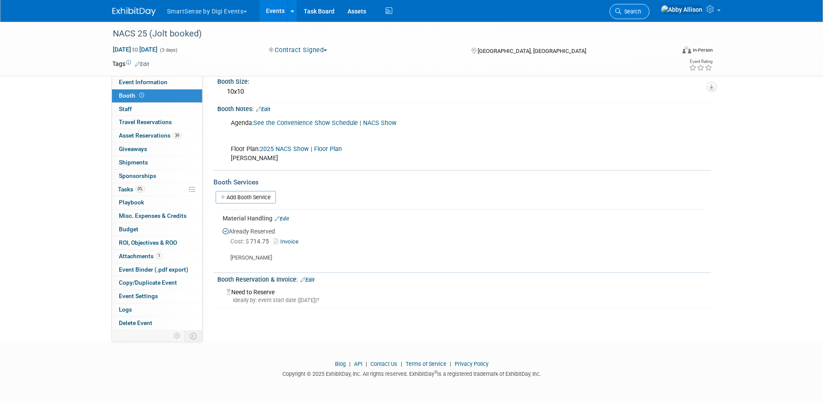
click at [640, 16] on link "Search" at bounding box center [630, 11] width 40 height 15
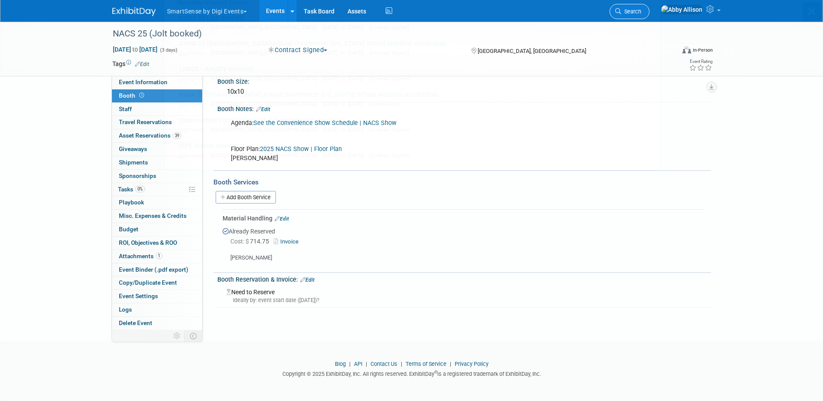
scroll to position [0, 0]
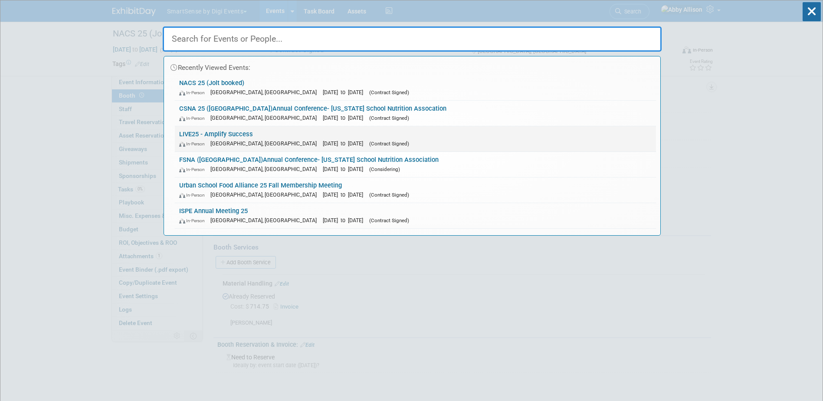
click at [210, 137] on link "LIVE25 - Amplify Success In-Person Nashville, TN Oct 21, 2025 to Oct 24, 2025 (…" at bounding box center [415, 138] width 481 height 25
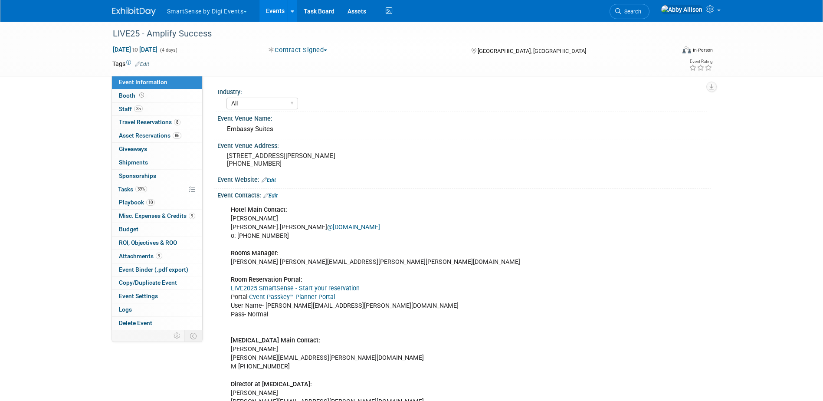
select select "All"
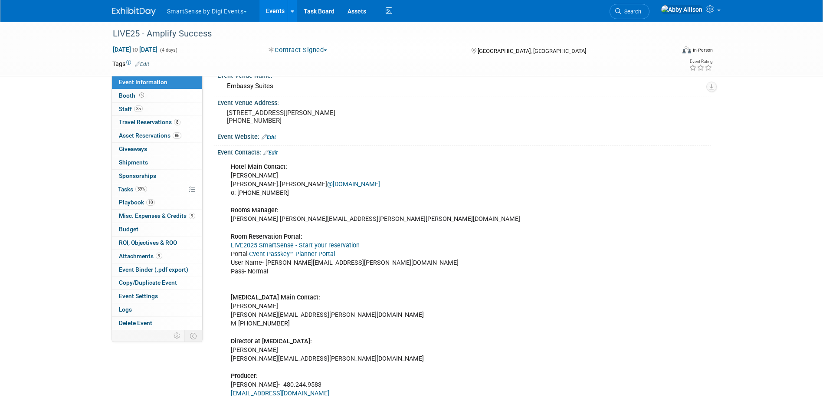
scroll to position [43, 0]
click at [302, 255] on link "Cvent Passkey™ Planner Portal" at bounding box center [292, 253] width 86 height 7
click at [621, 12] on icon at bounding box center [618, 11] width 6 height 6
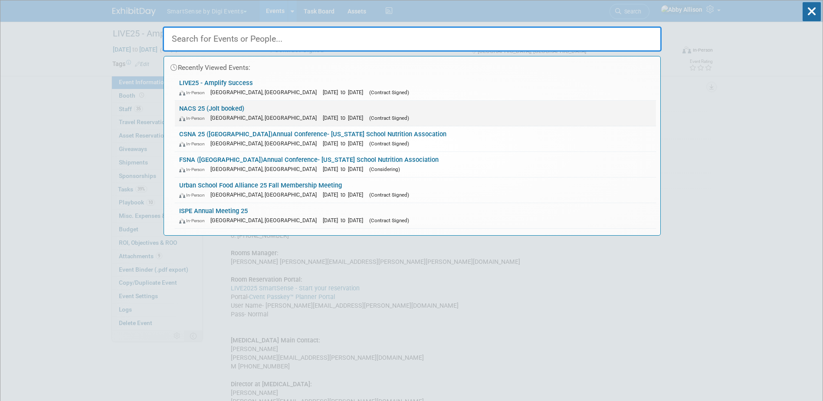
click at [204, 110] on link "NACS 25 (Jolt booked) In-Person [GEOGRAPHIC_DATA], [GEOGRAPHIC_DATA] [DATE] to …" at bounding box center [415, 113] width 481 height 25
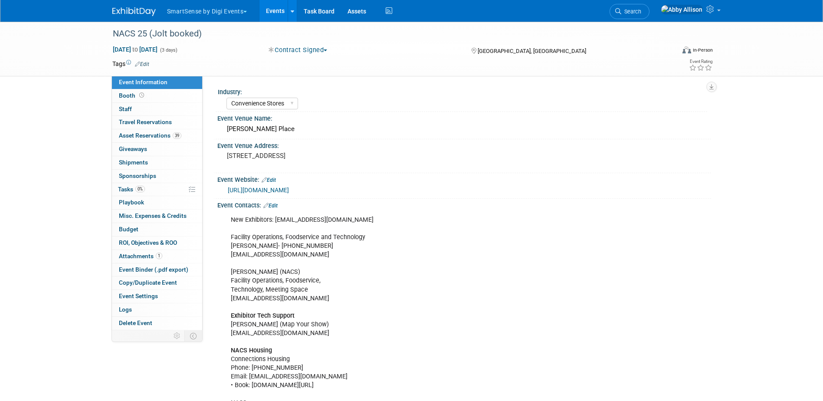
select select "Convenience Stores"
click at [127, 186] on span "Tasks 0%" at bounding box center [131, 189] width 27 height 7
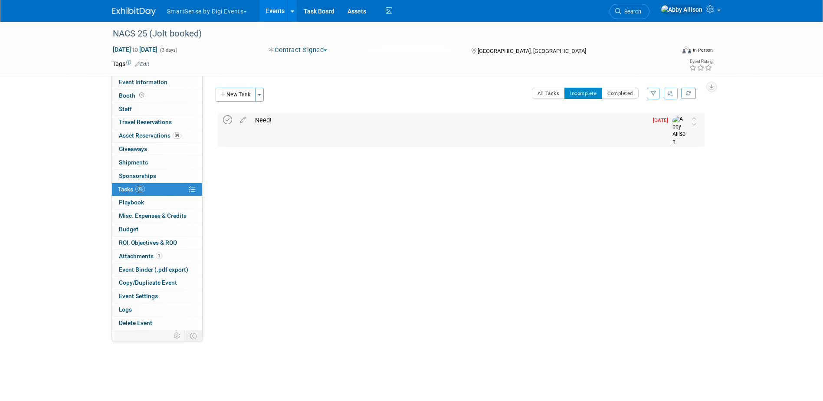
click at [227, 120] on icon at bounding box center [227, 119] width 9 height 9
click at [234, 95] on button "New Task" at bounding box center [236, 95] width 40 height 14
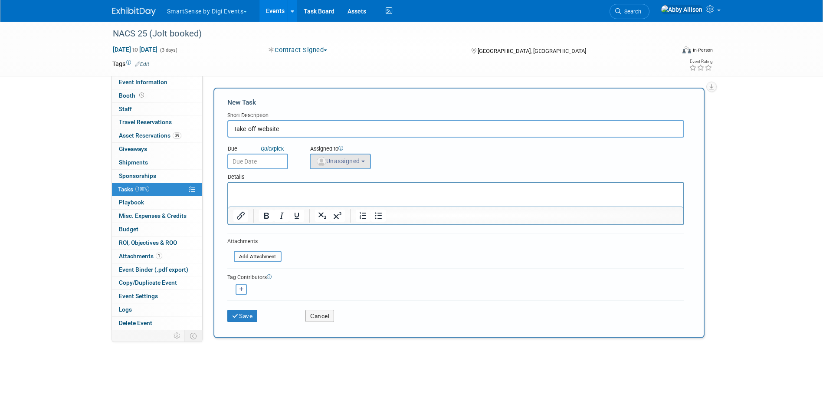
type input "Take off website"
click at [345, 161] on span "Unassigned" at bounding box center [338, 161] width 44 height 7
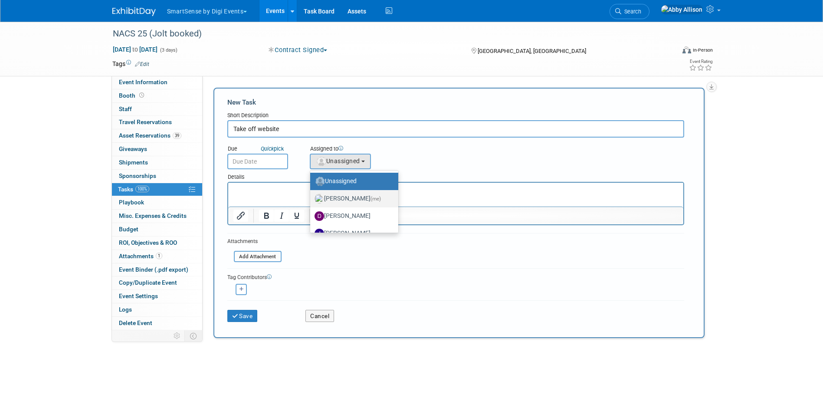
click at [339, 198] on label "[PERSON_NAME] (me)" at bounding box center [352, 199] width 75 height 14
click at [312, 198] on input "[PERSON_NAME] (me)" at bounding box center [309, 198] width 6 height 6
select select "1af21d80-b227-4fda-b725-1543146411fb"
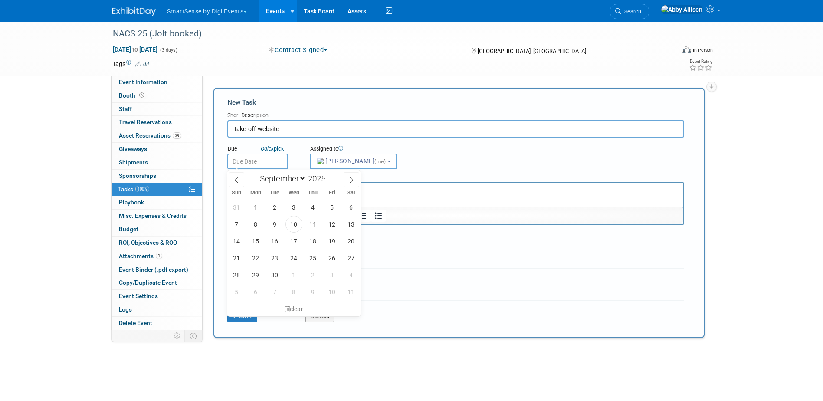
click at [250, 158] on input "text" at bounding box center [257, 162] width 61 height 16
click at [350, 179] on icon at bounding box center [351, 180] width 6 height 6
select select "9"
click at [256, 259] on span "20" at bounding box center [255, 258] width 17 height 17
type input "[DATE]"
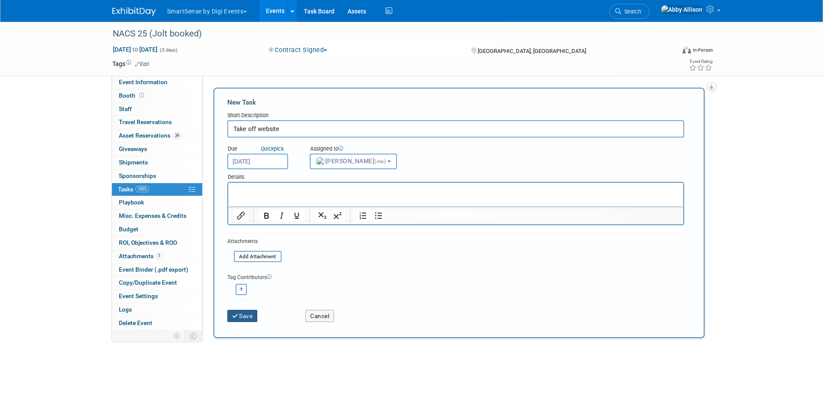
click at [242, 315] on button "Save" at bounding box center [242, 316] width 30 height 12
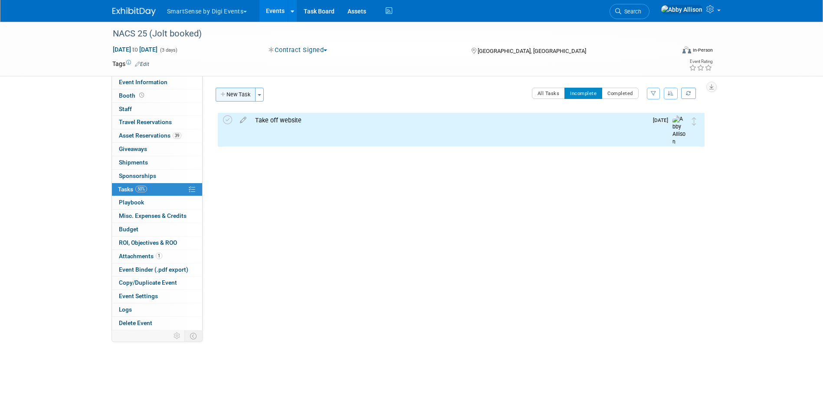
click at [236, 95] on button "New Task" at bounding box center [236, 95] width 40 height 14
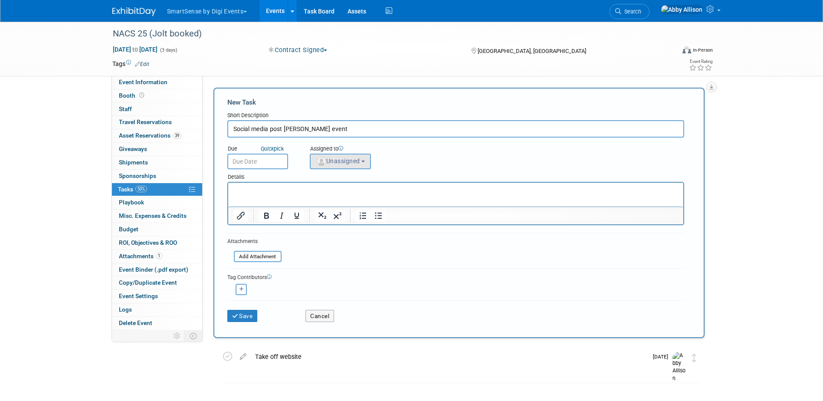
type input "Social media post [PERSON_NAME] event"
click at [342, 160] on span "Unassigned" at bounding box center [338, 161] width 44 height 7
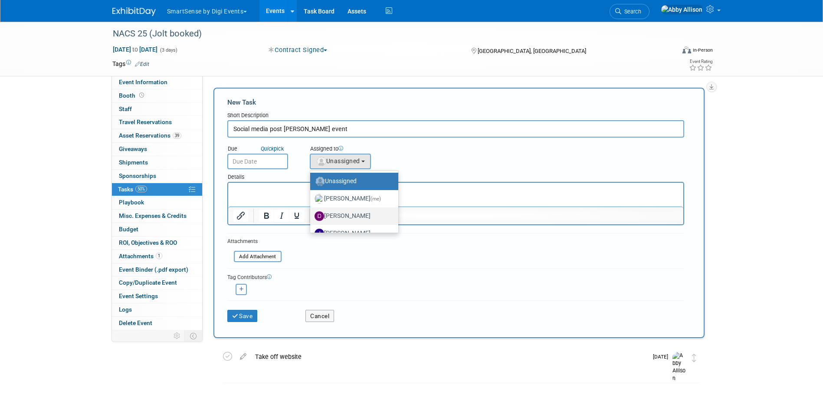
click at [339, 213] on label "[PERSON_NAME]" at bounding box center [352, 216] width 75 height 14
click at [312, 213] on input "[PERSON_NAME]" at bounding box center [309, 215] width 6 height 6
select select "b48fc068-7b46-4ad5-bae8-477c4c4feada"
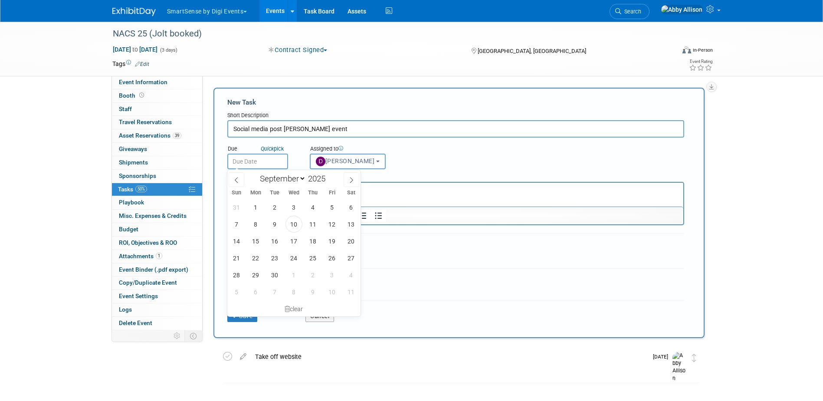
click at [258, 161] on input "text" at bounding box center [257, 162] width 61 height 16
click at [346, 181] on span at bounding box center [352, 179] width 16 height 15
select select "9"
click at [310, 240] on span "16" at bounding box center [313, 241] width 17 height 17
type input "[DATE]"
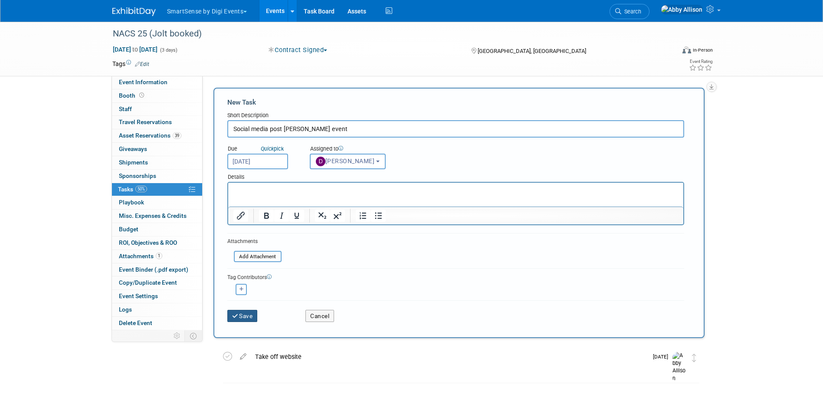
click at [235, 315] on icon "submit" at bounding box center [235, 316] width 7 height 6
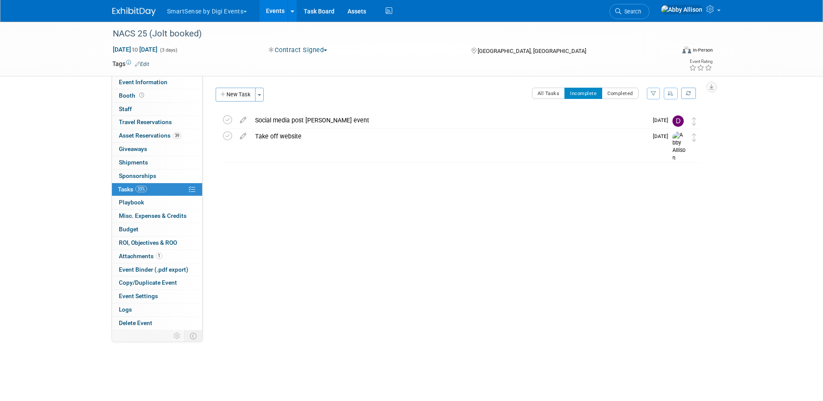
click at [275, 7] on link "Events" at bounding box center [275, 11] width 32 height 22
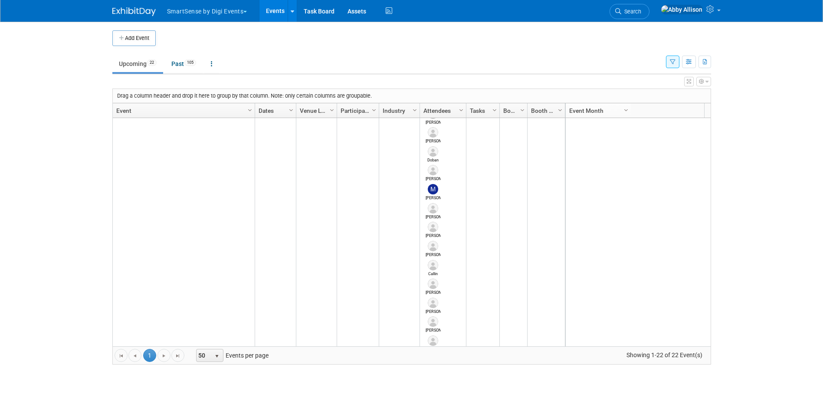
scroll to position [625, 0]
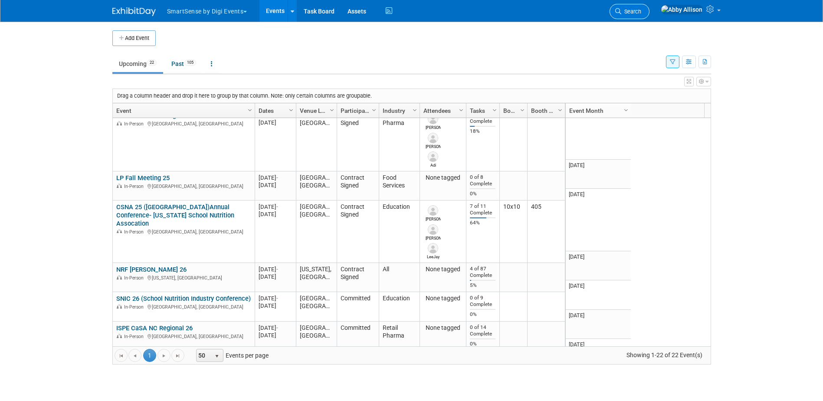
click at [621, 13] on icon at bounding box center [618, 11] width 6 height 6
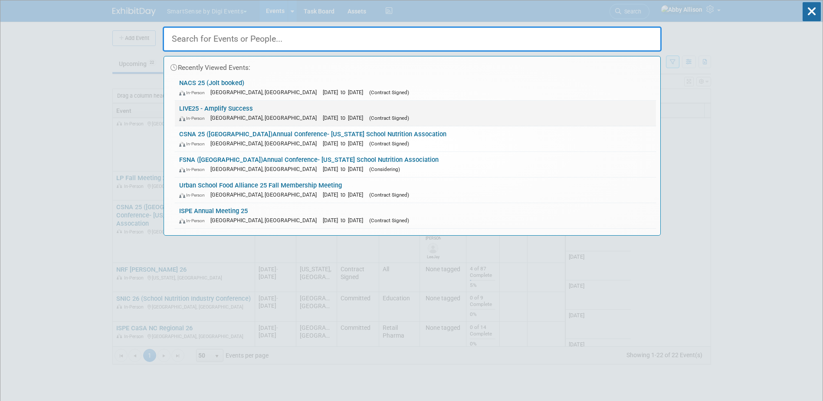
click at [203, 112] on link "LIVE25 - Amplify Success In-Person [GEOGRAPHIC_DATA], [GEOGRAPHIC_DATA] [DATE] …" at bounding box center [415, 113] width 481 height 25
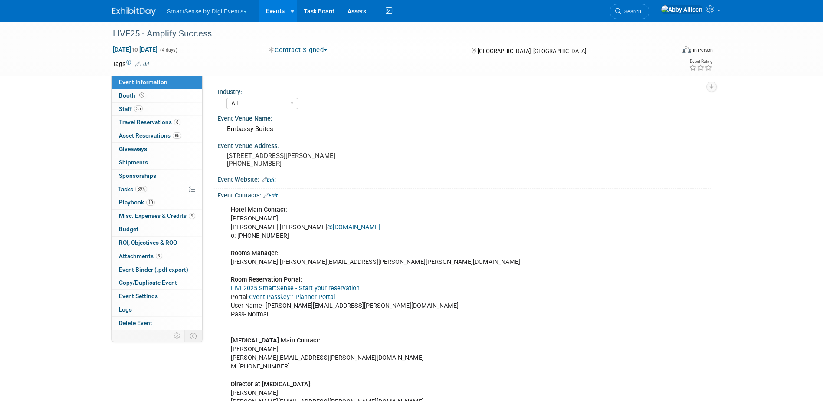
select select "All"
click at [133, 122] on span "Travel Reservations 8" at bounding box center [150, 121] width 62 height 7
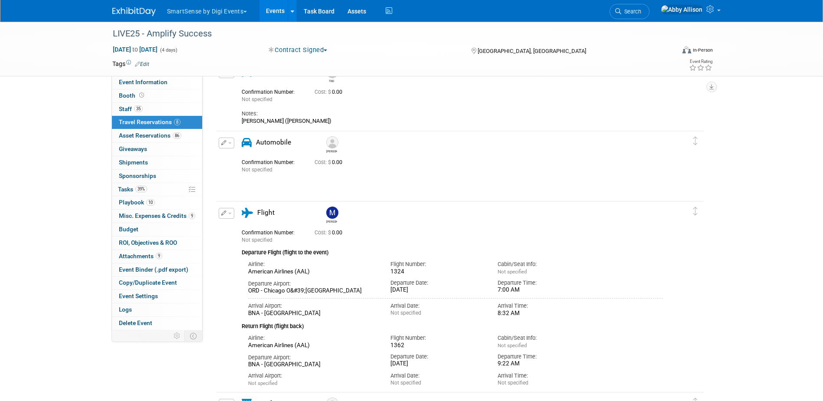
scroll to position [824, 0]
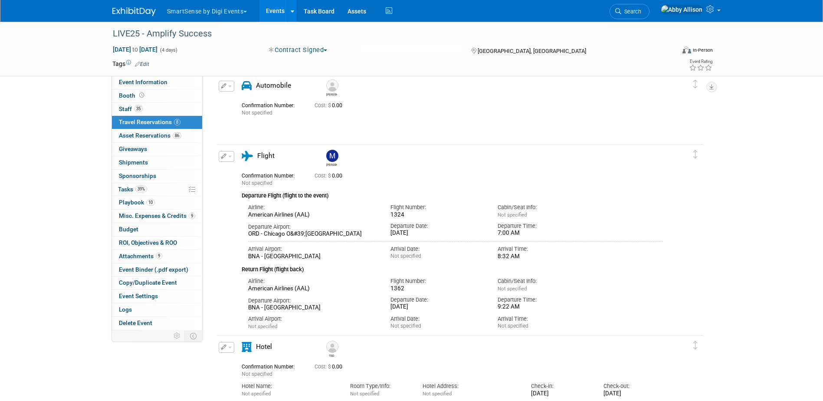
click at [231, 159] on button "button" at bounding box center [227, 156] width 16 height 11
click at [251, 174] on button "Edit Reservation" at bounding box center [255, 171] width 73 height 13
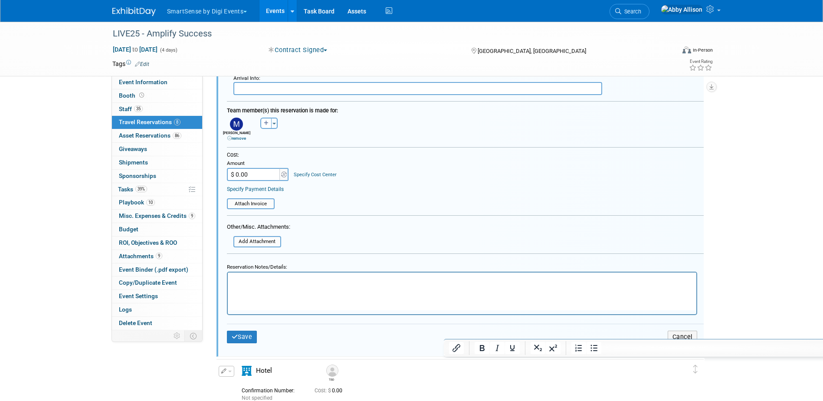
scroll to position [1262, 0]
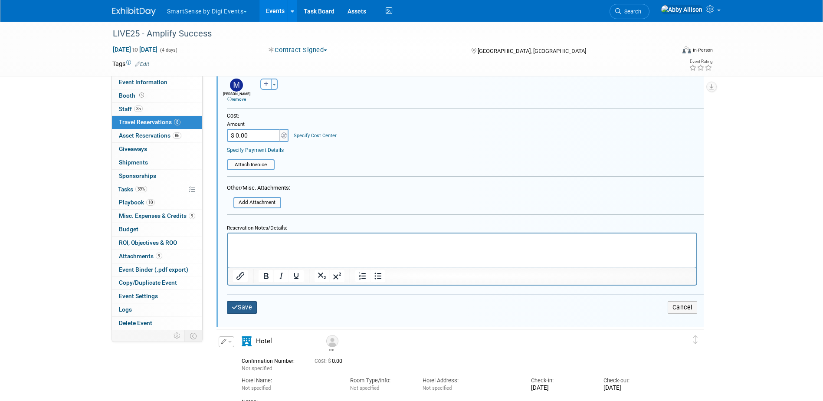
click at [246, 302] on button "Save" at bounding box center [242, 307] width 30 height 13
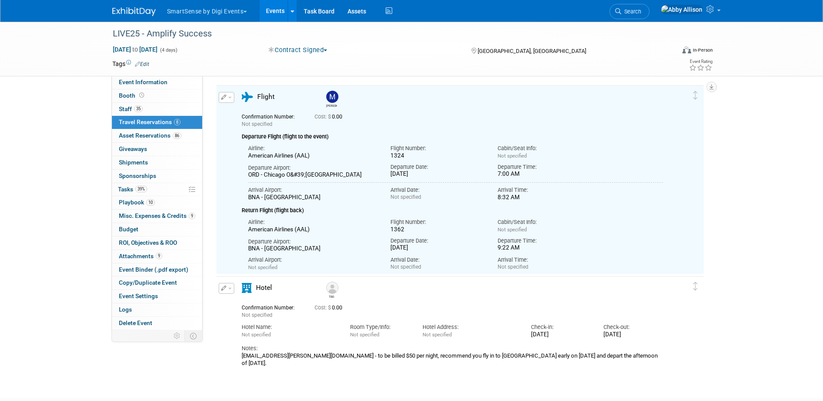
scroll to position [871, 0]
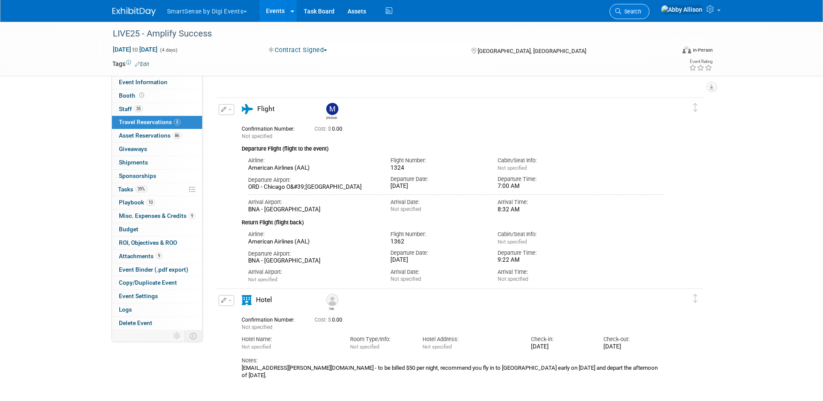
click at [650, 15] on link "Search" at bounding box center [630, 11] width 40 height 15
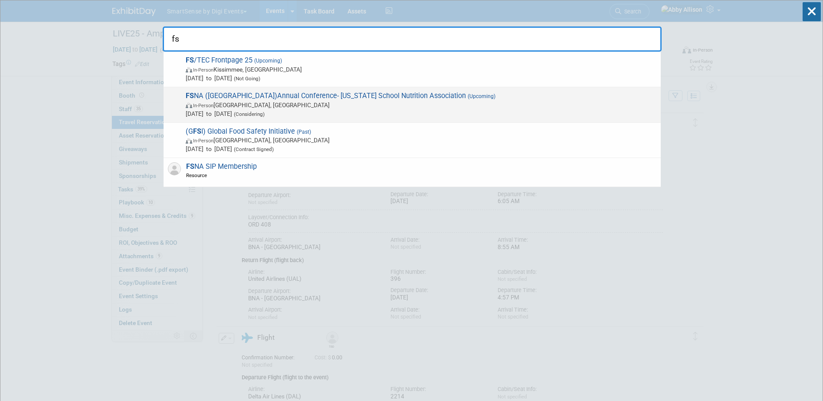
type input "fs"
click at [259, 96] on span "FS NA (FL)Annual Conference- Florida School Nutrition Association (Upcoming) In…" at bounding box center [419, 105] width 473 height 26
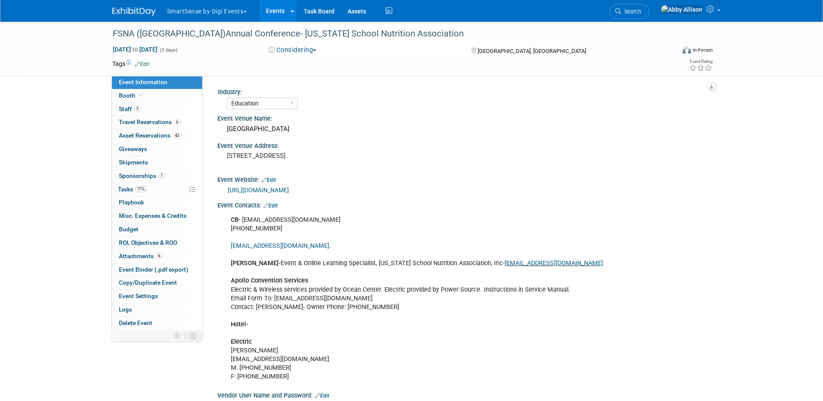
select select "Education"
click at [128, 191] on span "Tasks 71%" at bounding box center [132, 189] width 29 height 7
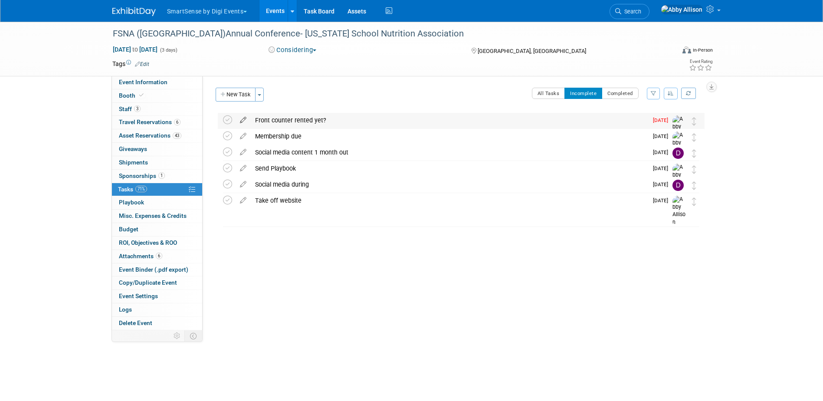
click at [242, 120] on icon at bounding box center [243, 118] width 15 height 11
select select "8"
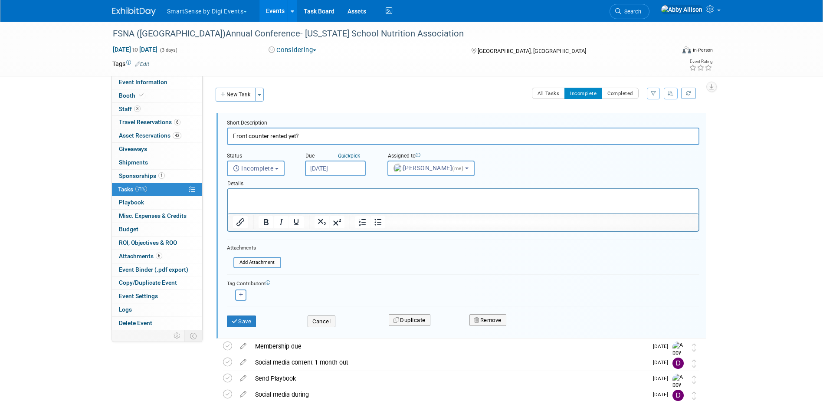
click at [341, 175] on input "Sep 8, 2025" at bounding box center [335, 169] width 61 height 16
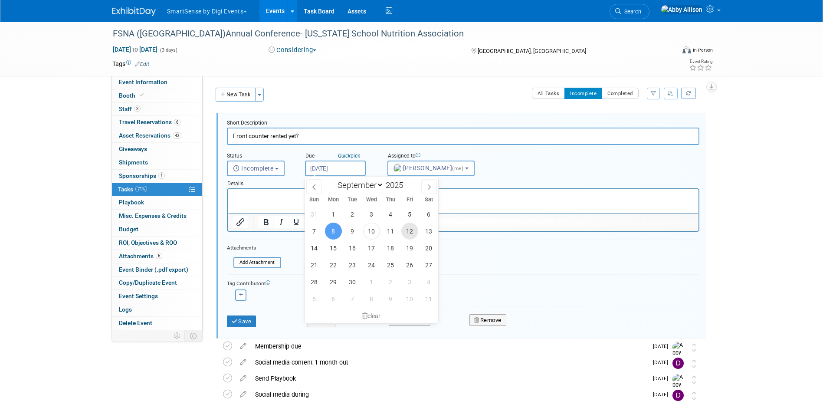
click at [410, 236] on span "12" at bounding box center [409, 231] width 17 height 17
type input "Sep 12, 2025"
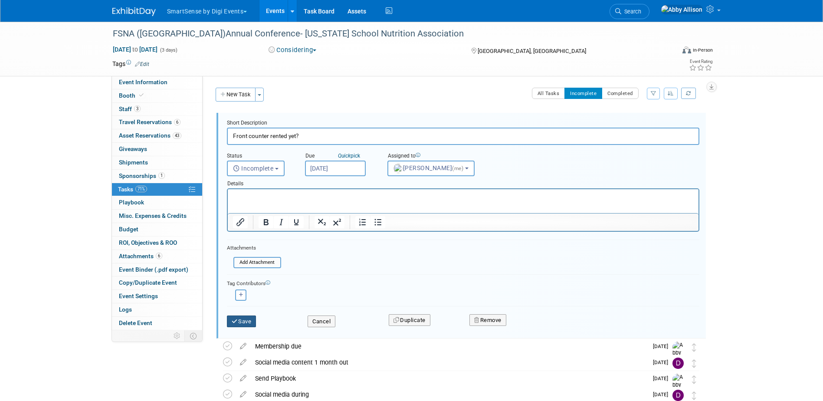
click at [244, 319] on button "Save" at bounding box center [242, 321] width 30 height 12
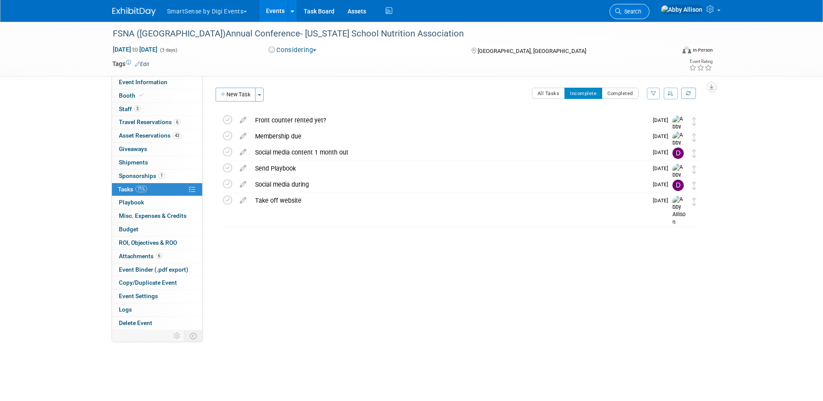
click at [641, 13] on span "Search" at bounding box center [631, 11] width 20 height 7
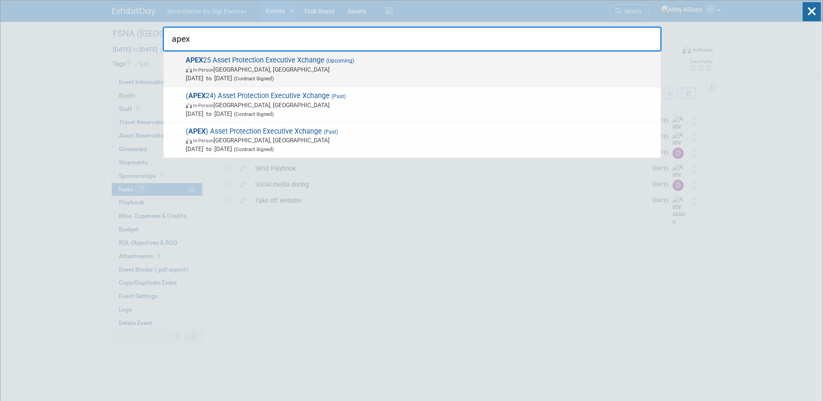
type input "apex"
click at [244, 69] on span "In-Person Nashville, TN" at bounding box center [421, 69] width 471 height 9
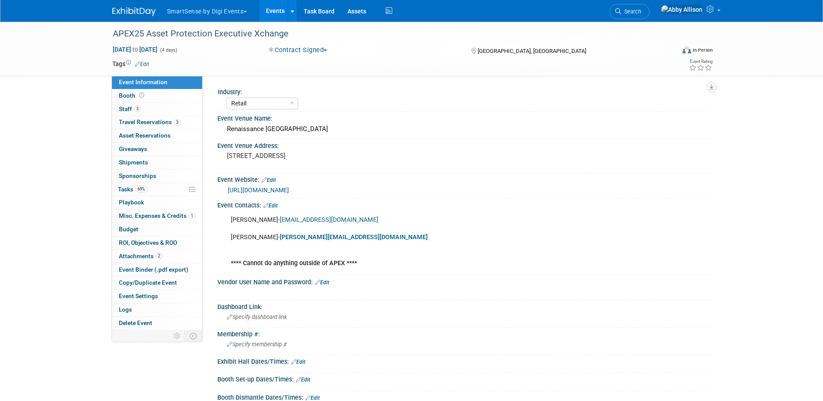
select select "Retail"
click at [146, 268] on span "Event Binder (.pdf export)" at bounding box center [153, 269] width 69 height 7
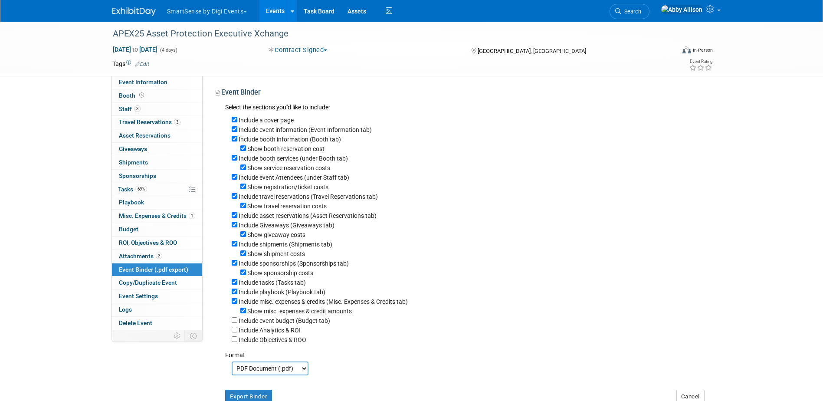
click at [258, 375] on select "PDF Document (.pdf) Microsoft Word (.docx)" at bounding box center [270, 368] width 77 height 14
select select "docx"
click at [232, 371] on select "PDF Document (.pdf) Microsoft Word (.docx)" at bounding box center [270, 368] width 77 height 14
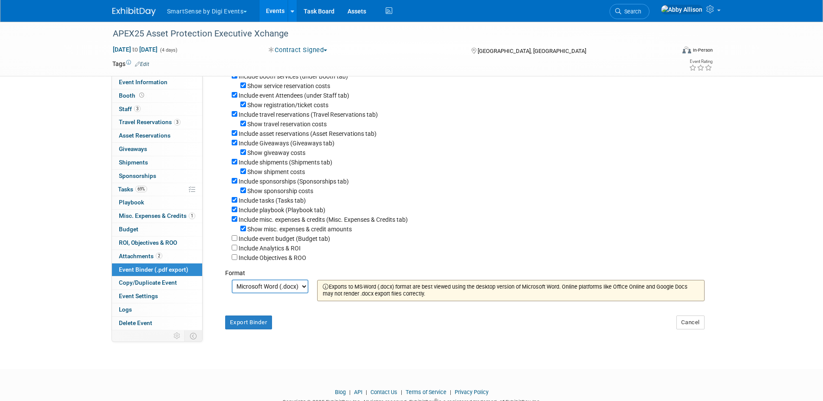
scroll to position [87, 0]
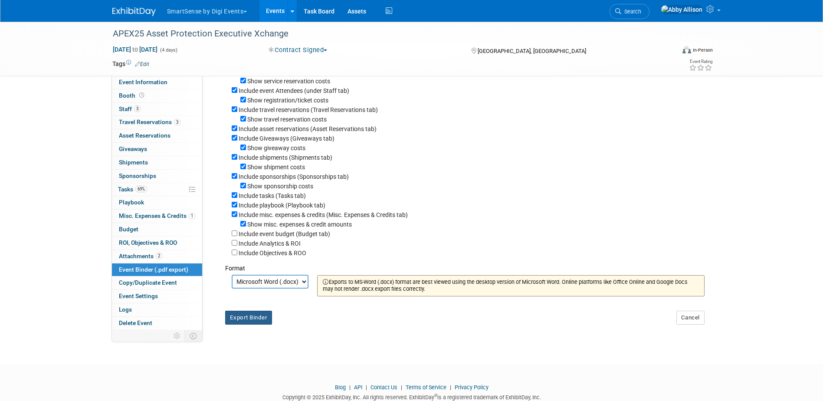
click at [243, 325] on button "Export Binder" at bounding box center [248, 318] width 47 height 14
click at [269, 15] on link "Events" at bounding box center [275, 11] width 32 height 22
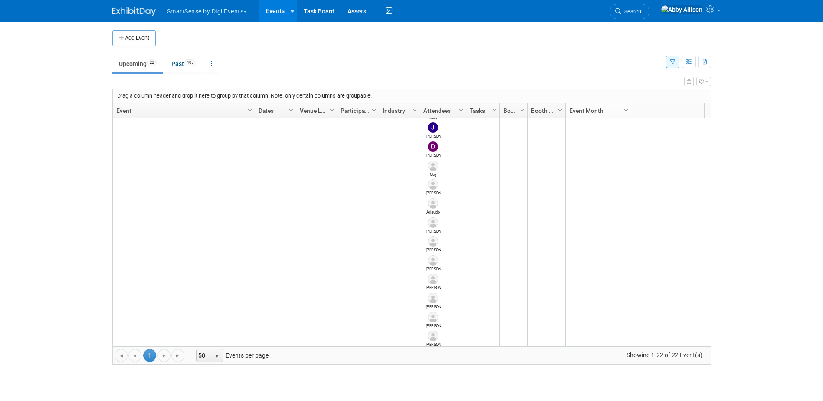
scroll to position [364, 0]
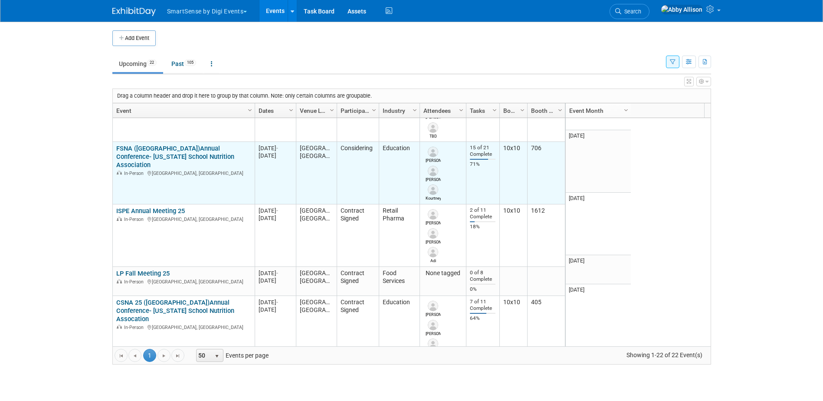
click at [162, 144] on link "FSNA ([GEOGRAPHIC_DATA])Annual Conference- [US_STATE] School Nutrition Associat…" at bounding box center [175, 156] width 118 height 24
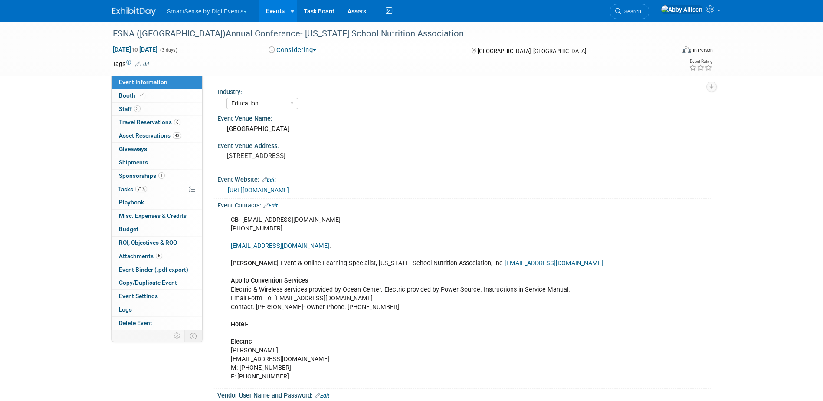
select select "Education"
click at [128, 95] on span "Booth" at bounding box center [132, 95] width 26 height 7
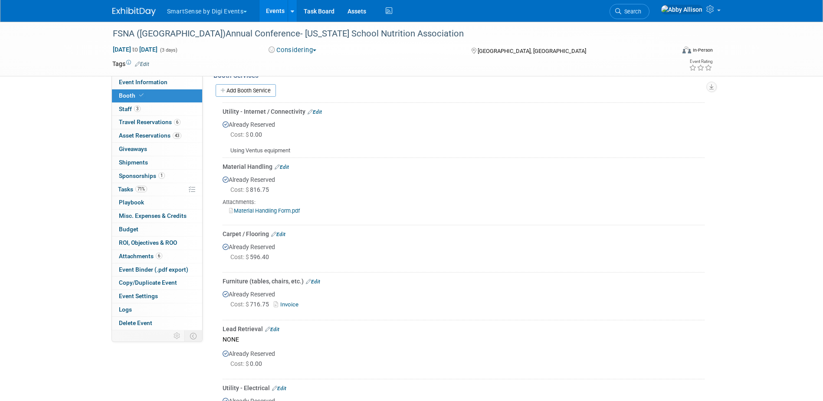
scroll to position [304, 0]
click at [292, 303] on link "Invoice" at bounding box center [288, 303] width 28 height 7
click at [276, 9] on link "Events" at bounding box center [275, 11] width 32 height 22
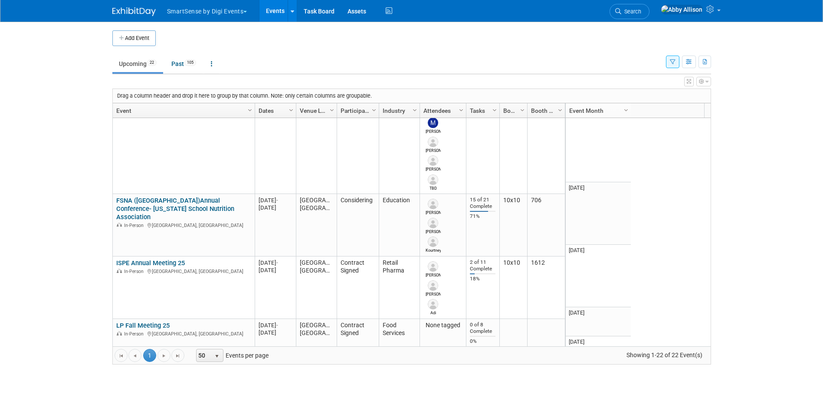
scroll to position [937, 0]
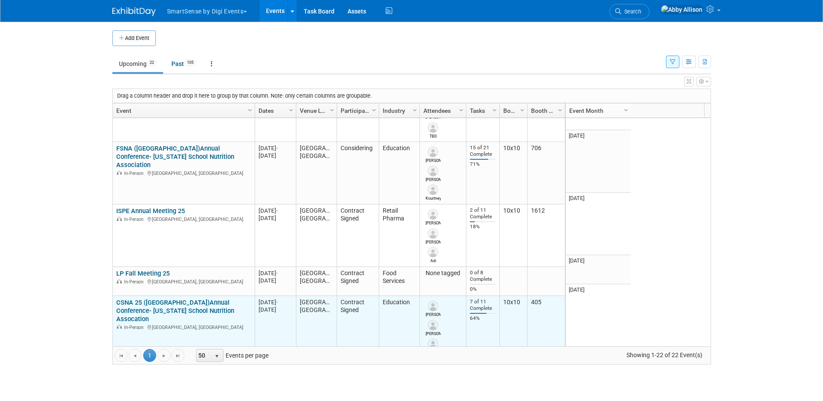
click at [145, 299] on link "CSNA 25 ([GEOGRAPHIC_DATA])Annual Conference- [US_STATE] School Nutrition Assoc…" at bounding box center [175, 311] width 118 height 24
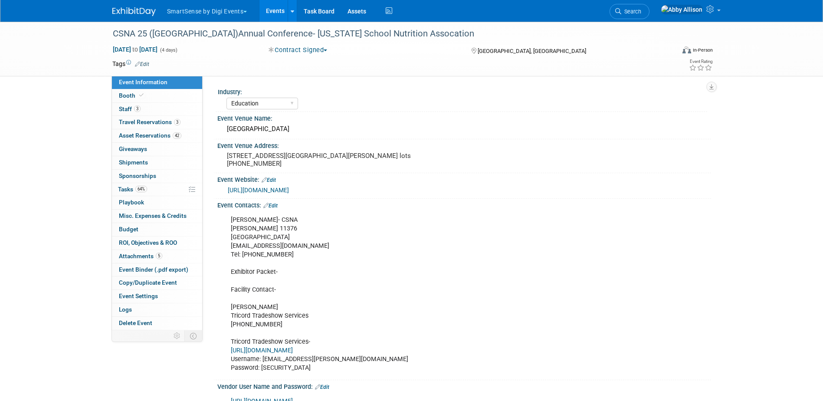
select select "Education"
click at [122, 98] on span "Booth" at bounding box center [132, 95] width 26 height 7
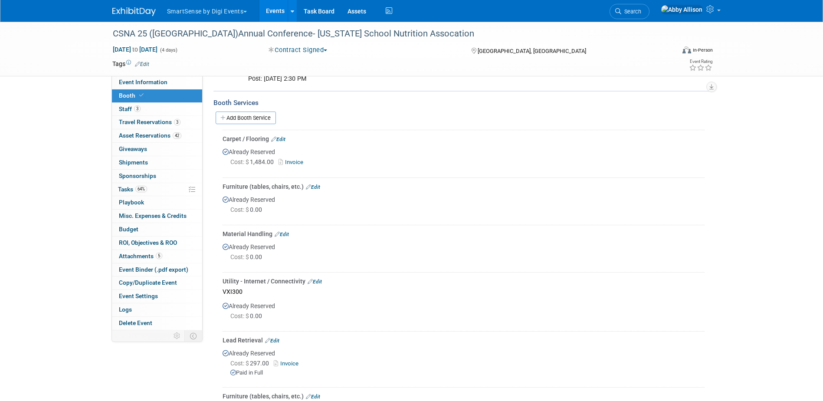
scroll to position [217, 0]
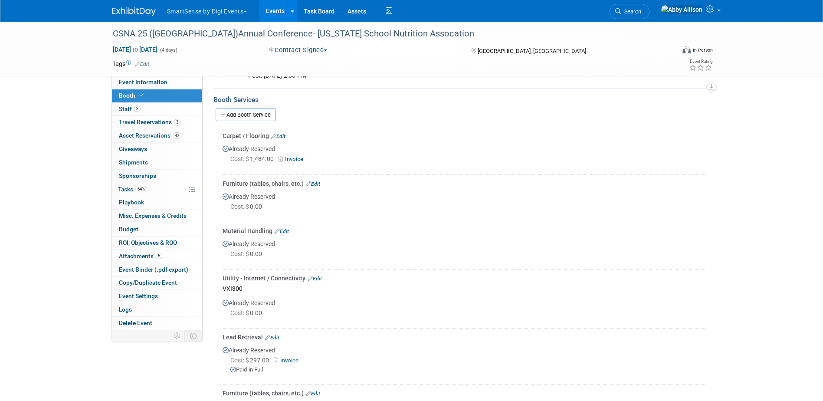
click at [297, 161] on link "Invoice" at bounding box center [293, 159] width 28 height 7
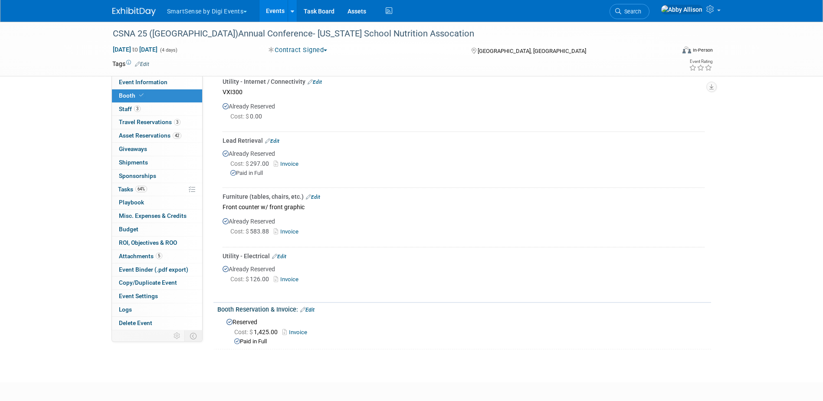
scroll to position [391, 0]
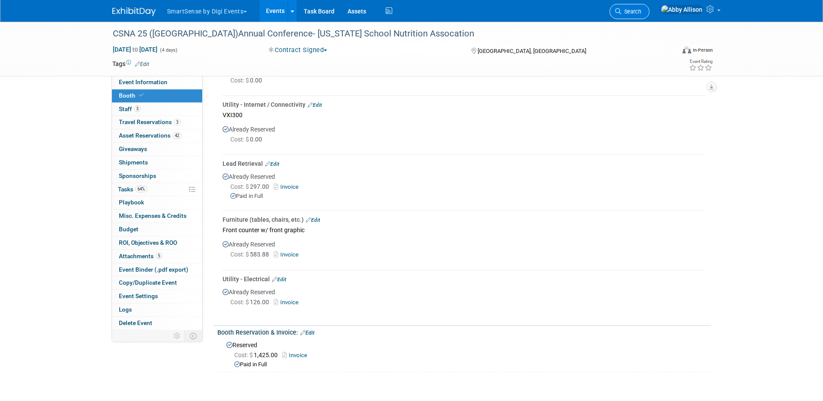
click at [641, 14] on span "Search" at bounding box center [631, 11] width 20 height 7
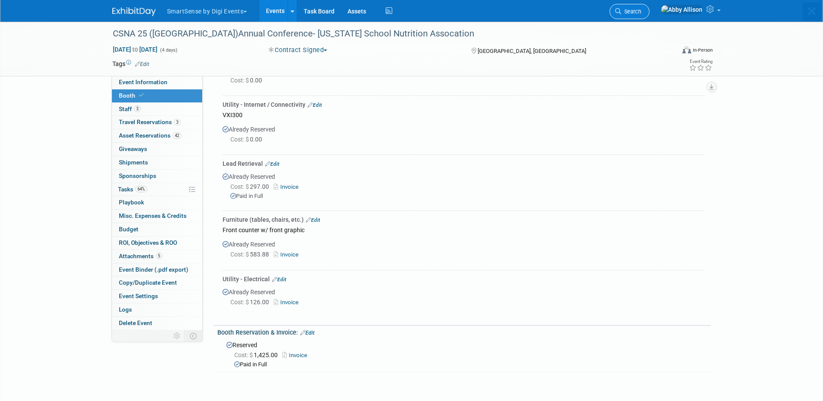
scroll to position [0, 0]
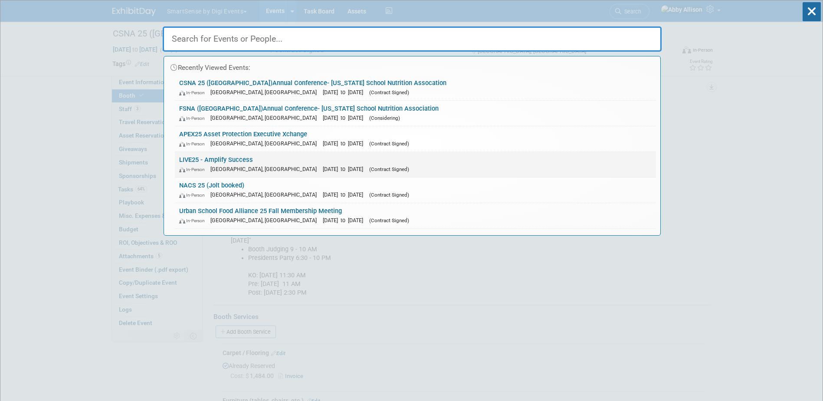
click at [215, 160] on link "LIVE25 - Amplify Success In-Person Nashville, TN Oct 21, 2025 to Oct 24, 2025 (…" at bounding box center [415, 164] width 481 height 25
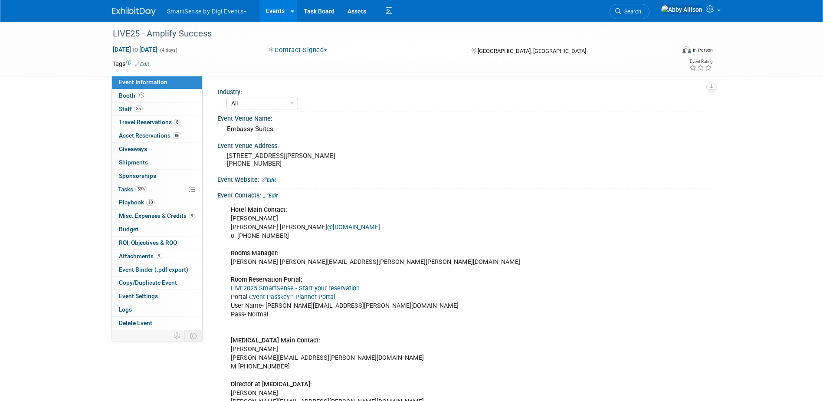
select select "All"
click at [267, 295] on link "Cvent Passkey™ Planner Portal" at bounding box center [292, 296] width 86 height 7
click at [641, 13] on span "Search" at bounding box center [631, 11] width 20 height 7
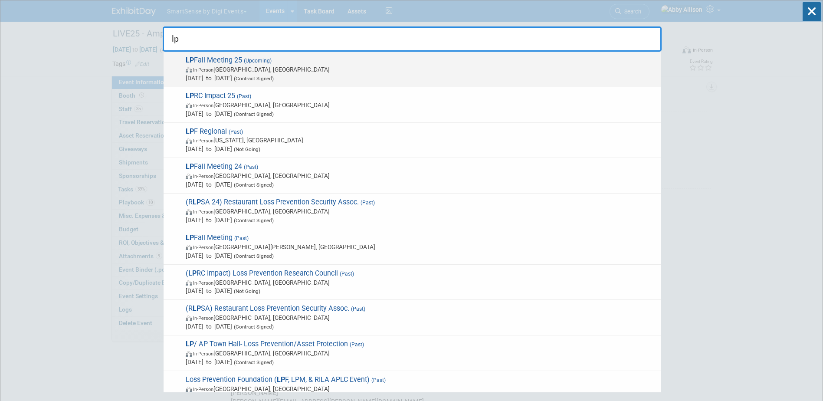
type input "lp"
click at [214, 61] on span "LP Fall Meeting 25 (Upcoming) In-Person Delray Beach, FL Oct 28, 2025 to Oct 30…" at bounding box center [419, 69] width 473 height 26
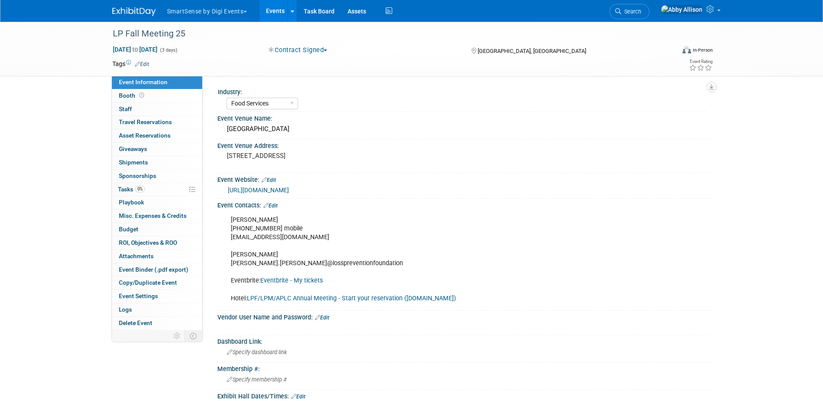
select select "Food Services"
click at [135, 179] on span "Sponsorships 0" at bounding box center [137, 175] width 37 height 7
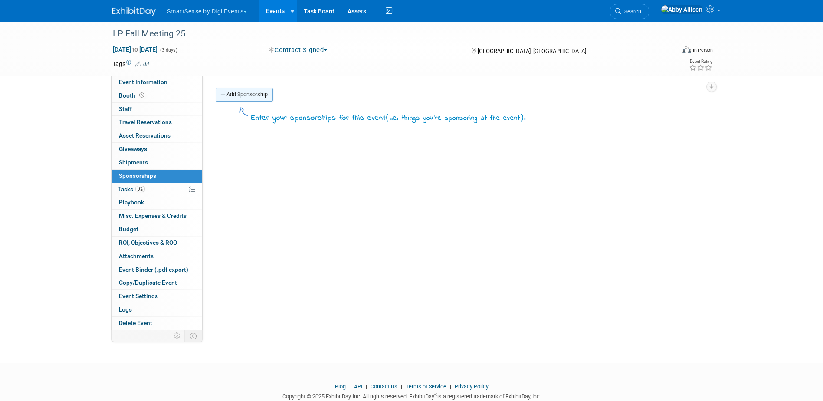
click at [238, 98] on link "Add Sponsorship" at bounding box center [244, 95] width 57 height 14
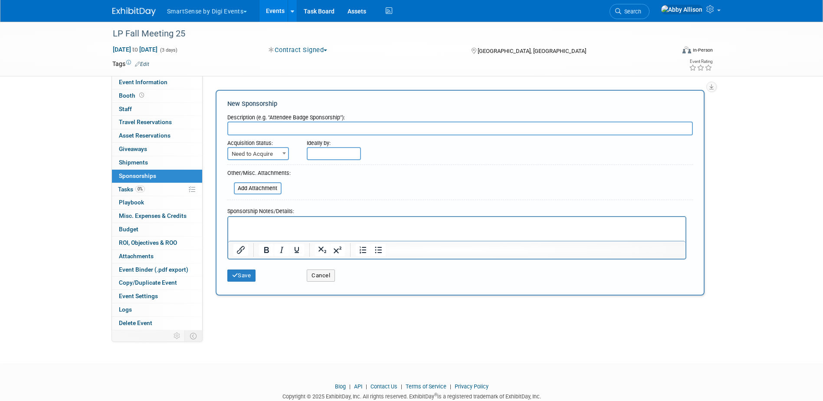
click at [248, 128] on input "text" at bounding box center [460, 128] width 466 height 14
type input "Premium Open Bar"
click at [277, 152] on span "Need to Acquire" at bounding box center [258, 154] width 60 height 12
select select "2"
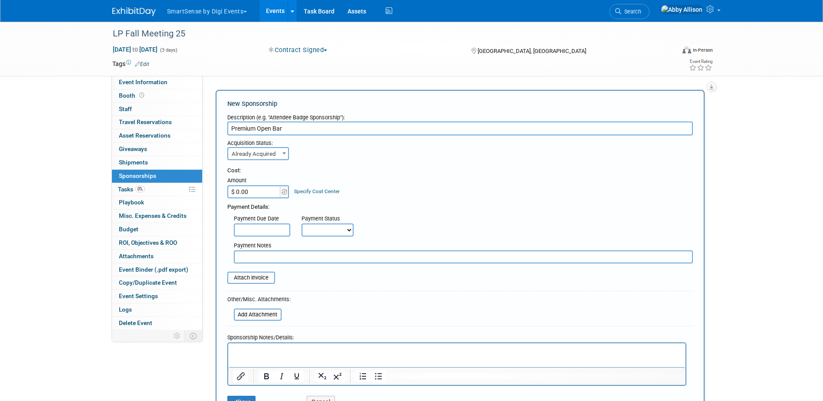
click at [248, 187] on input "$ 0.00" at bounding box center [254, 191] width 54 height 13
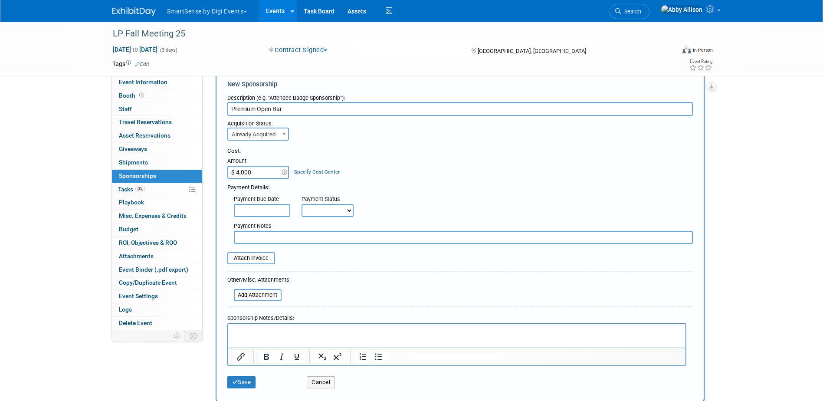
scroll to position [43, 0]
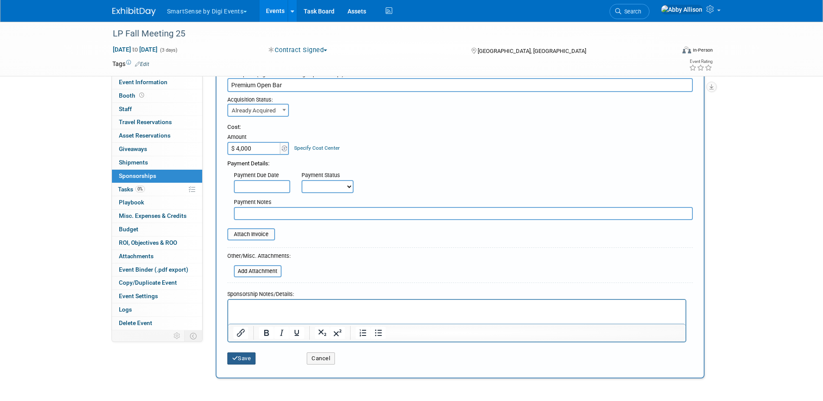
type input "$ 4,000.00"
click at [255, 361] on button "Save" at bounding box center [241, 358] width 29 height 12
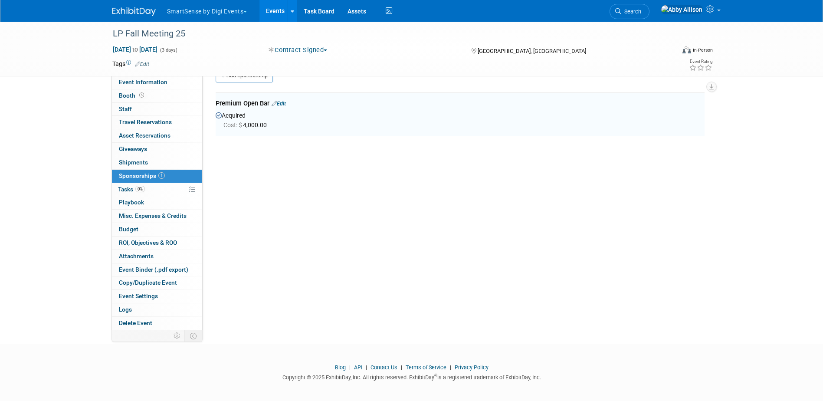
scroll to position [18, 0]
click at [641, 13] on span "Search" at bounding box center [631, 11] width 20 height 7
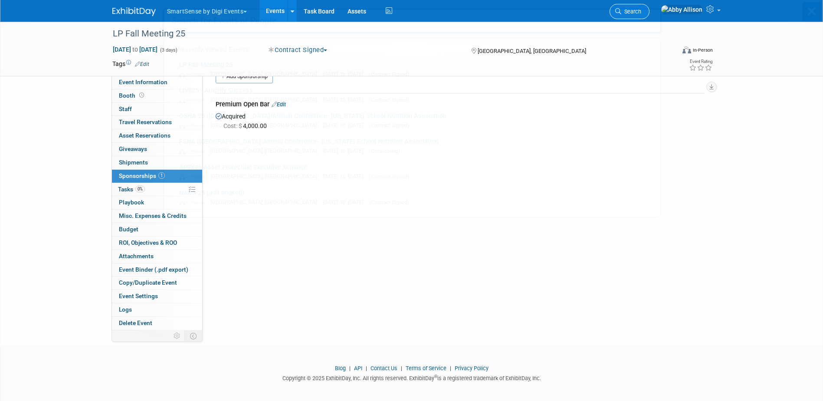
scroll to position [0, 0]
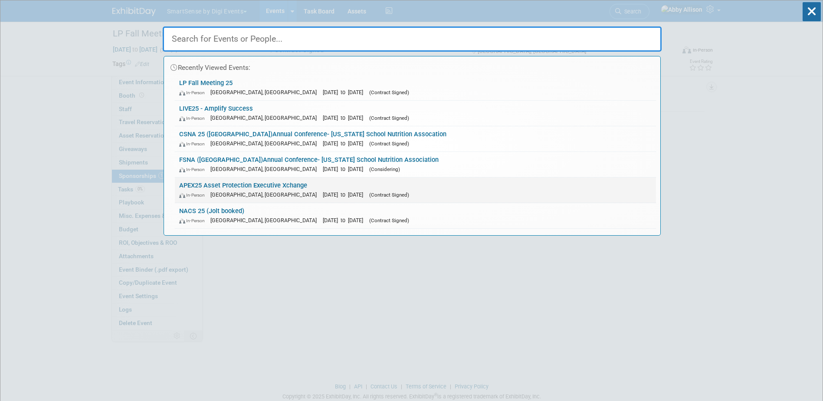
click at [200, 186] on link "APEX25 Asset Protection Executive Xchange In-Person [GEOGRAPHIC_DATA], [GEOGRAP…" at bounding box center [415, 189] width 481 height 25
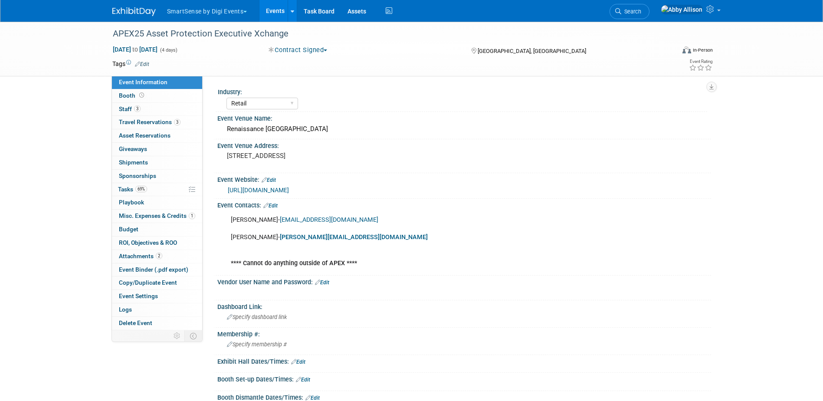
select select "Retail"
click at [133, 256] on span "Attachments 2" at bounding box center [140, 256] width 43 height 7
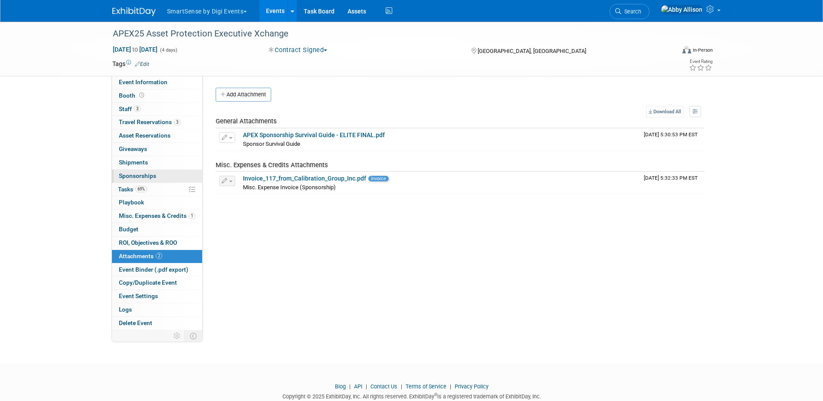
click at [152, 176] on span "Sponsorships 0" at bounding box center [137, 175] width 37 height 7
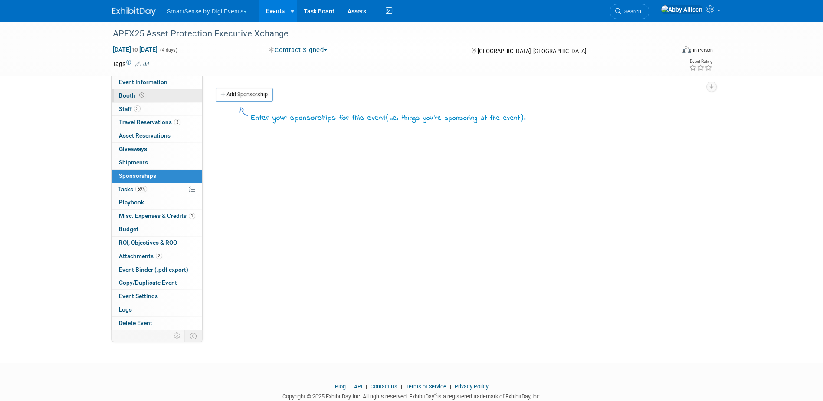
click at [131, 91] on link "Booth" at bounding box center [157, 95] width 90 height 13
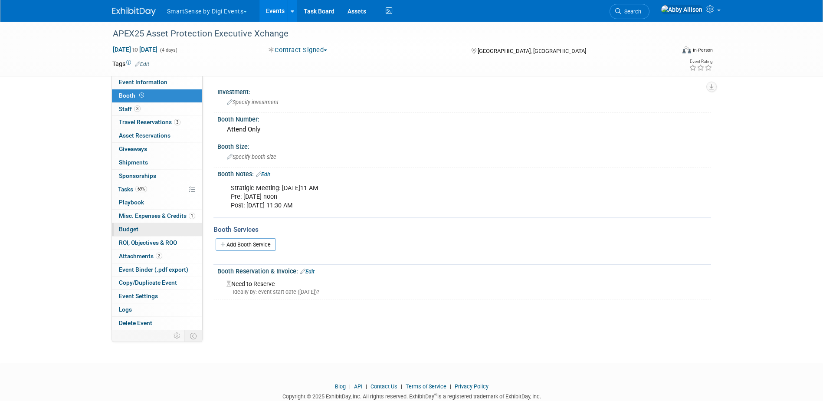
click at [136, 231] on span "Budget" at bounding box center [129, 229] width 20 height 7
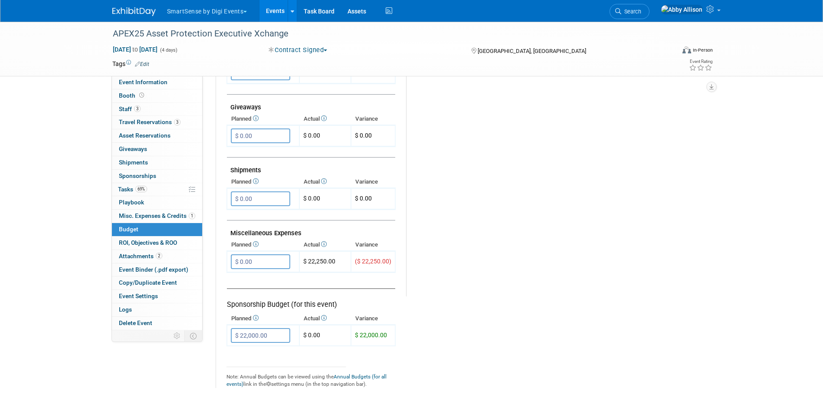
scroll to position [434, 0]
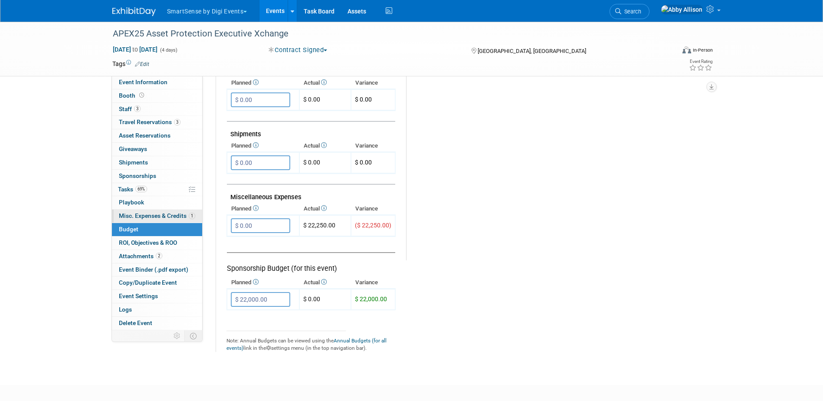
click at [158, 211] on link "1 Misc. Expenses & Credits 1" at bounding box center [157, 216] width 90 height 13
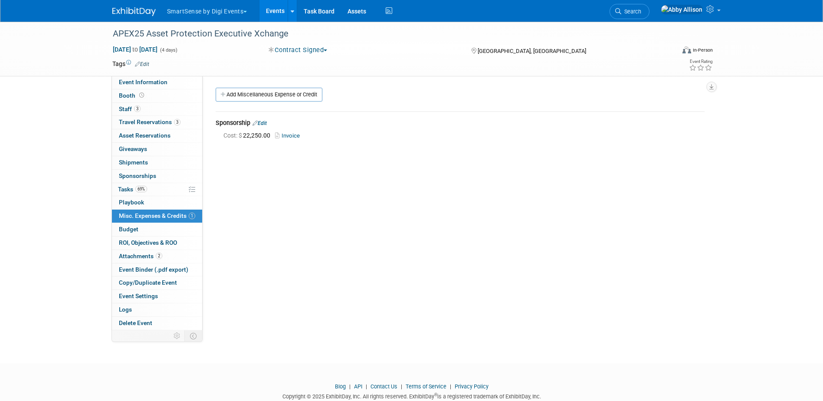
click at [287, 135] on link "Invoice" at bounding box center [289, 135] width 28 height 7
click at [125, 85] on span "Event Information" at bounding box center [143, 82] width 49 height 7
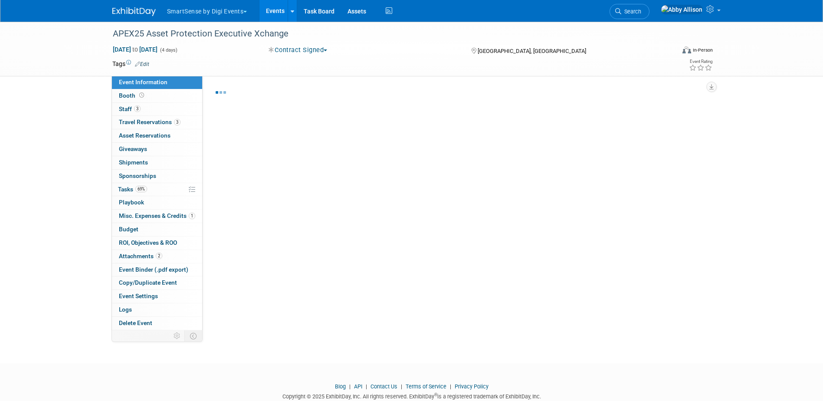
select select "Retail"
